Goal: Task Accomplishment & Management: Manage account settings

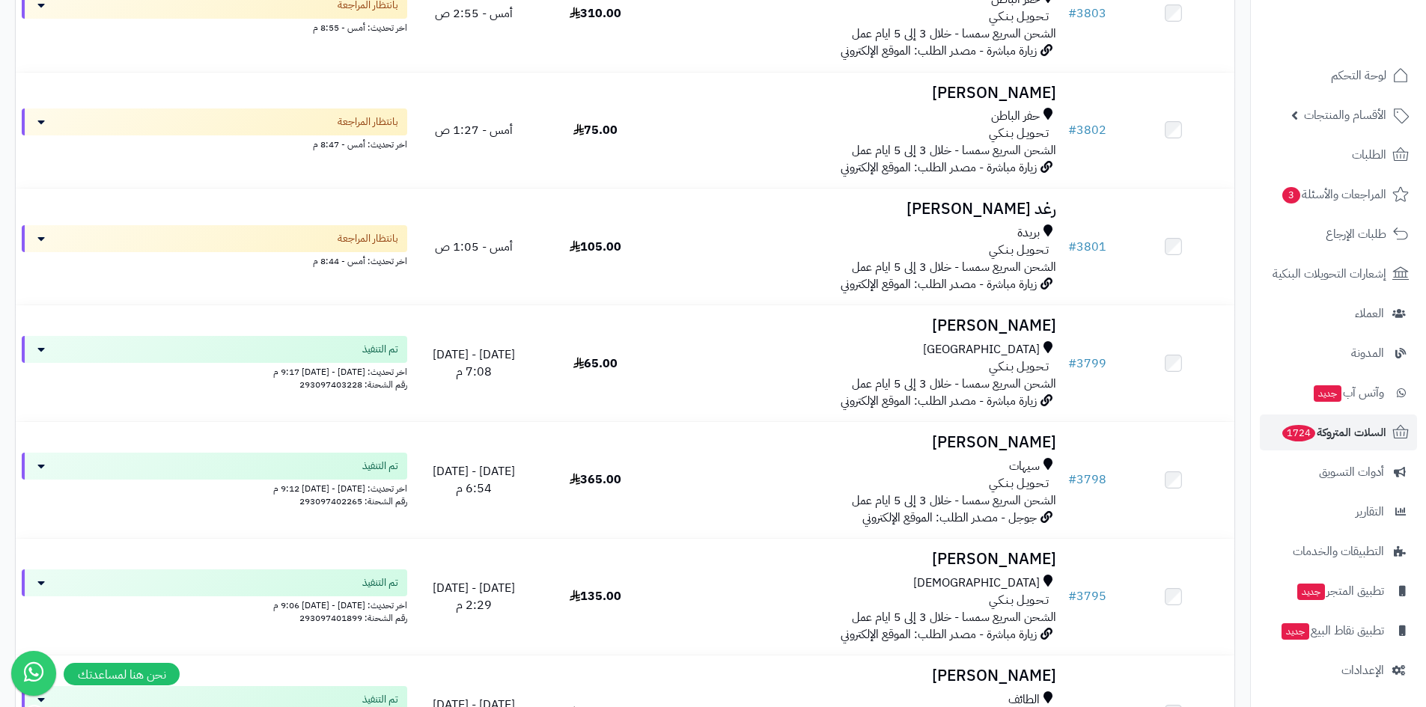
scroll to position [1721, 0]
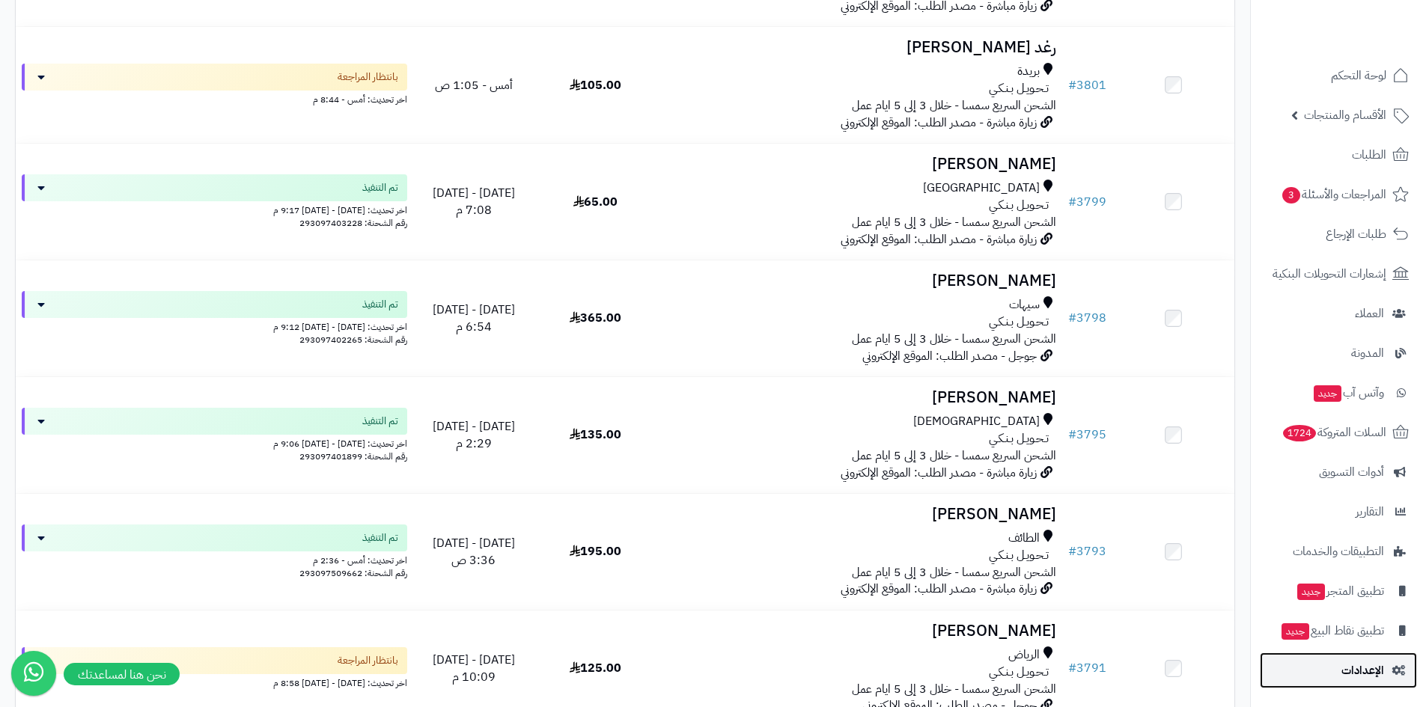
click at [1375, 671] on span "الإعدادات" at bounding box center [1362, 670] width 43 height 21
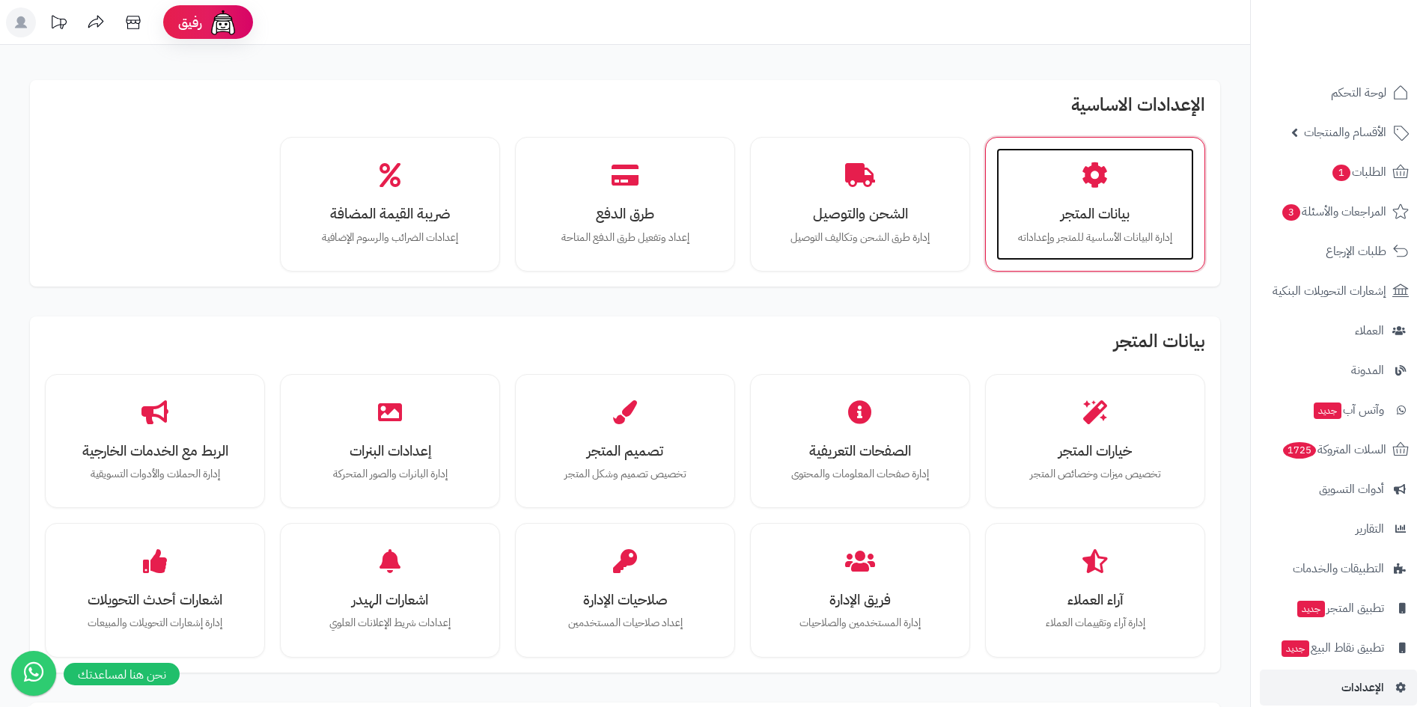
click at [1105, 216] on h3 "بيانات المتجر" at bounding box center [1095, 214] width 168 height 16
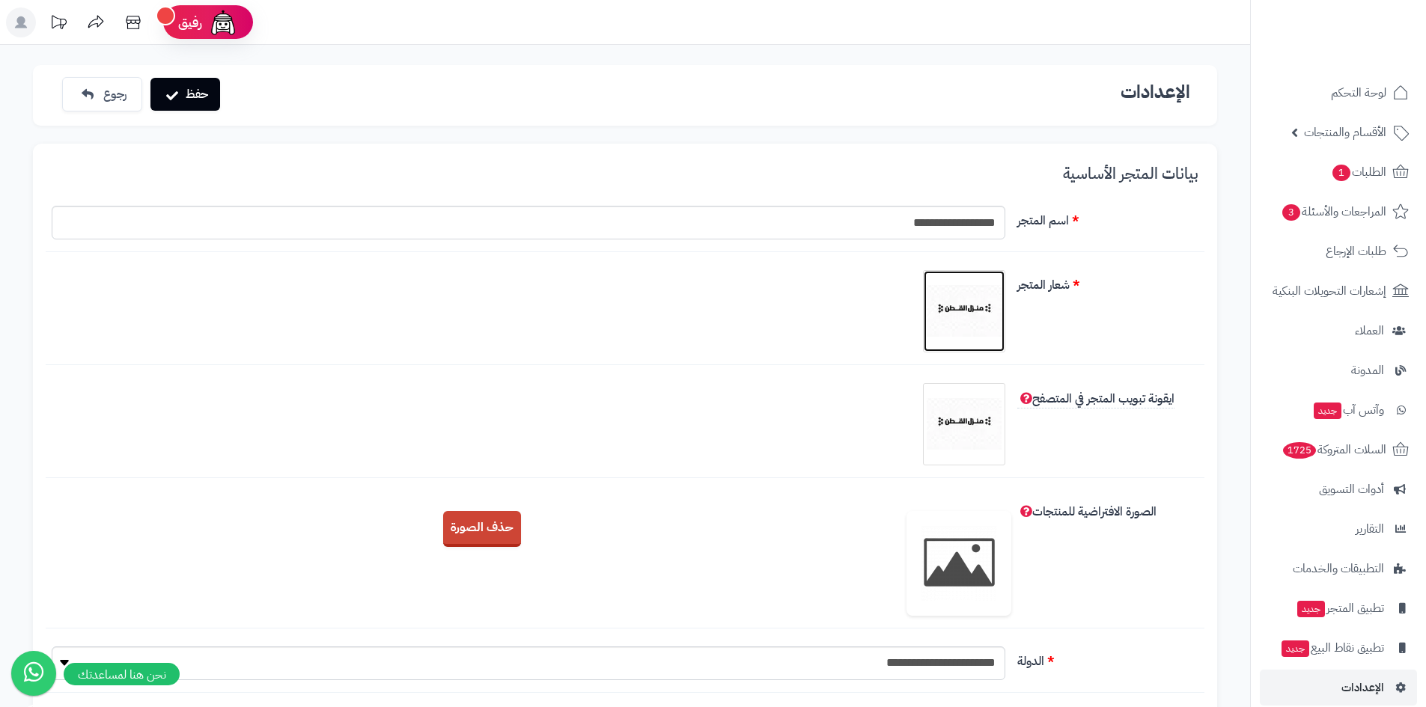
click at [967, 303] on img at bounding box center [963, 311] width 75 height 75
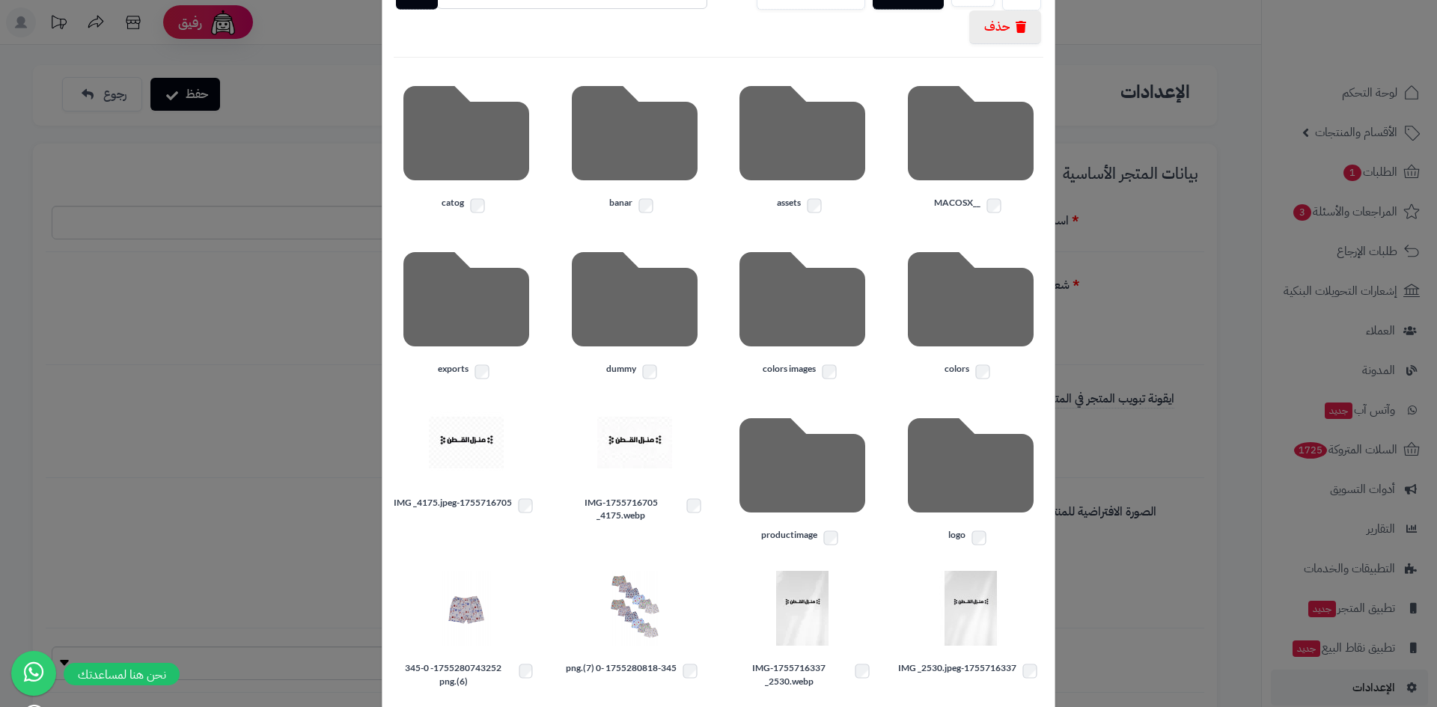
scroll to position [204, 0]
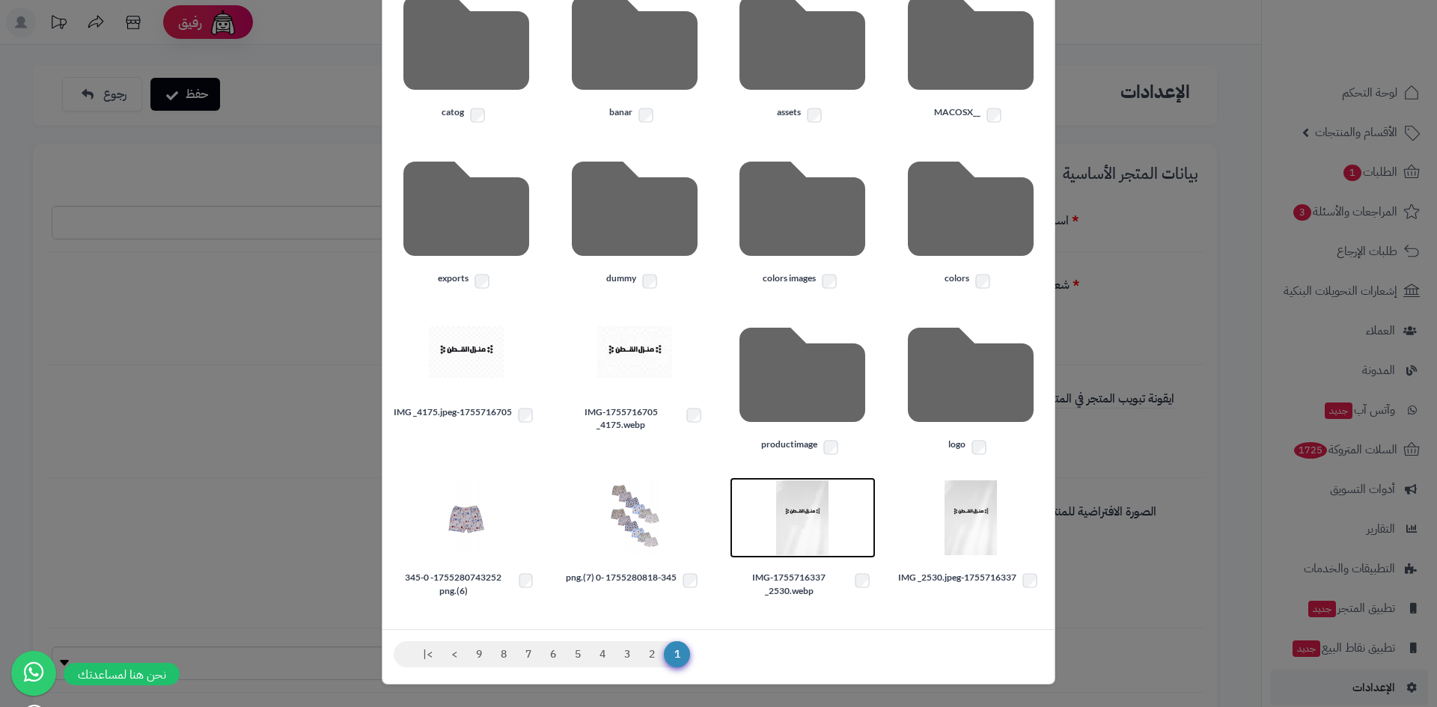
click at [820, 517] on img at bounding box center [802, 517] width 75 height 75
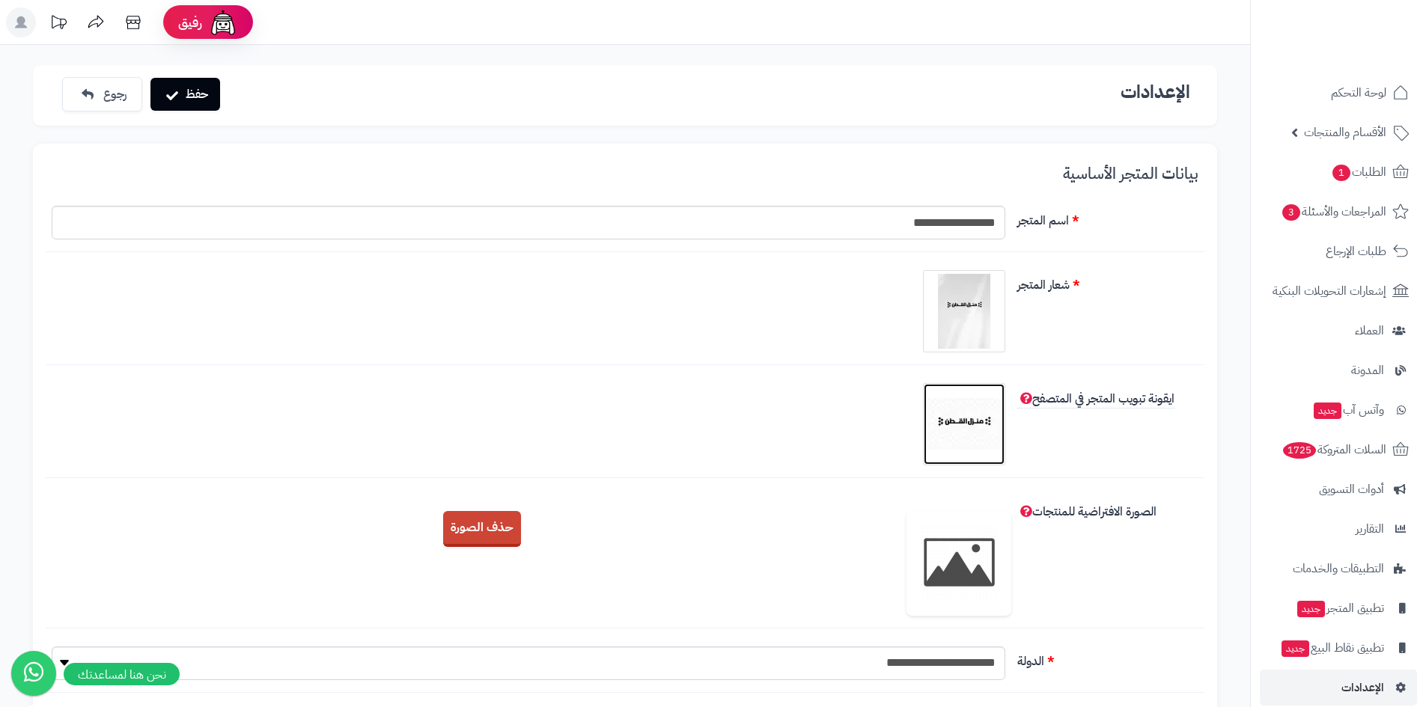
click at [956, 424] on img at bounding box center [963, 424] width 75 height 75
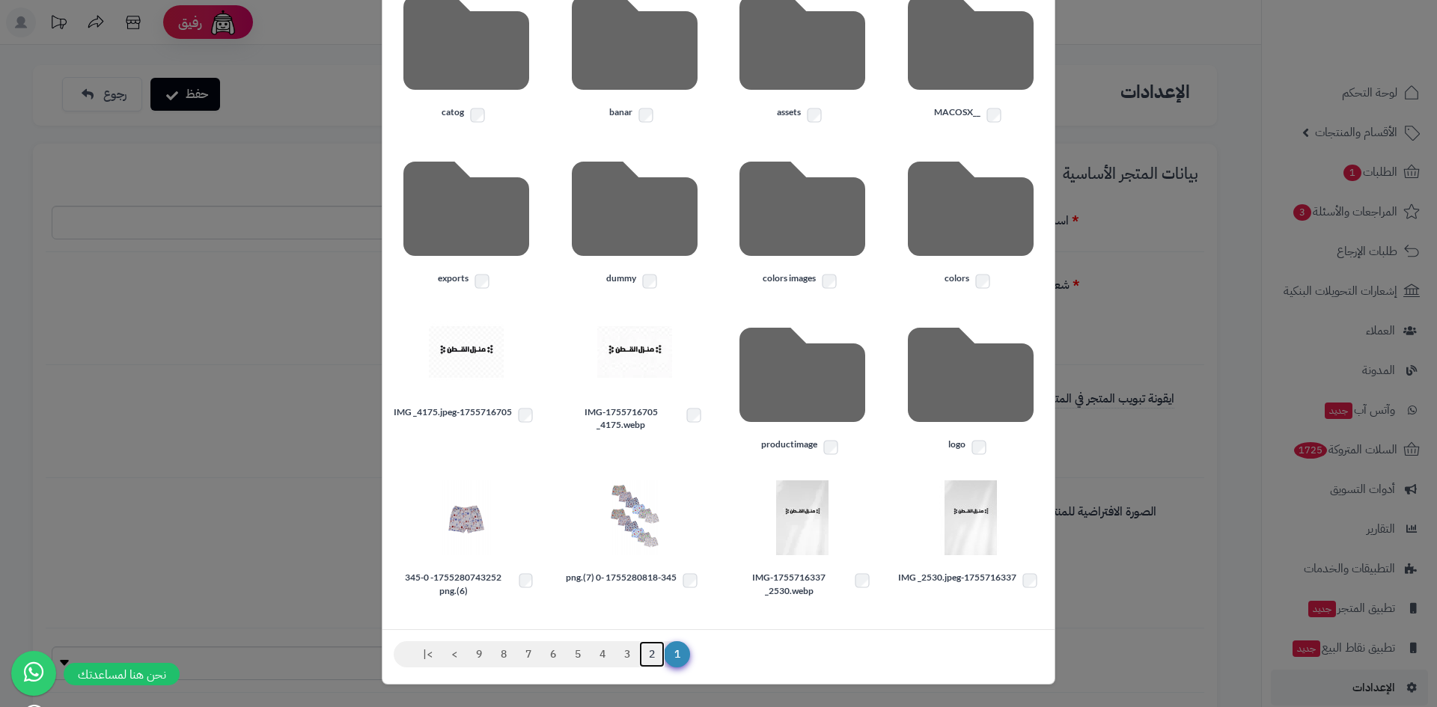
click at [659, 653] on link "2" at bounding box center [651, 654] width 25 height 27
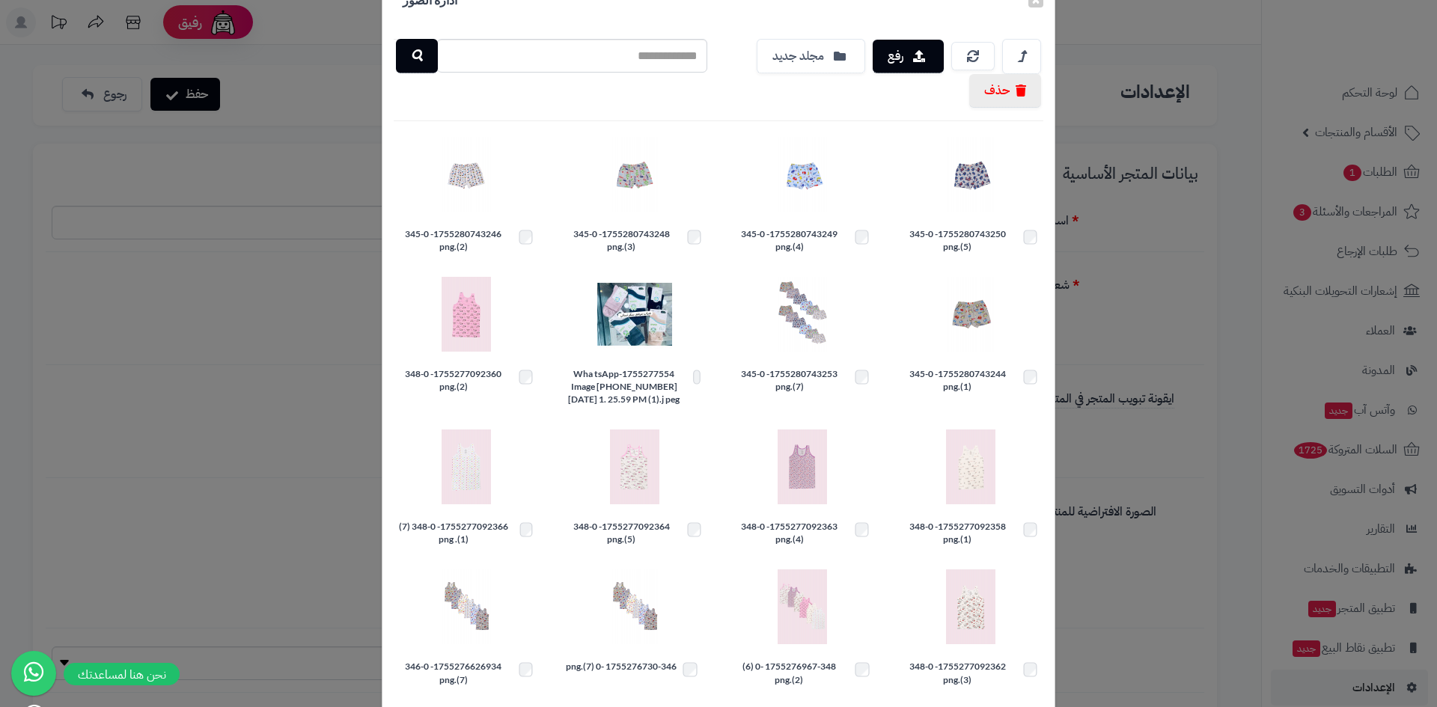
scroll to position [139, 0]
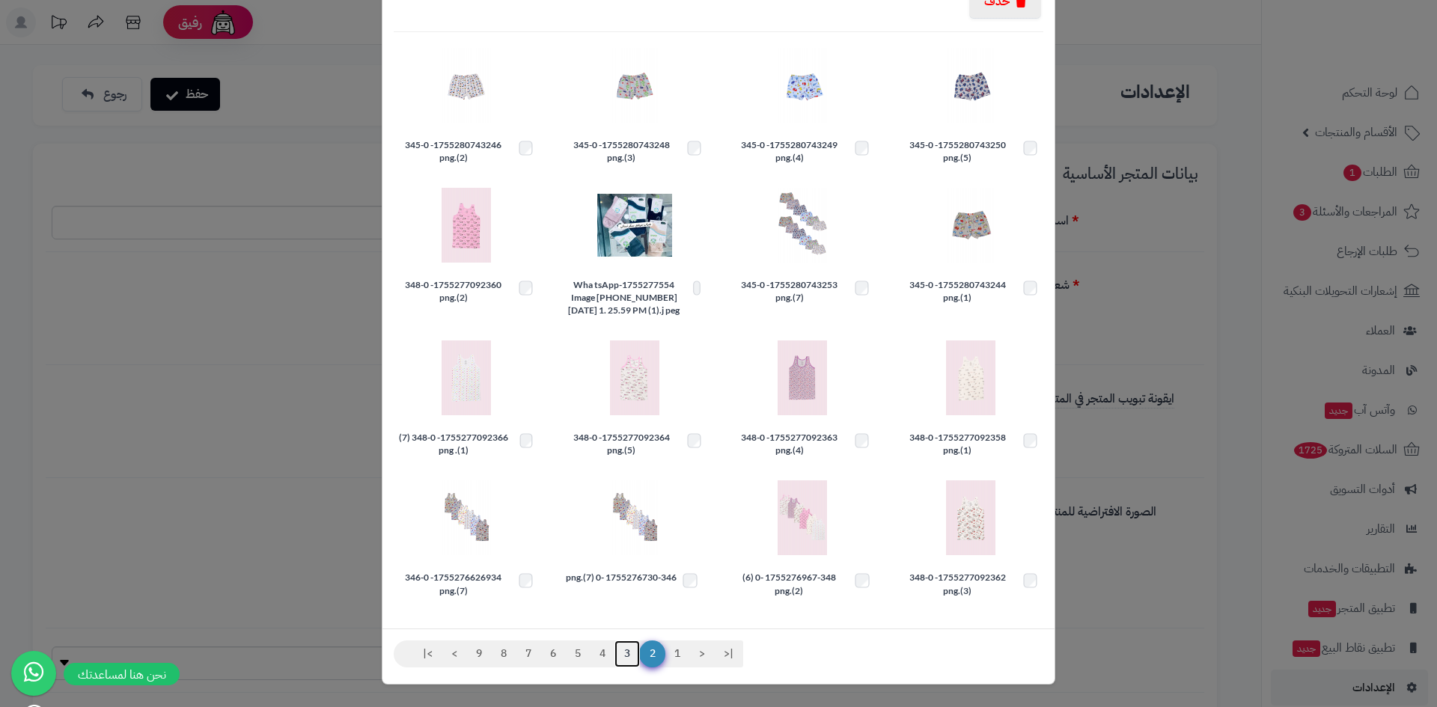
click at [634, 646] on link "3" at bounding box center [626, 654] width 25 height 27
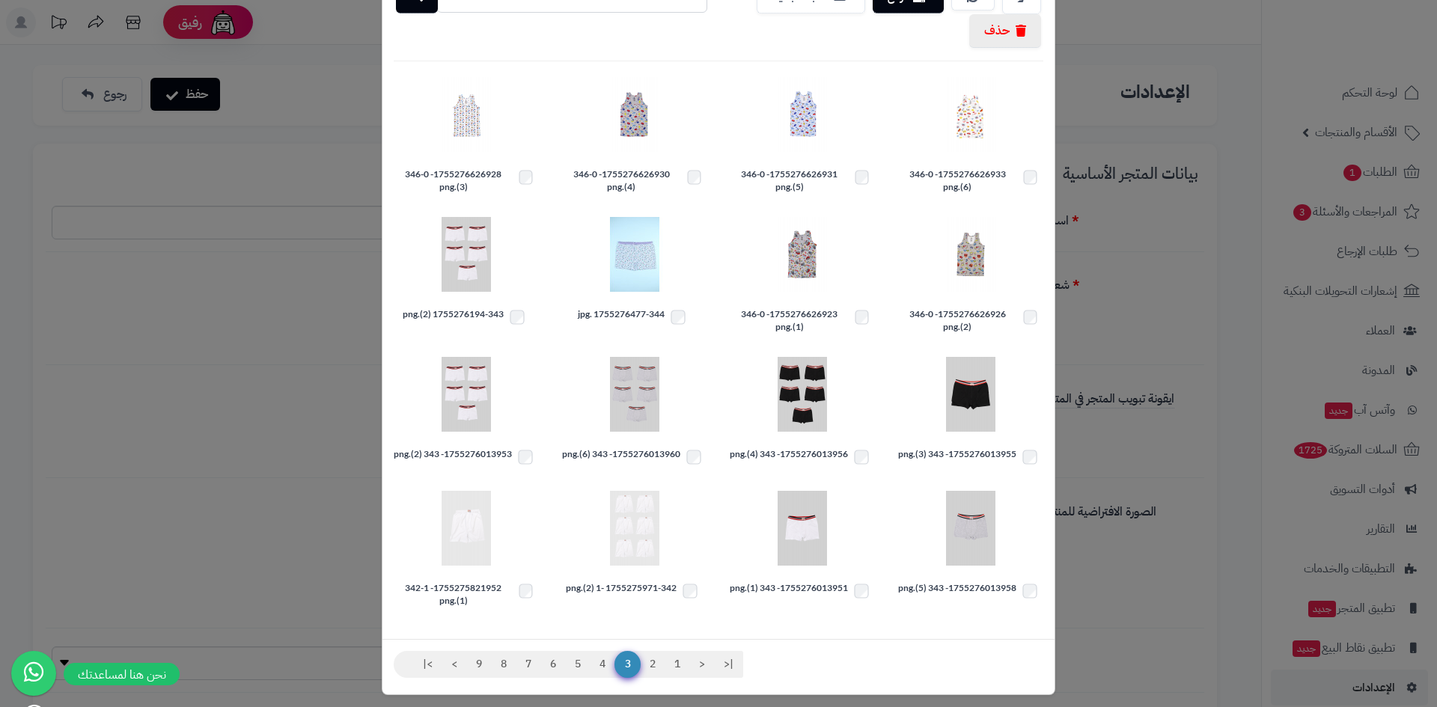
scroll to position [120, 0]
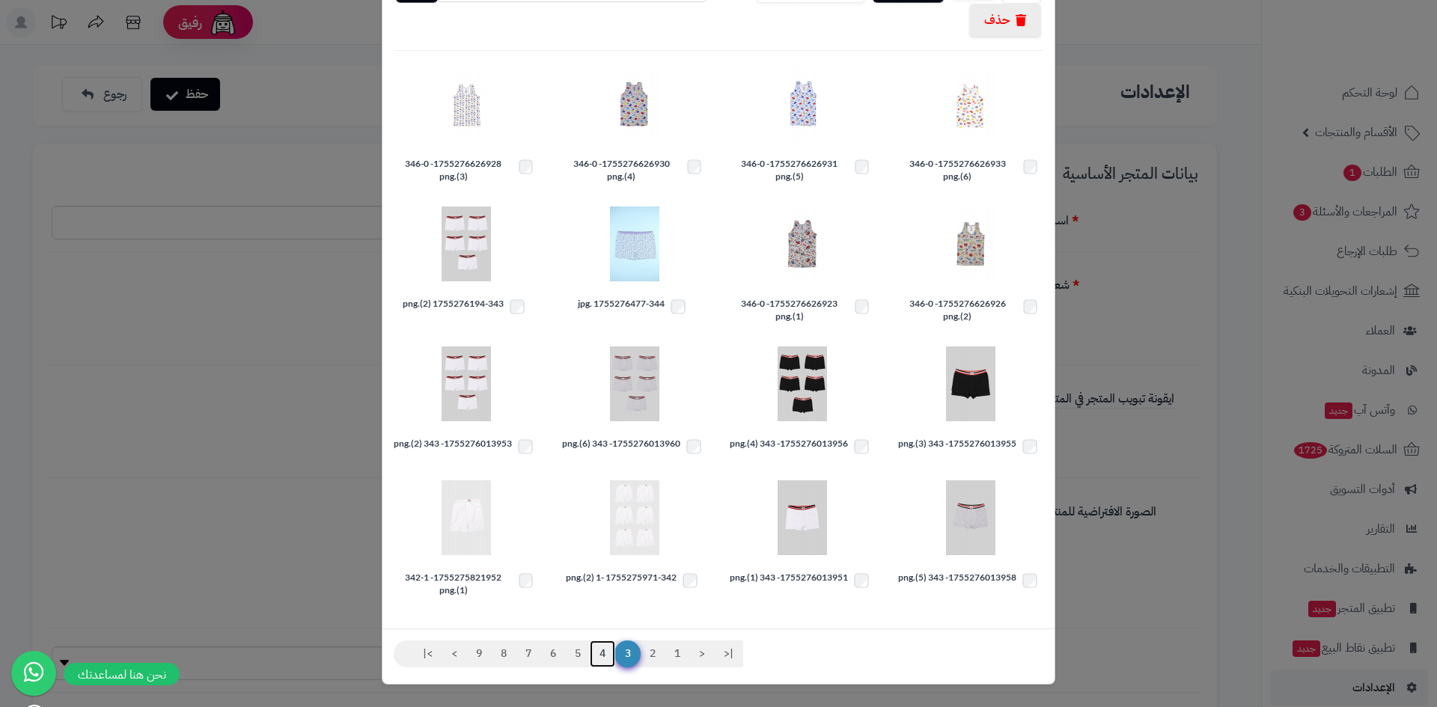
click at [609, 656] on link "4" at bounding box center [602, 654] width 25 height 27
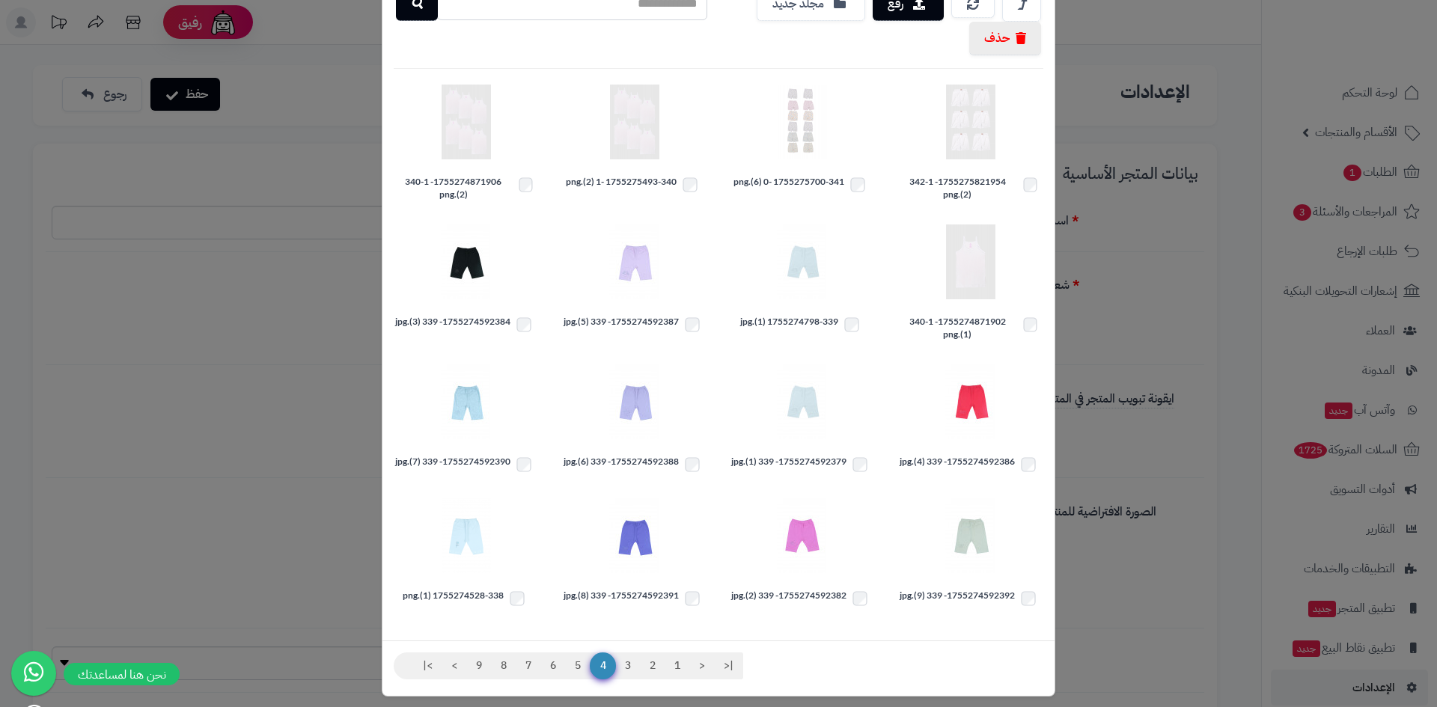
scroll to position [114, 0]
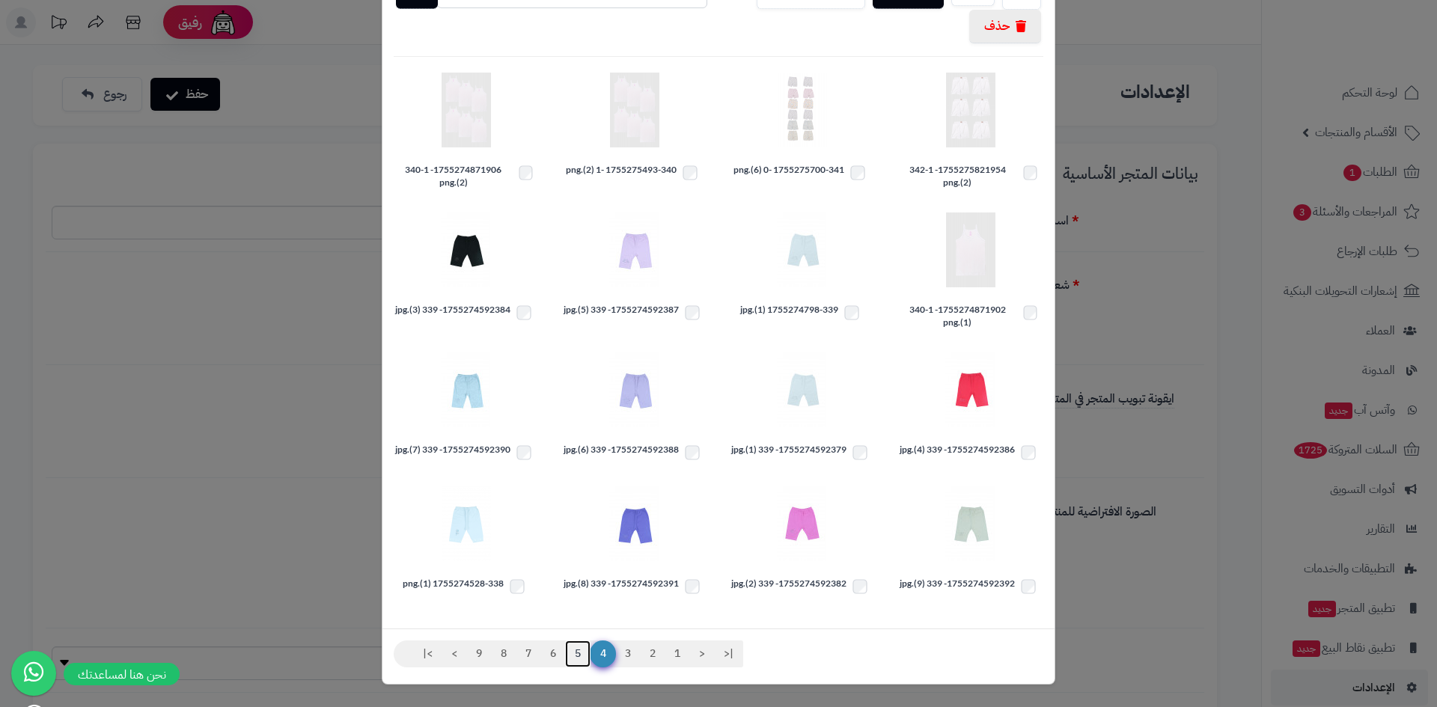
click at [586, 656] on link "5" at bounding box center [577, 654] width 25 height 27
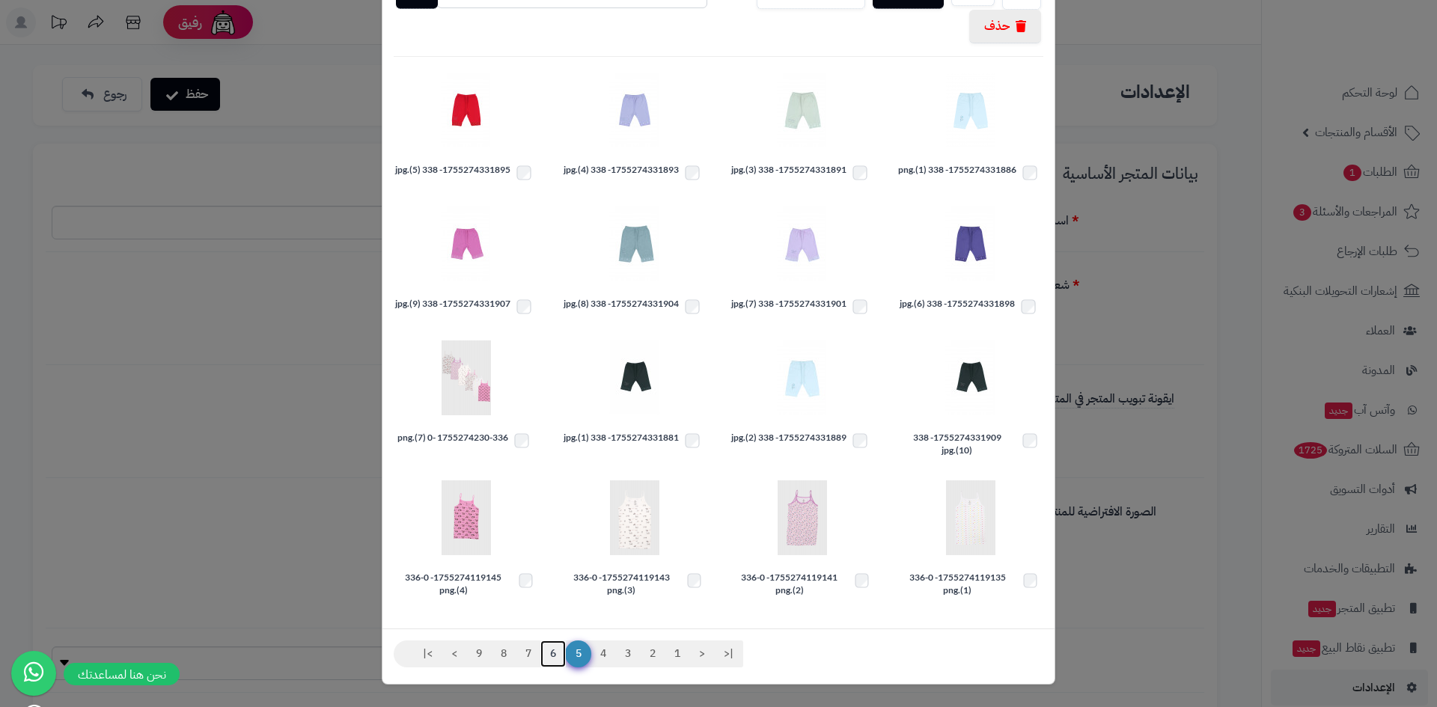
click at [553, 653] on link "6" at bounding box center [552, 654] width 25 height 27
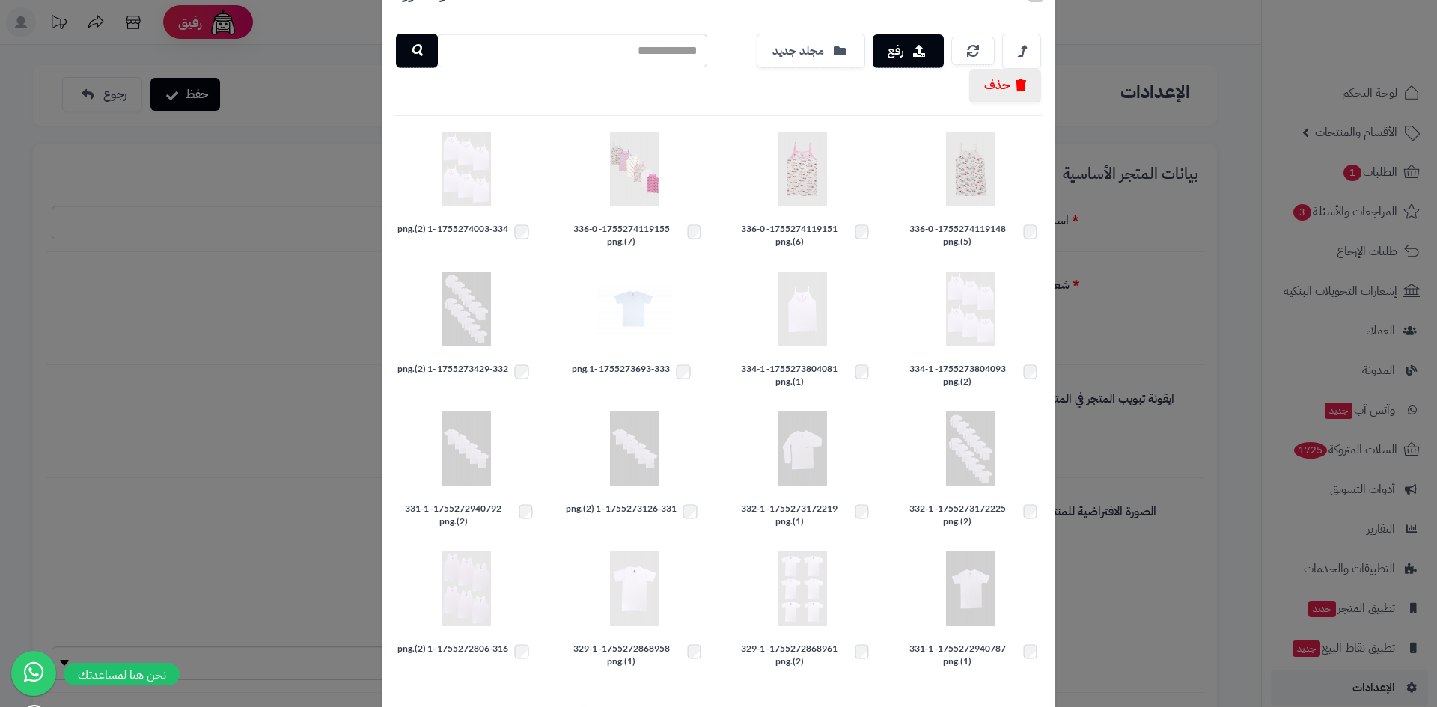
scroll to position [126, 0]
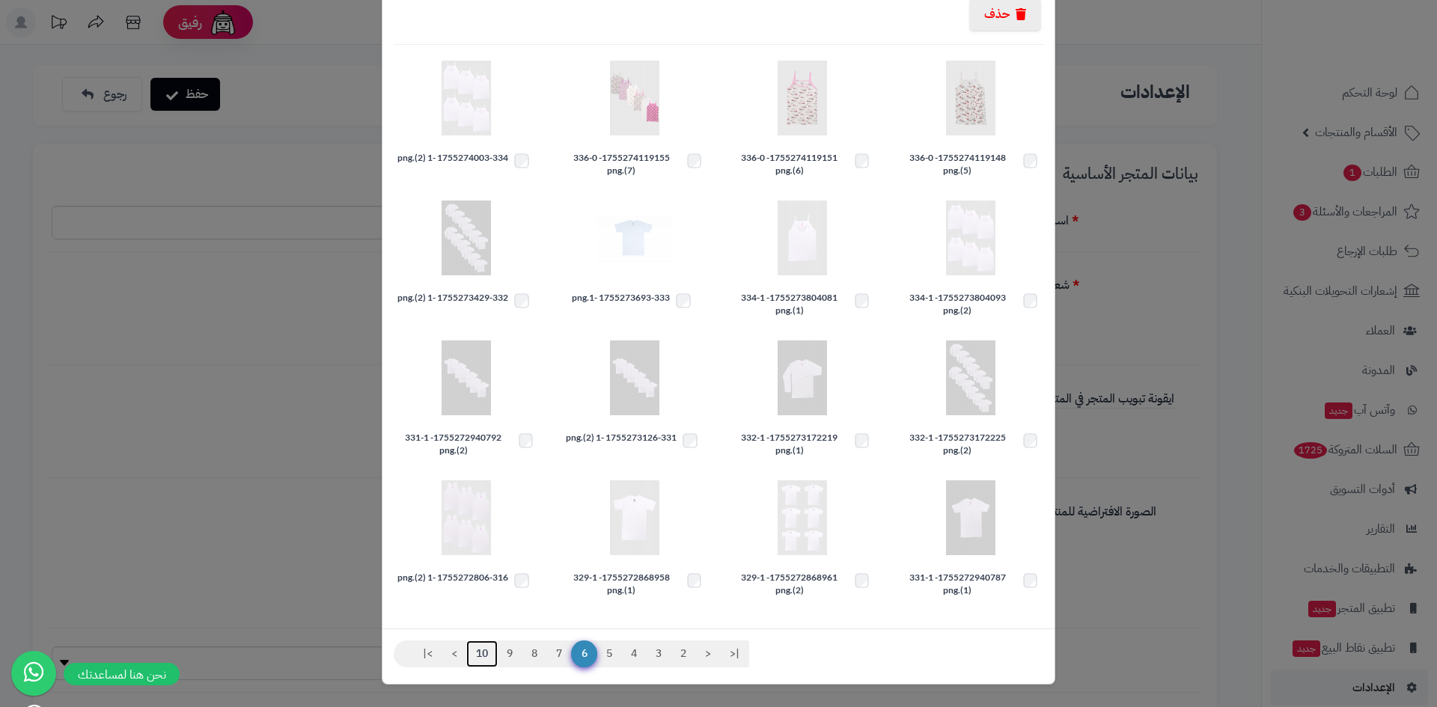
click at [483, 652] on link "10" at bounding box center [481, 654] width 31 height 27
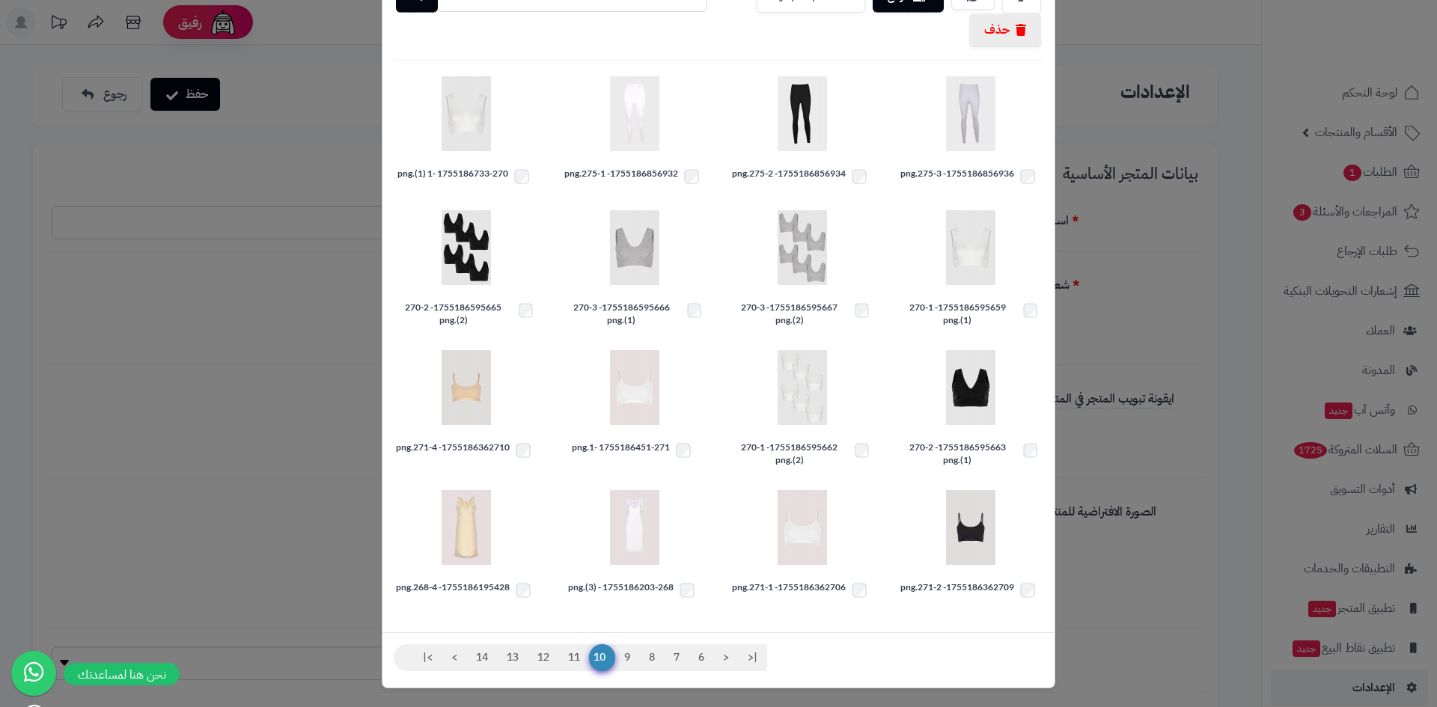
scroll to position [114, 0]
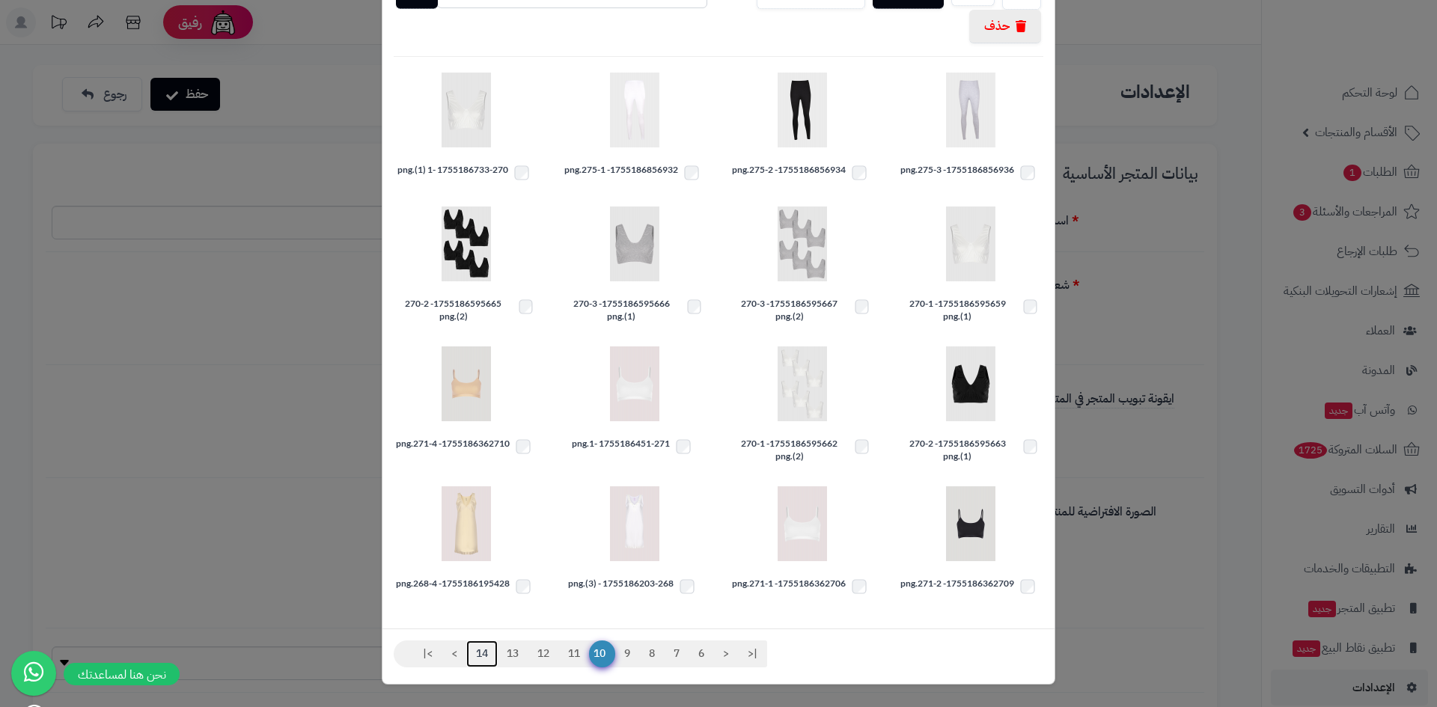
click at [489, 653] on link "14" at bounding box center [481, 654] width 31 height 27
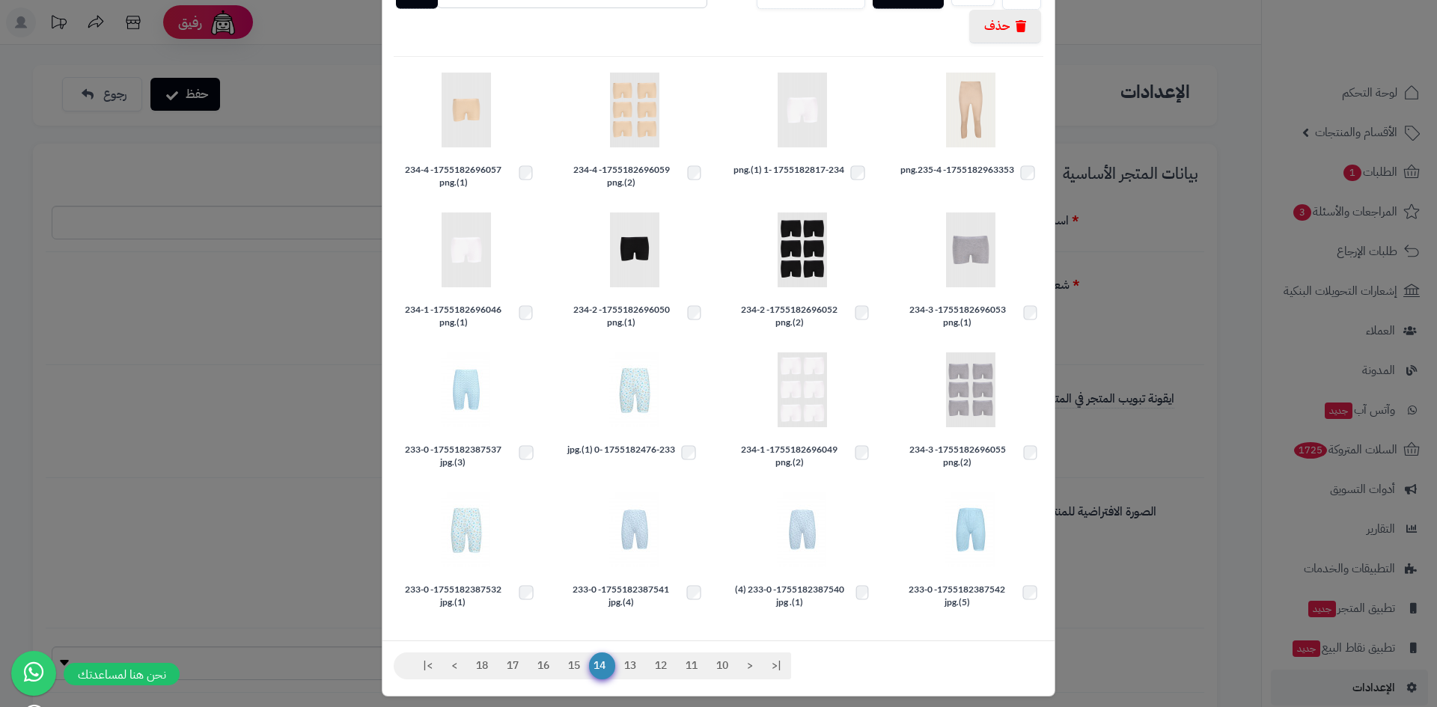
scroll to position [126, 0]
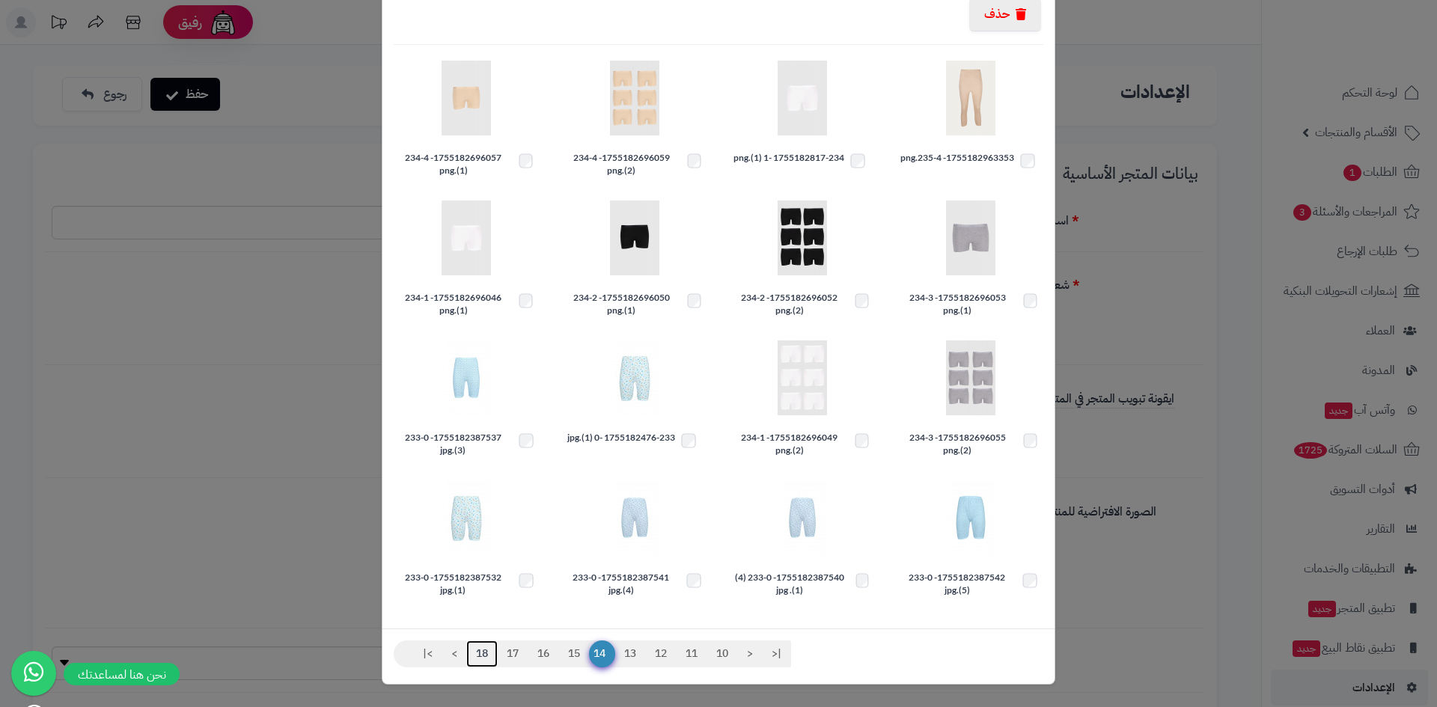
click at [488, 653] on link "18" at bounding box center [481, 654] width 31 height 27
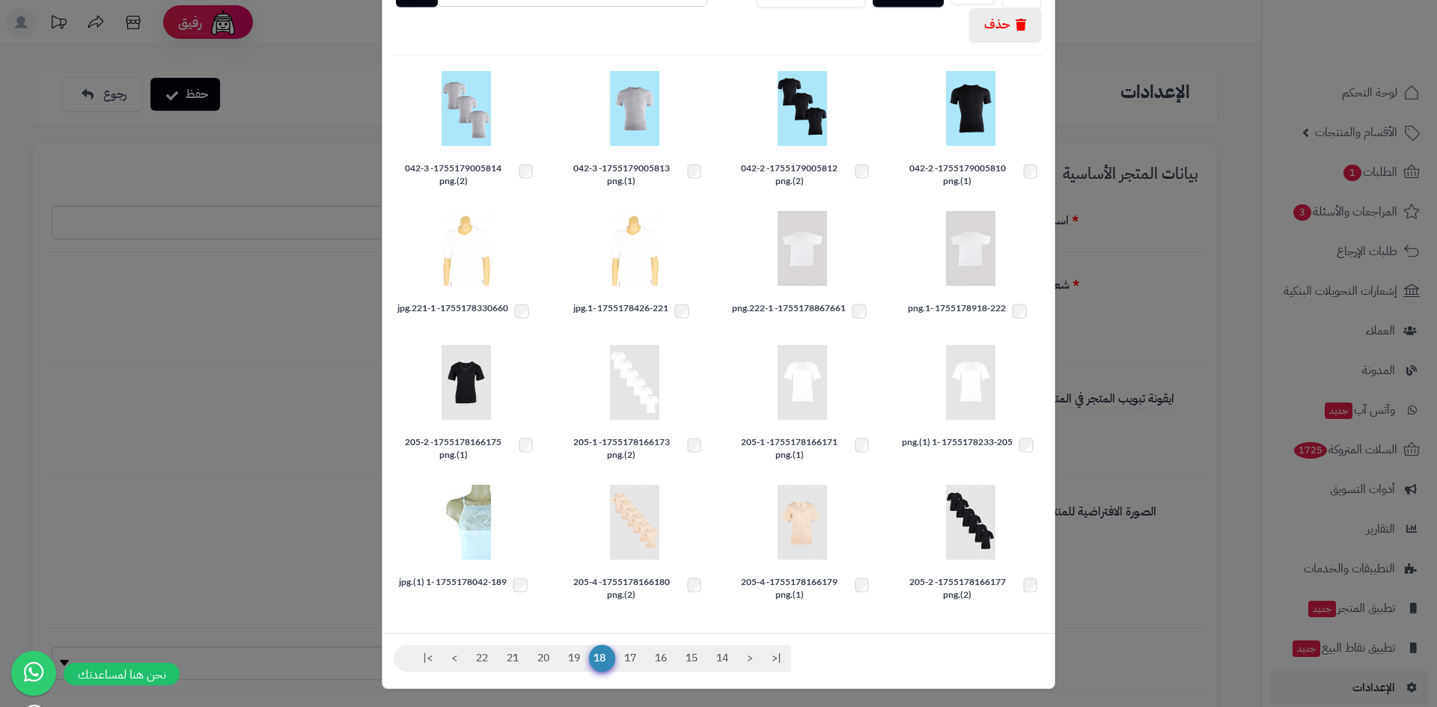
scroll to position [120, 0]
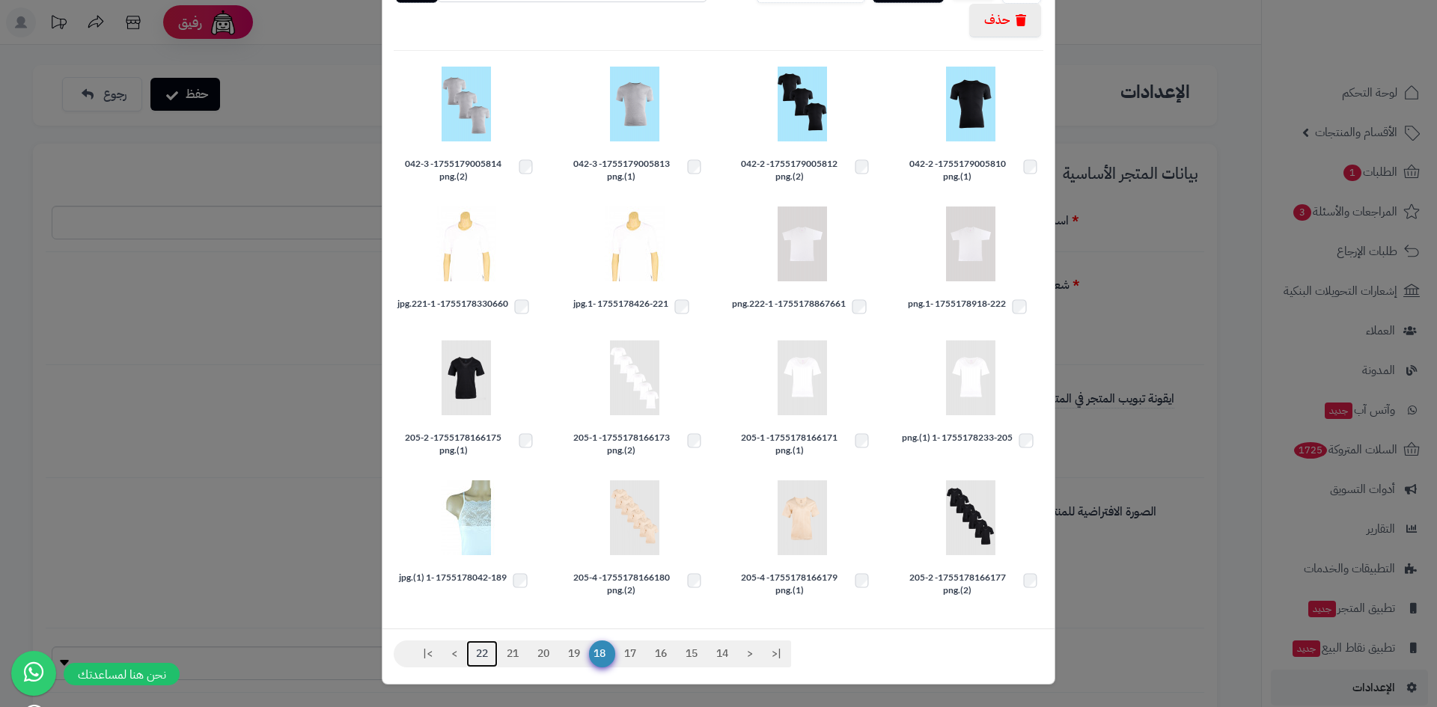
click at [494, 653] on link "22" at bounding box center [481, 654] width 31 height 27
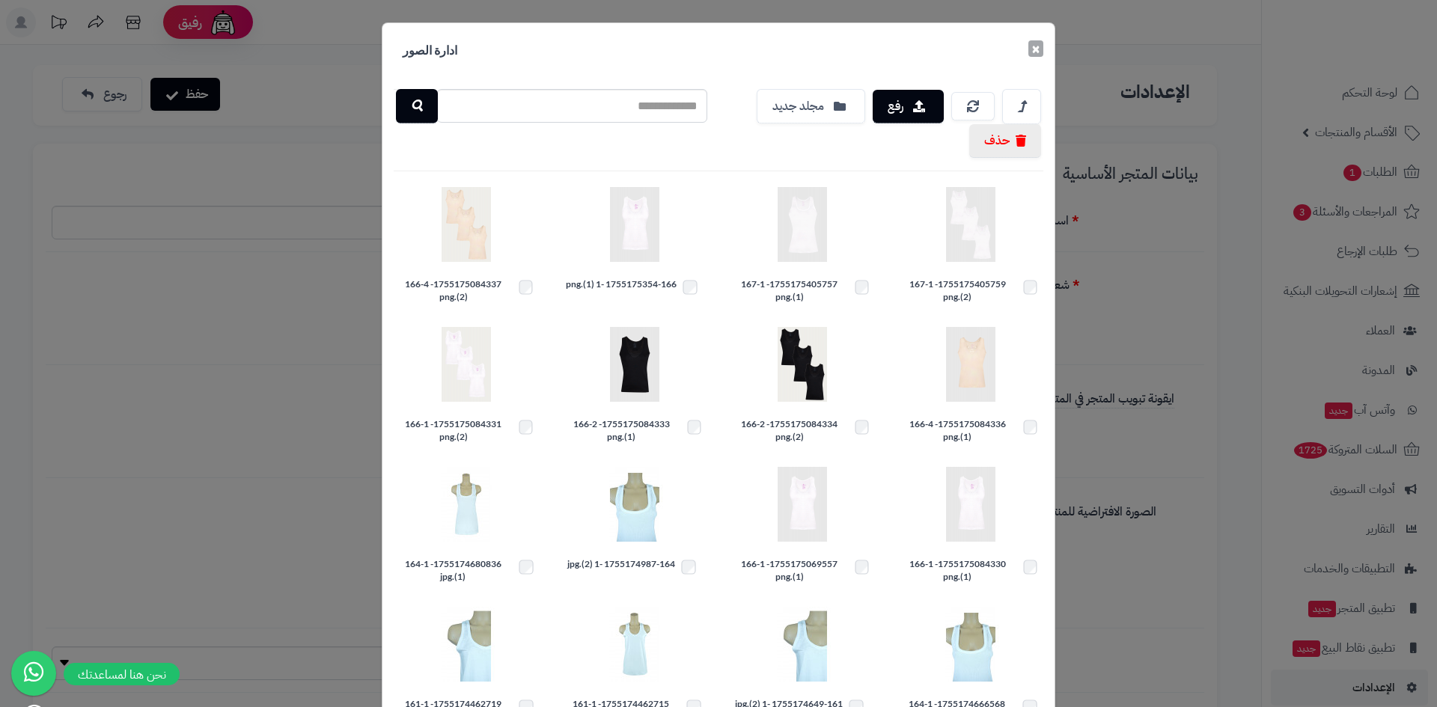
click at [1037, 51] on button "×" at bounding box center [1035, 48] width 15 height 16
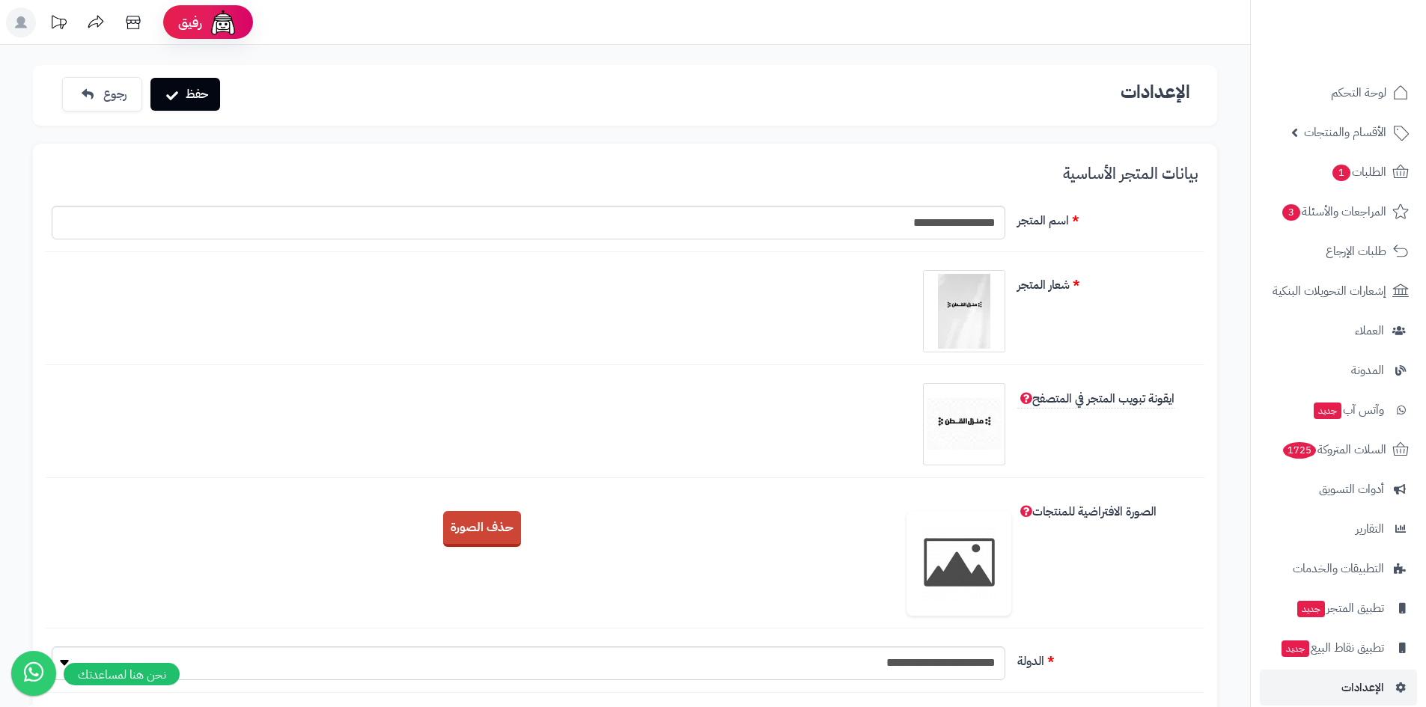
click at [955, 564] on img at bounding box center [958, 563] width 105 height 105
click at [900, 230] on input "**********" at bounding box center [528, 223] width 953 height 34
click at [954, 430] on img at bounding box center [963, 424] width 75 height 75
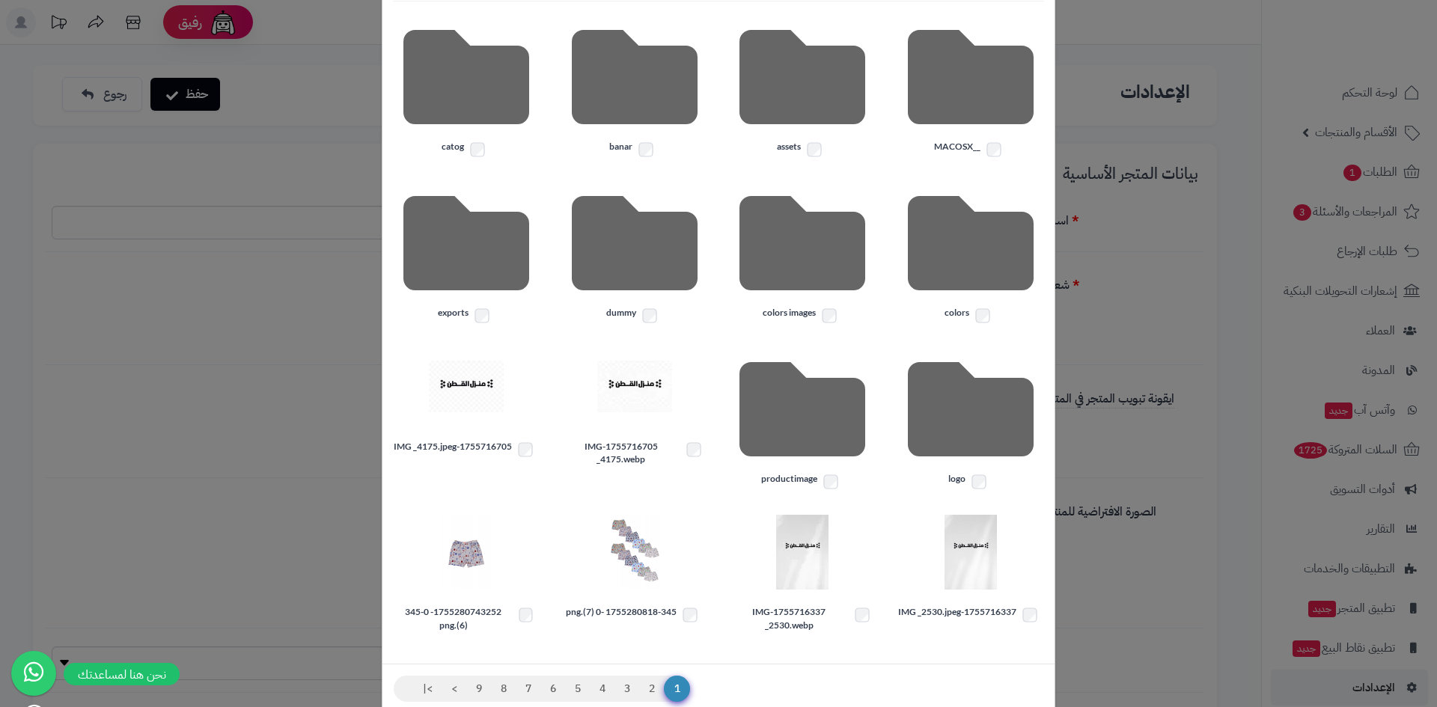
scroll to position [204, 0]
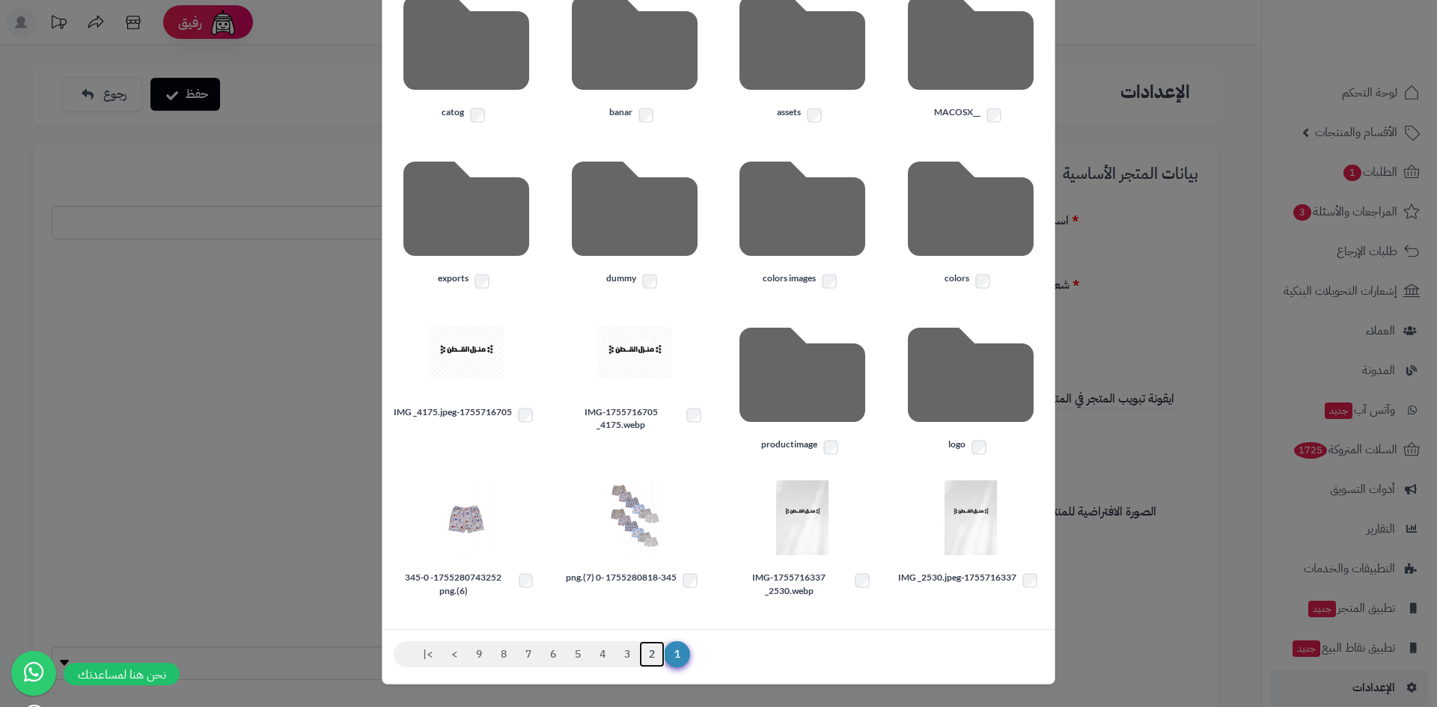
click at [662, 653] on link "2" at bounding box center [651, 654] width 25 height 27
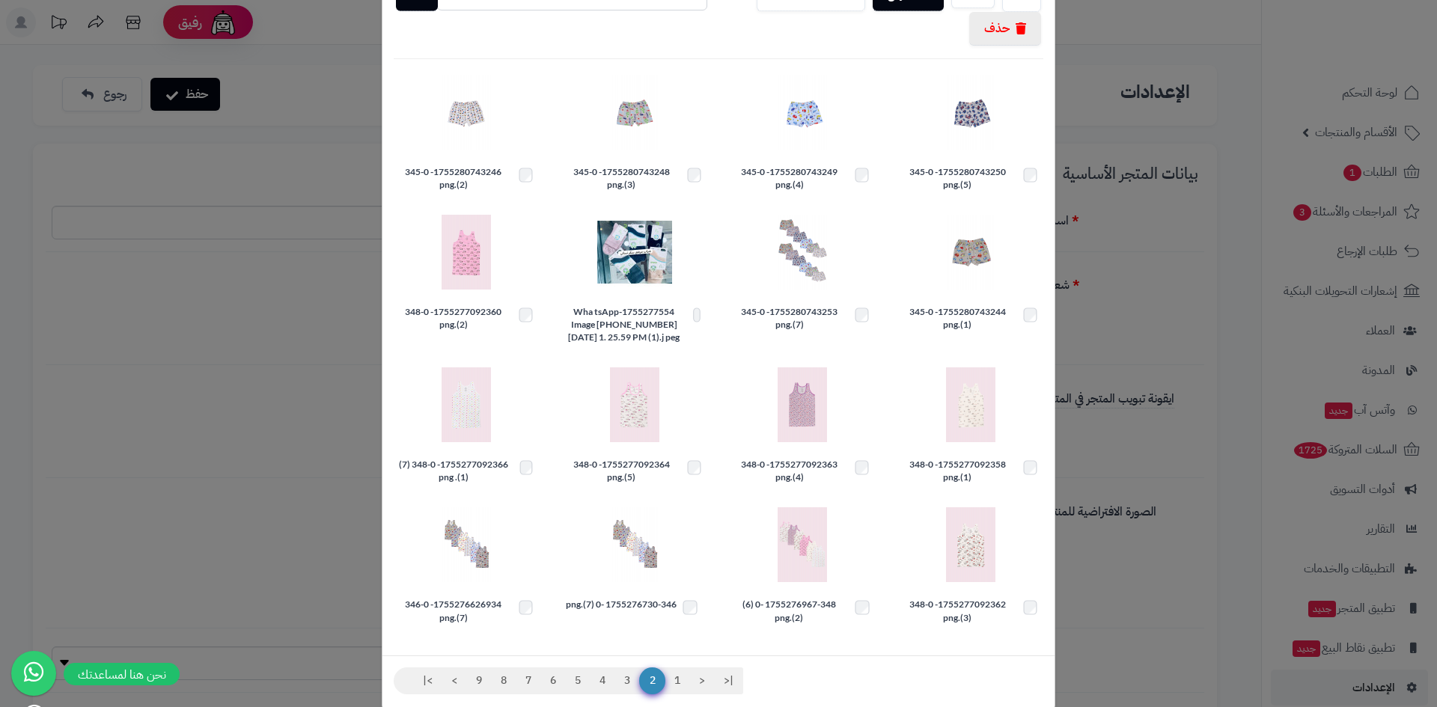
scroll to position [139, 0]
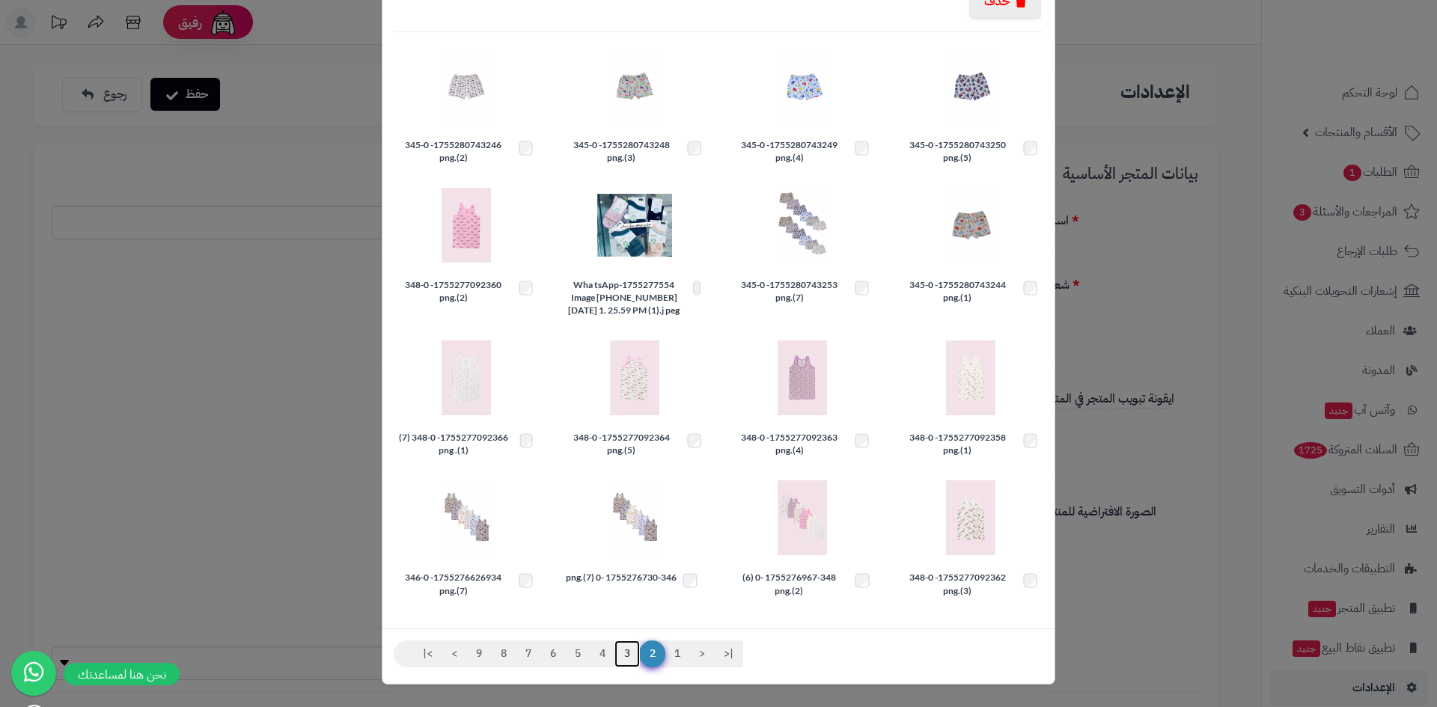
click at [637, 653] on link "3" at bounding box center [626, 654] width 25 height 27
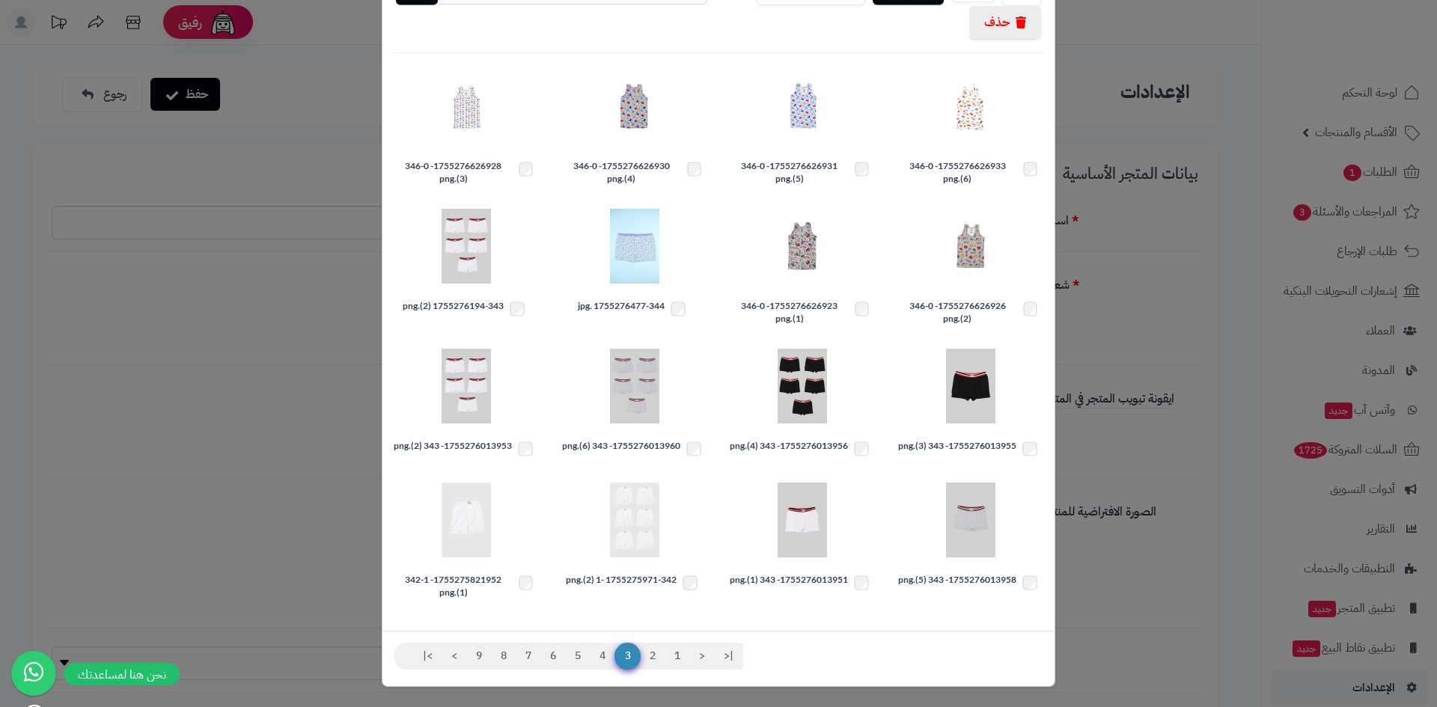
scroll to position [120, 0]
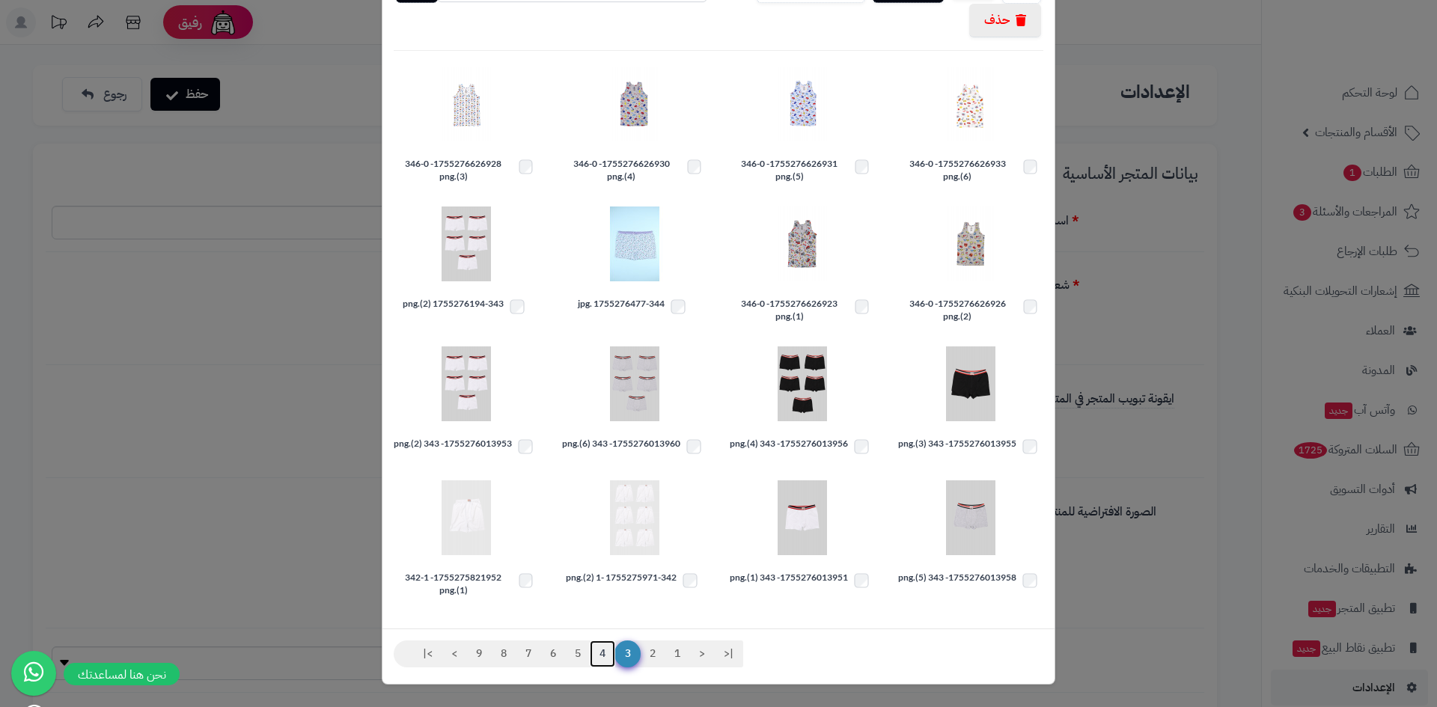
click at [608, 653] on link "4" at bounding box center [602, 654] width 25 height 27
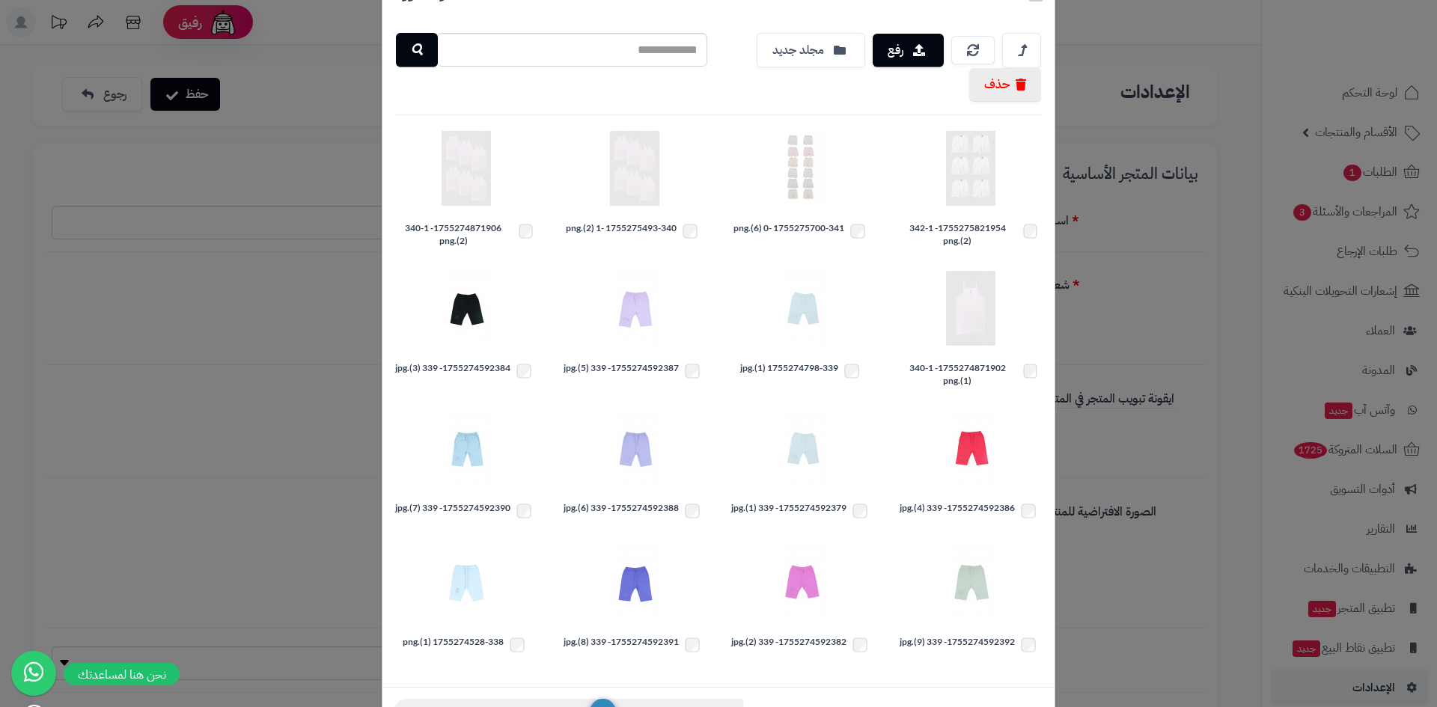
scroll to position [114, 0]
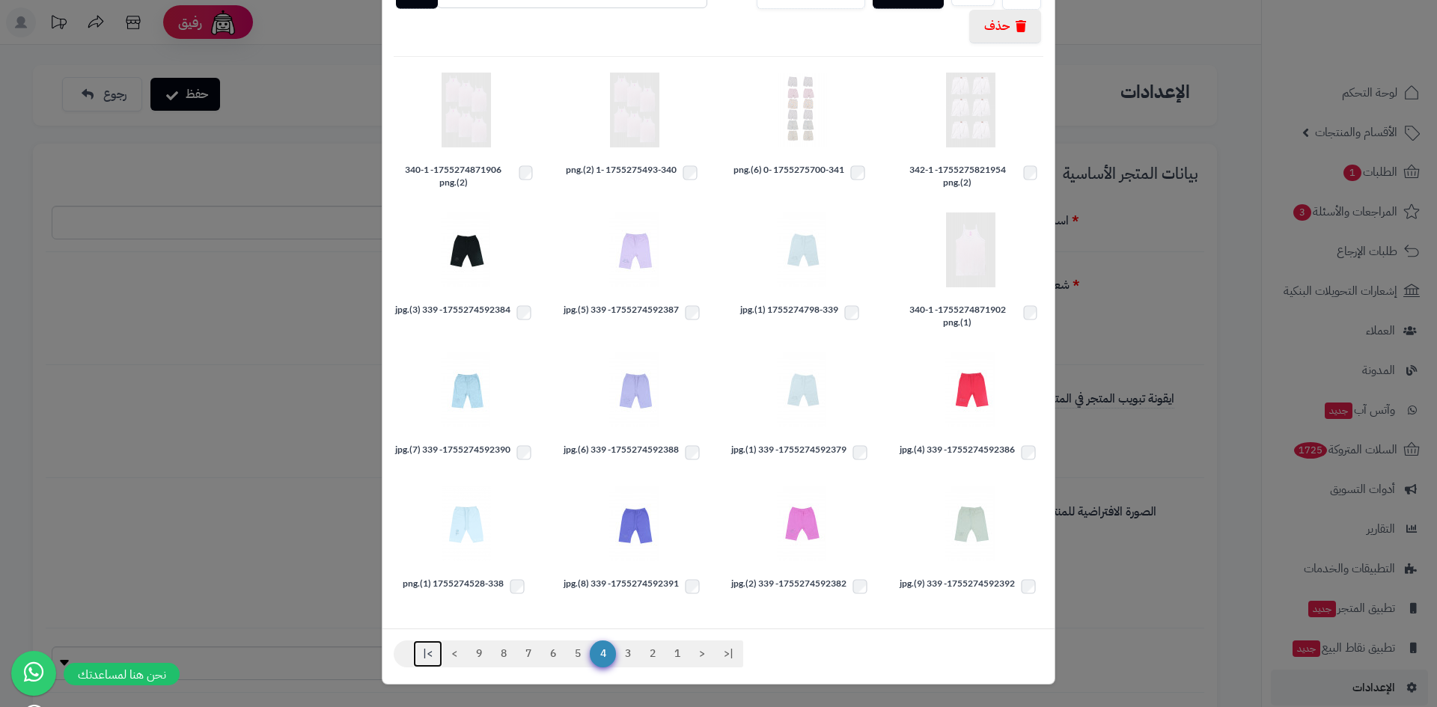
click at [429, 646] on link ">|" at bounding box center [427, 654] width 29 height 27
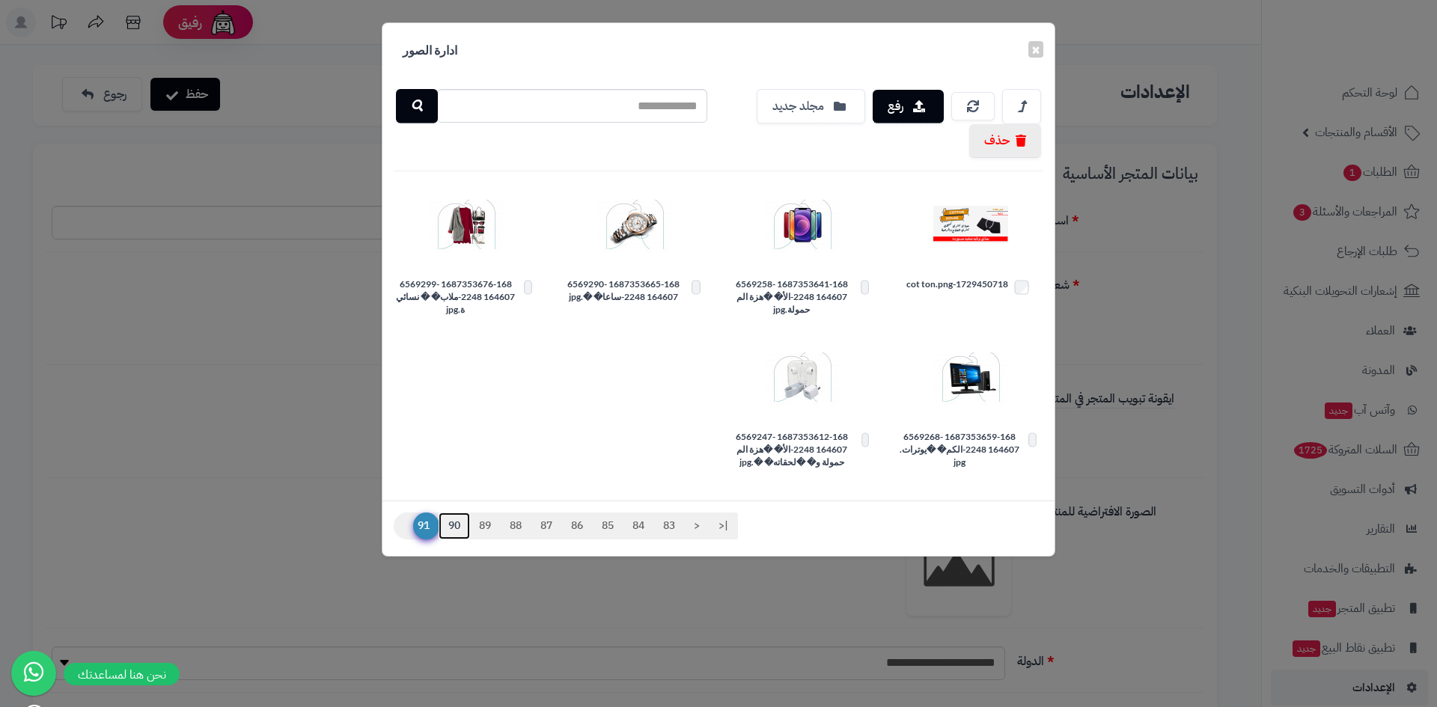
click at [455, 528] on link "90" at bounding box center [454, 526] width 31 height 27
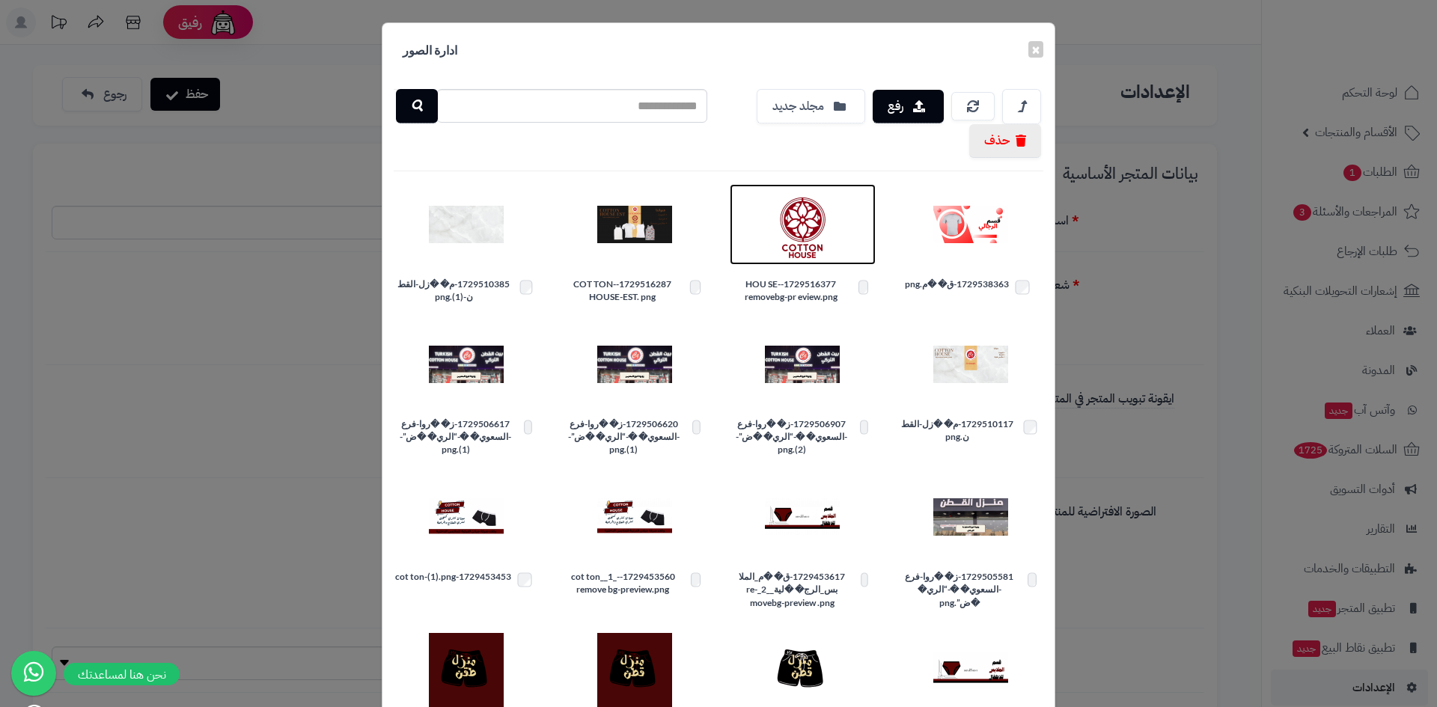
click at [816, 221] on img at bounding box center [802, 224] width 75 height 75
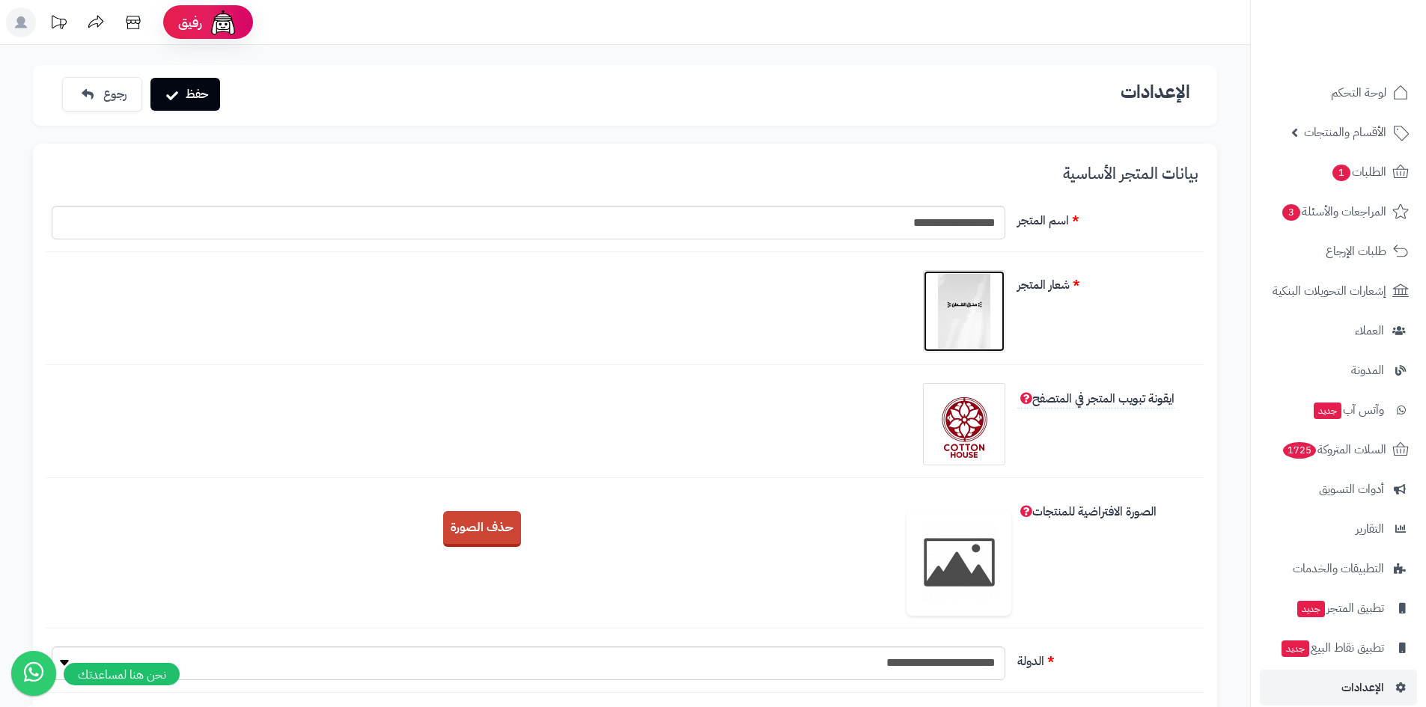
click at [962, 297] on img at bounding box center [963, 311] width 75 height 75
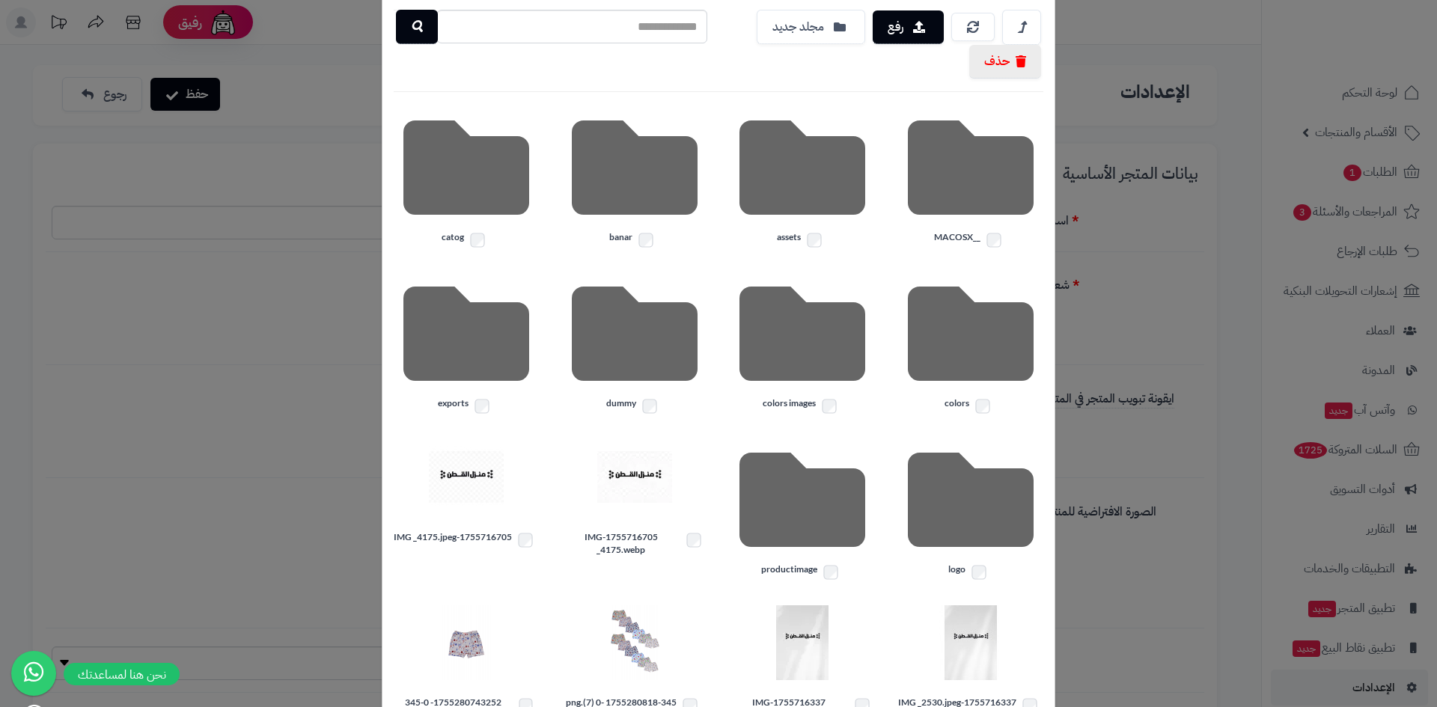
scroll to position [204, 0]
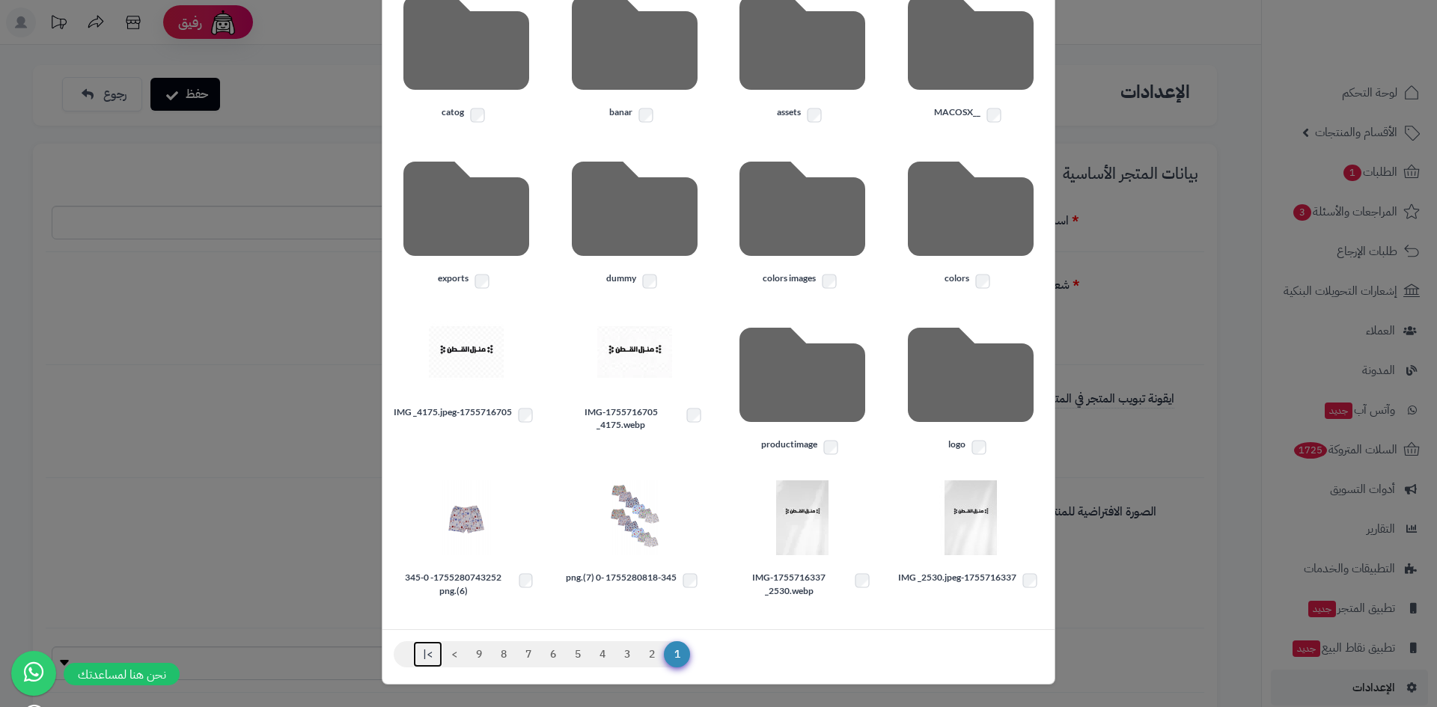
click at [437, 659] on link ">|" at bounding box center [427, 654] width 29 height 27
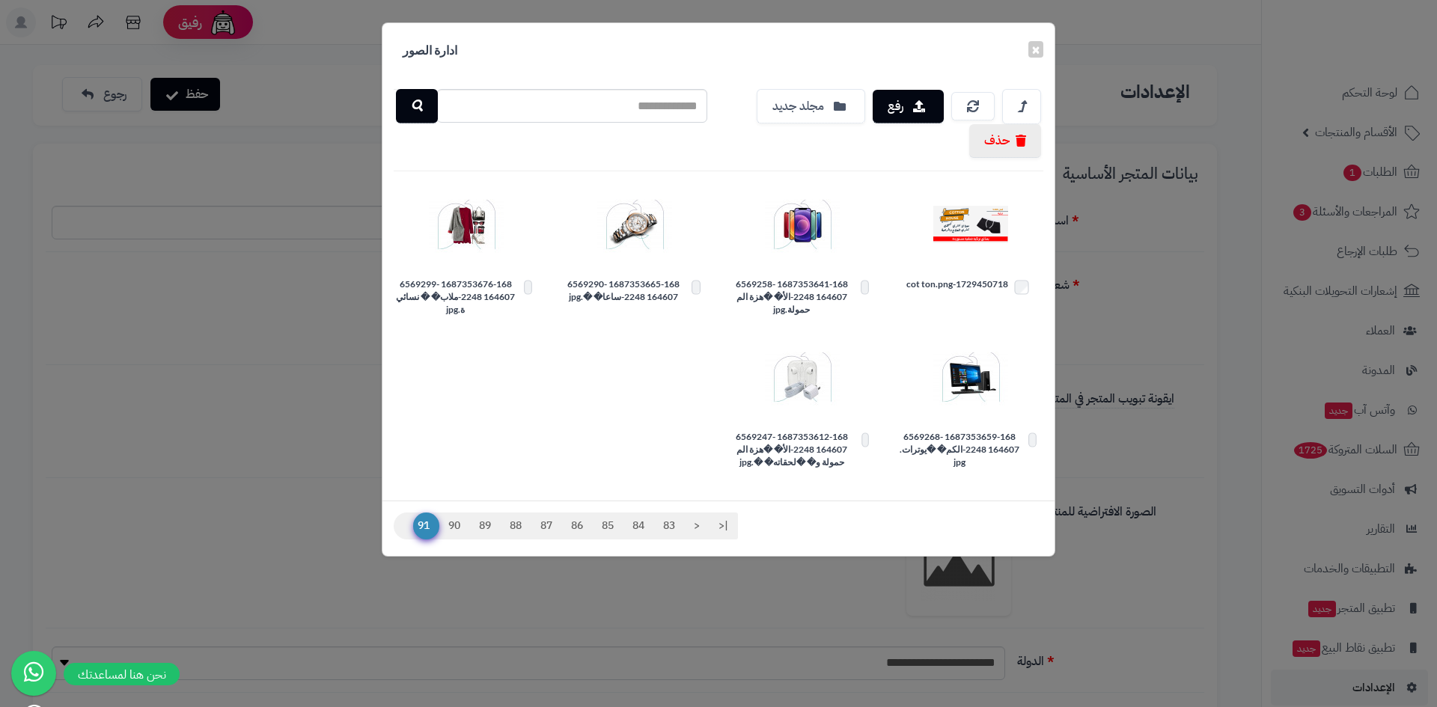
scroll to position [0, 0]
click at [437, 659] on div "× ادارة الصور رفع مجلد جديد حذف 1729450718-cot ton.png 1687353641-168 6569258-1…" at bounding box center [718, 353] width 1437 height 707
click at [454, 525] on link "90" at bounding box center [454, 526] width 31 height 27
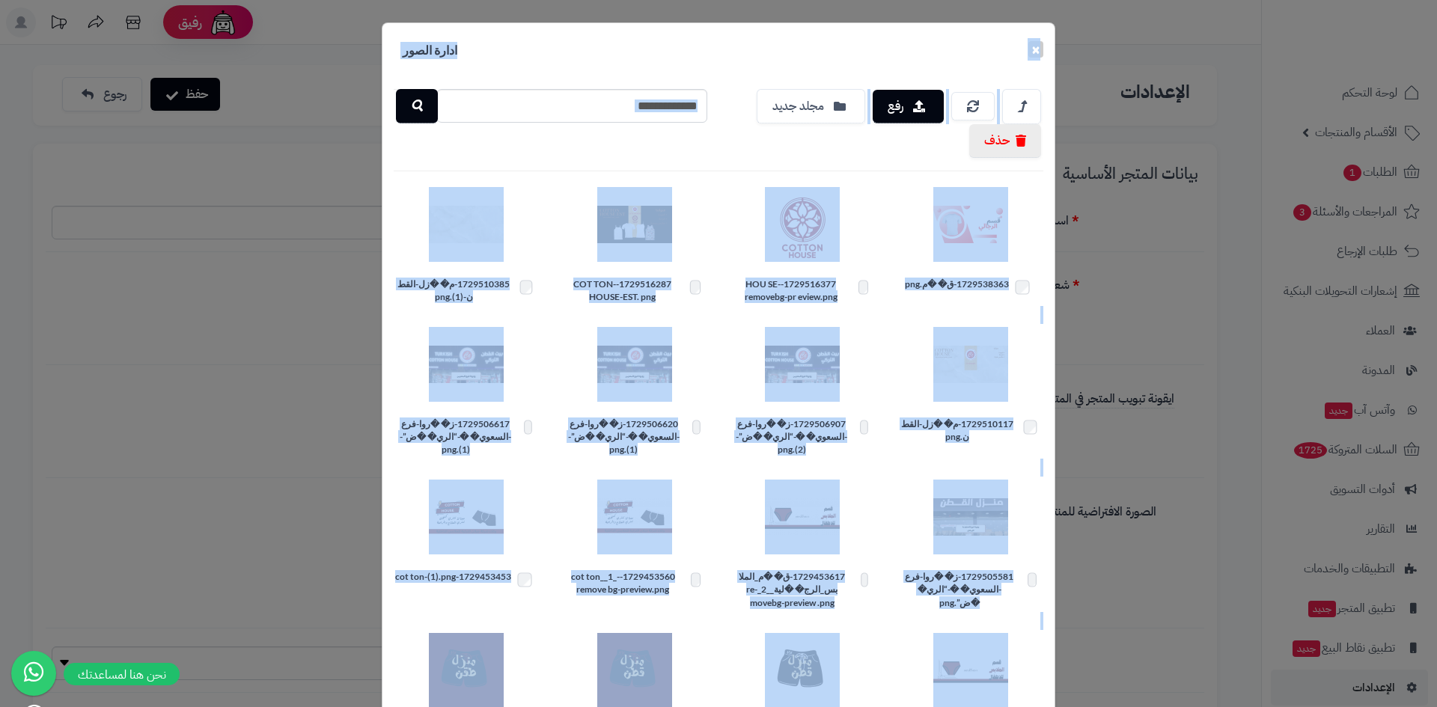
click at [783, 149] on div "رفع مجلد جديد حذف" at bounding box center [886, 123] width 336 height 69
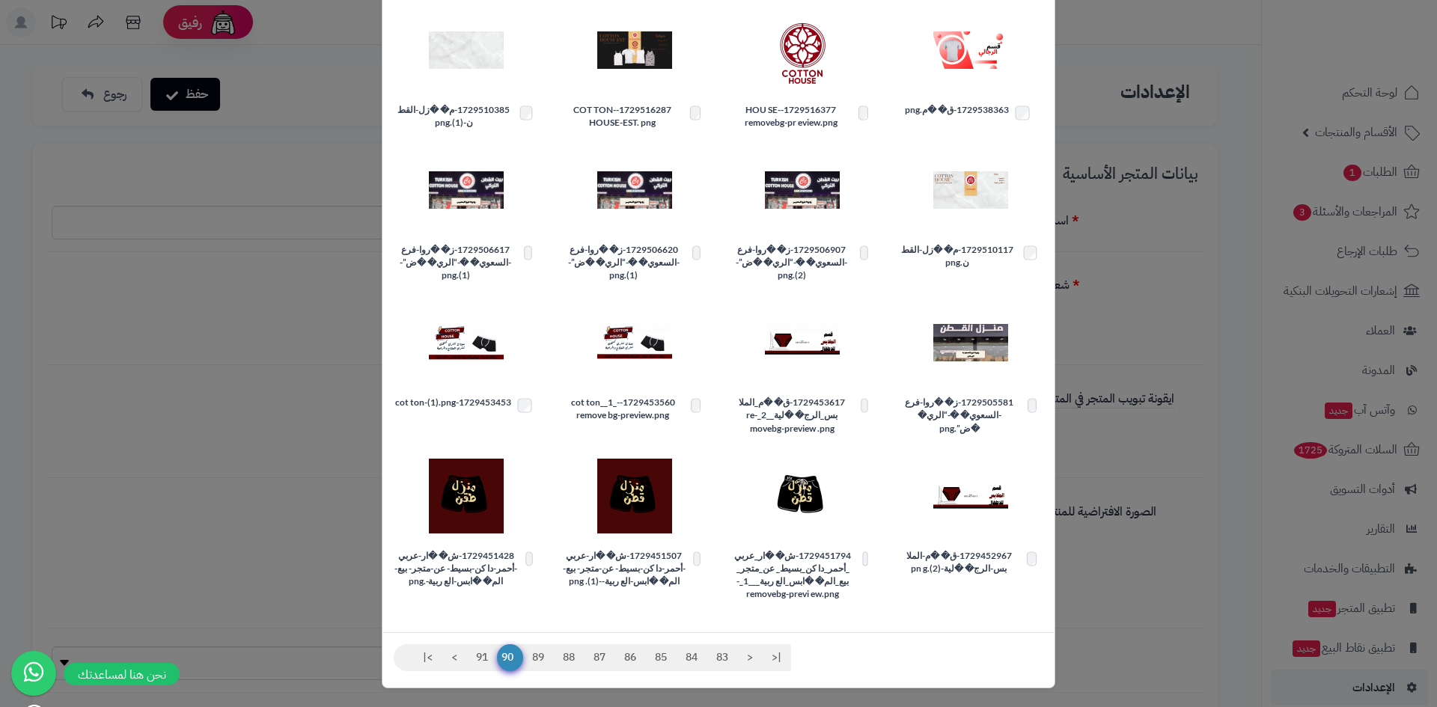
scroll to position [178, 0]
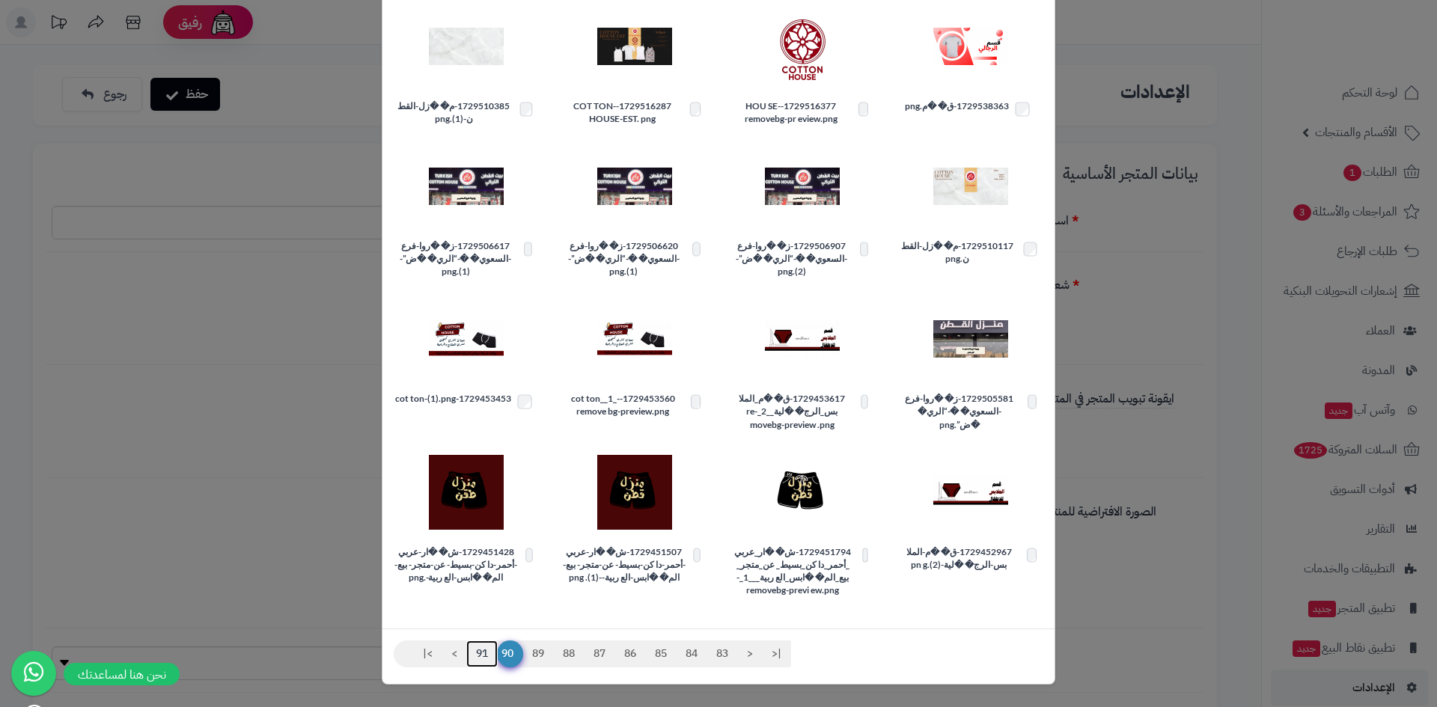
click at [489, 657] on link "91" at bounding box center [481, 654] width 31 height 27
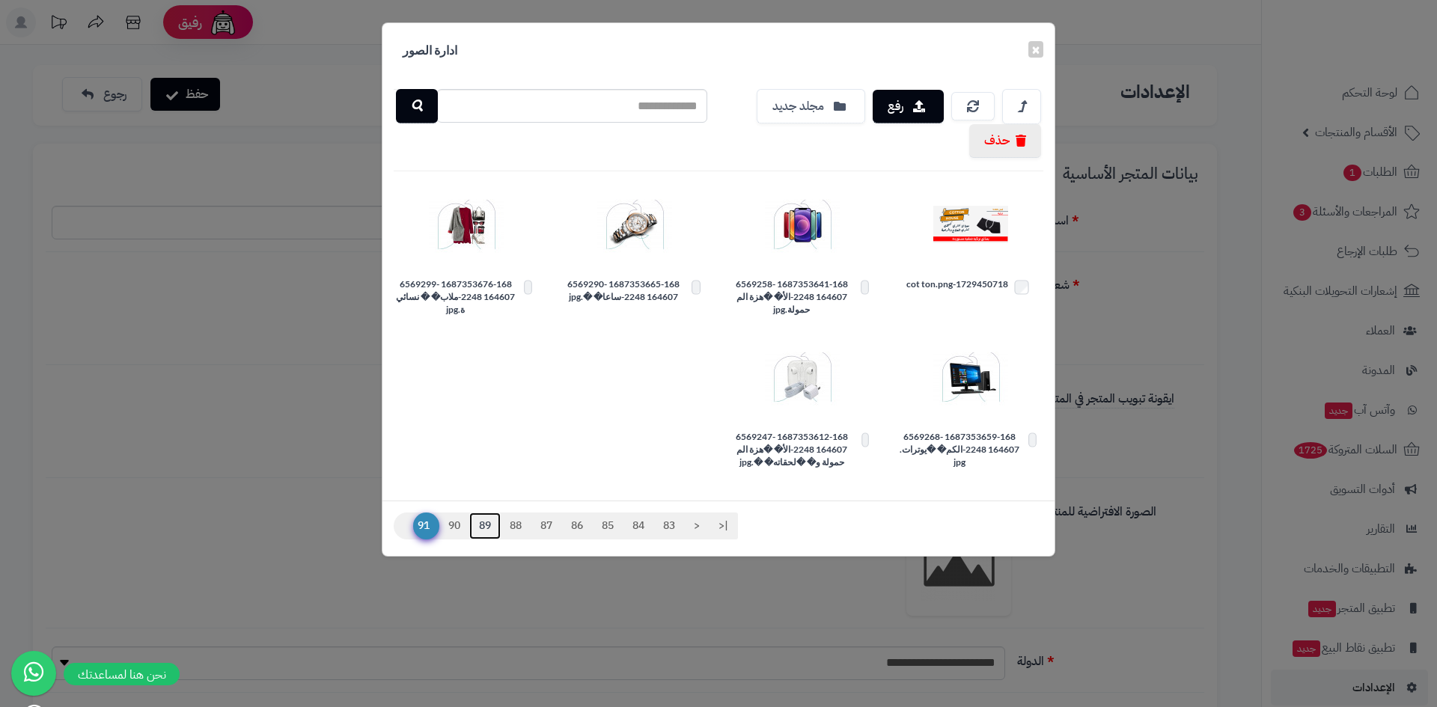
click at [479, 524] on link "89" at bounding box center [484, 526] width 31 height 27
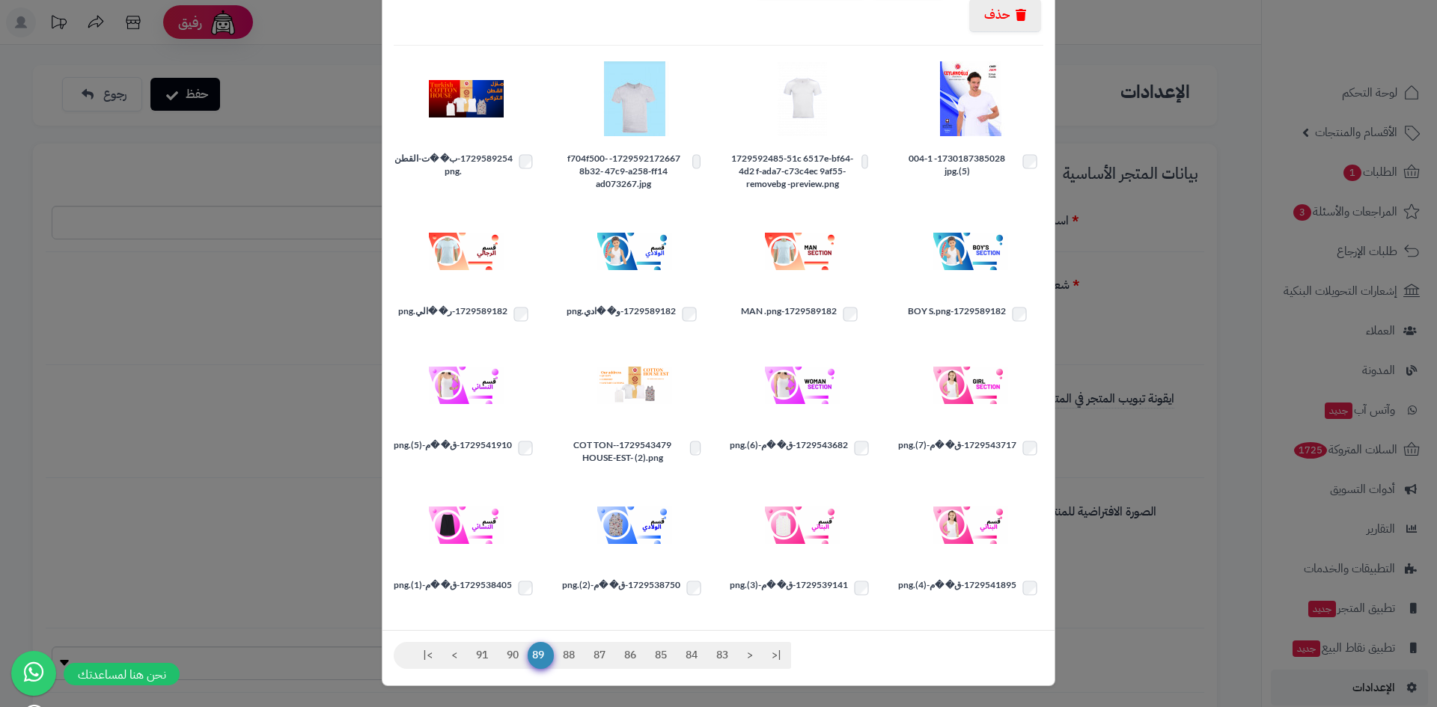
scroll to position [127, 0]
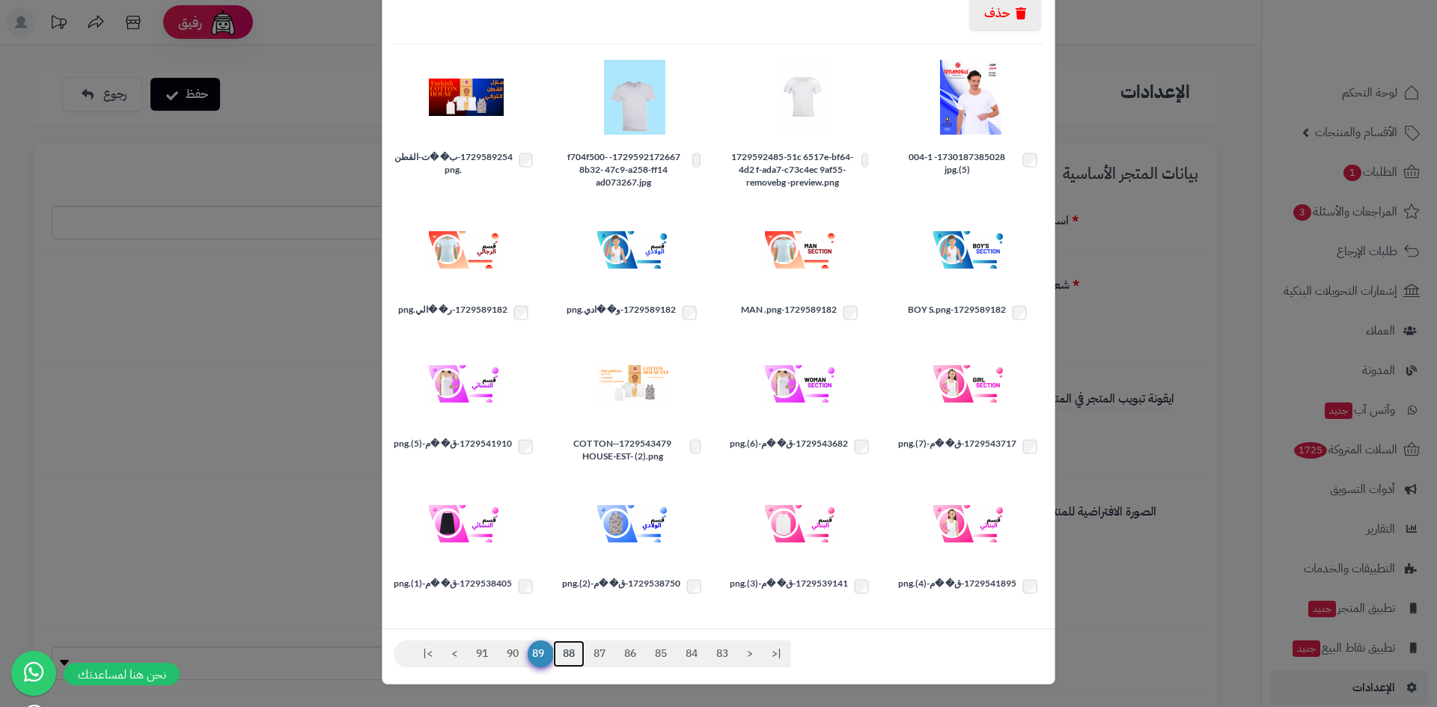
click at [574, 649] on link "88" at bounding box center [568, 654] width 31 height 27
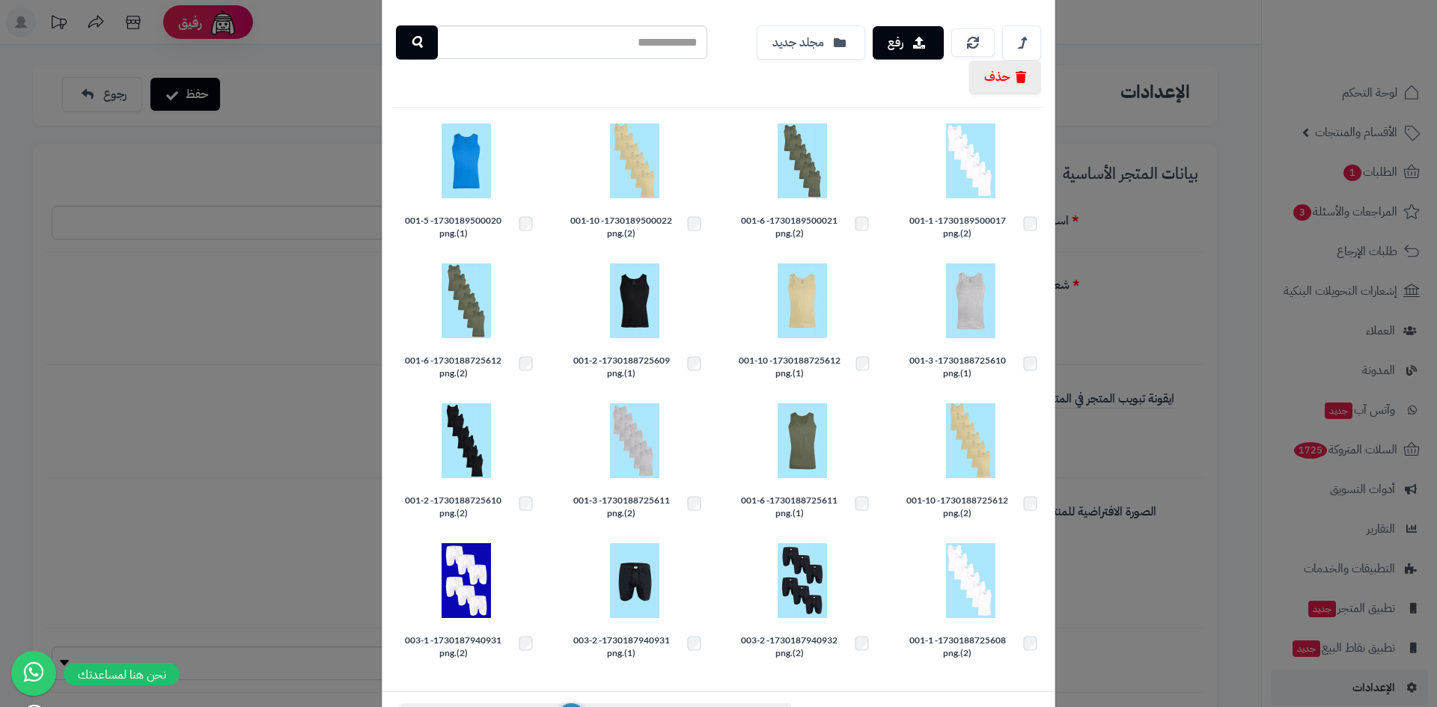
scroll to position [126, 0]
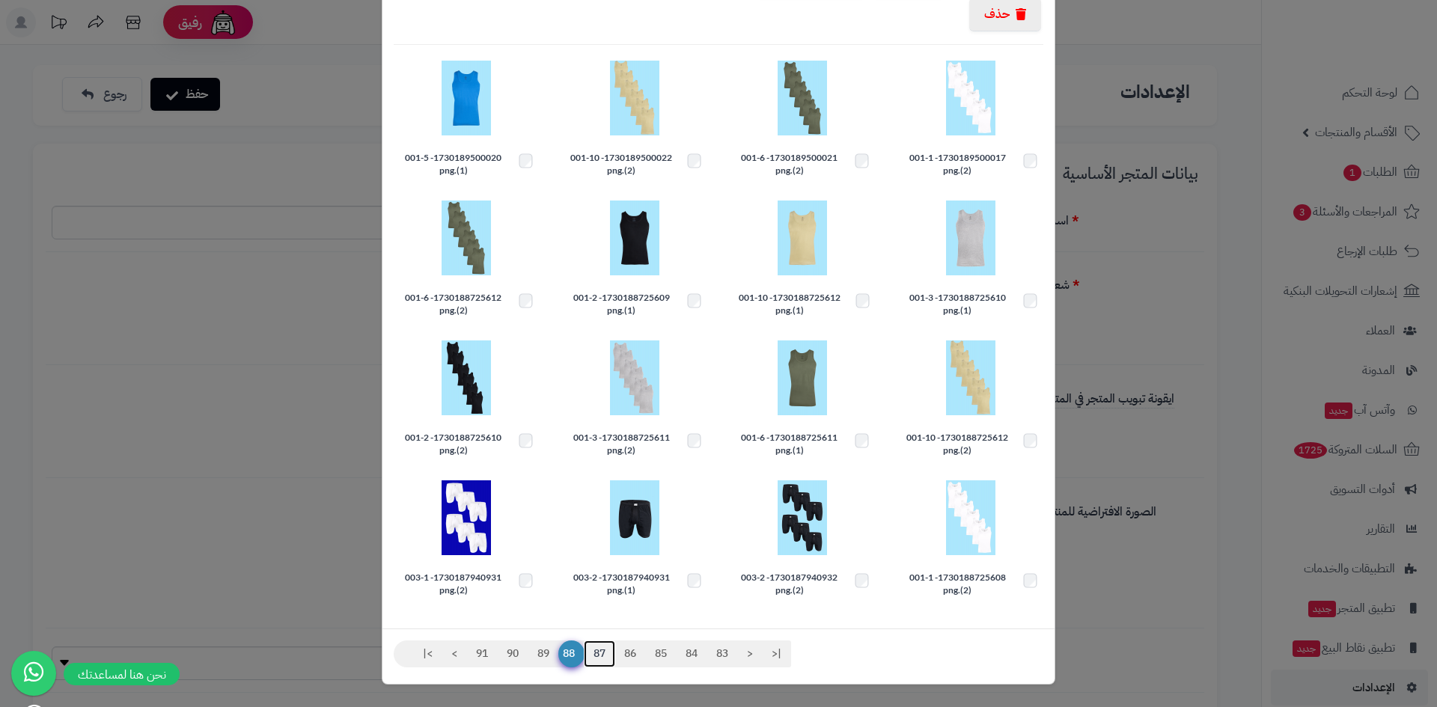
click at [607, 648] on link "87" at bounding box center [599, 654] width 31 height 27
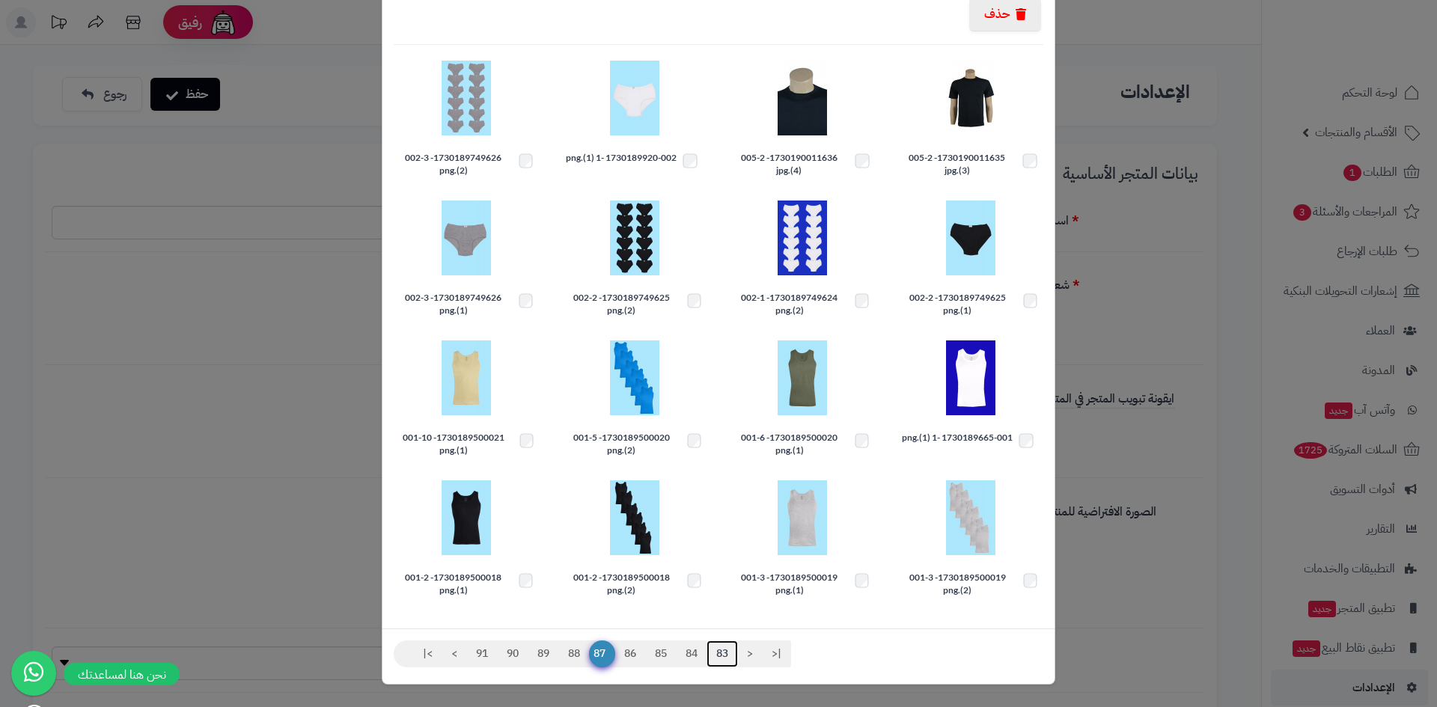
click at [734, 655] on link "83" at bounding box center [721, 654] width 31 height 27
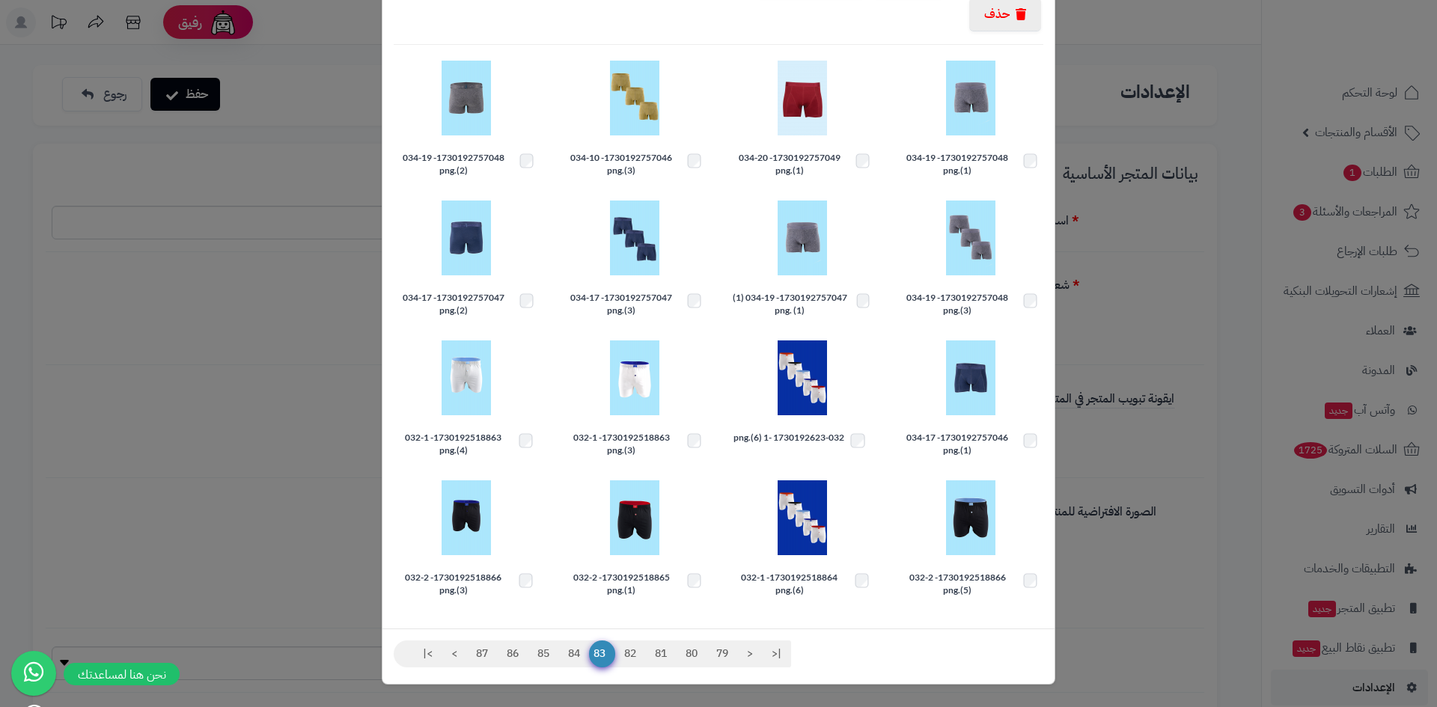
scroll to position [0, 0]
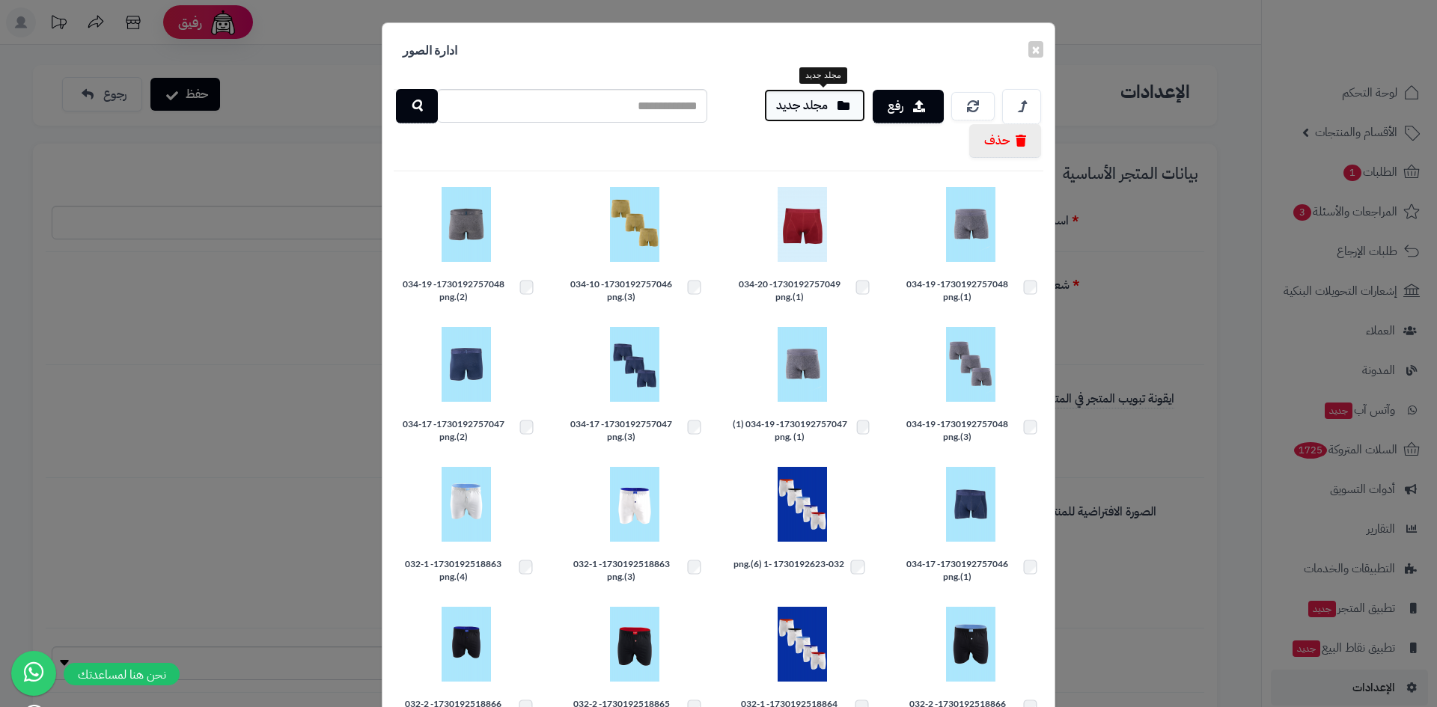
click at [828, 109] on button "مجلد جديد" at bounding box center [814, 105] width 101 height 33
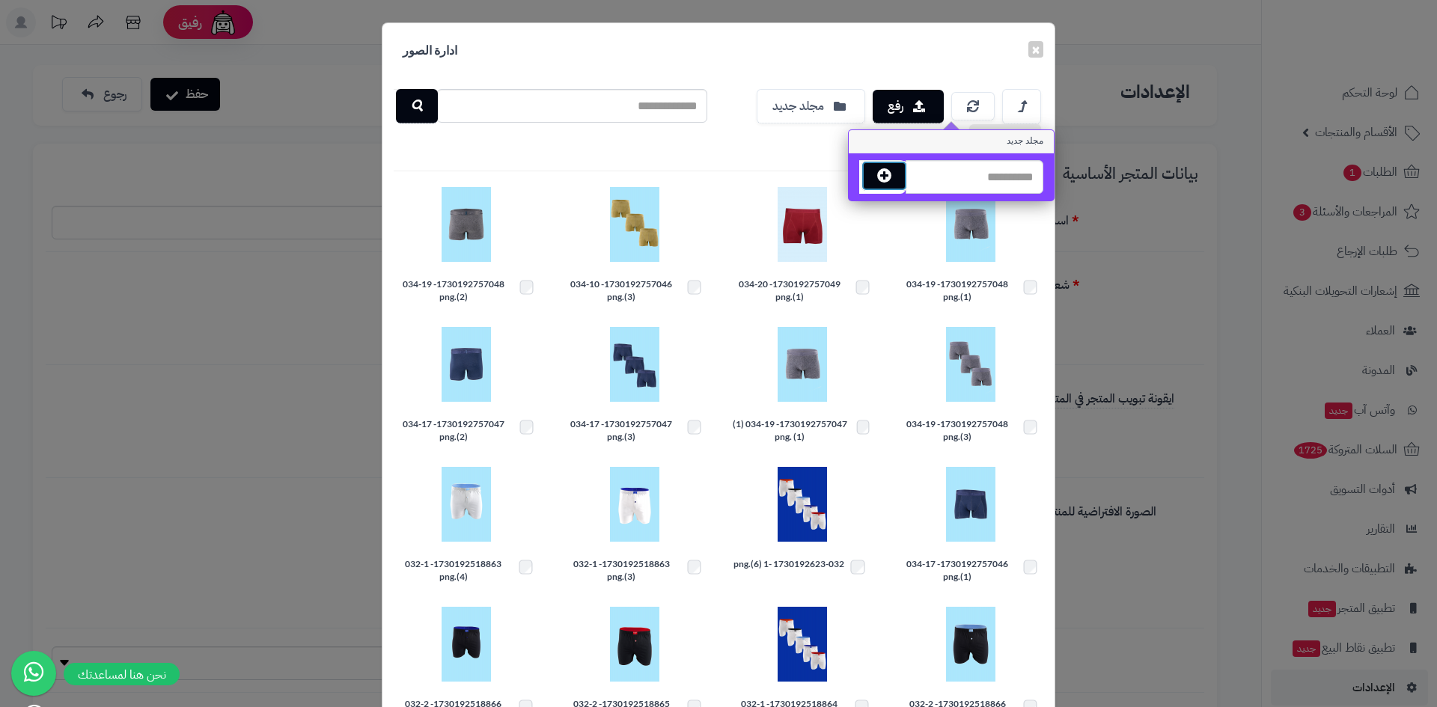
click at [885, 178] on icon "button" at bounding box center [884, 175] width 14 height 14
click at [1043, 50] on button "×" at bounding box center [1035, 48] width 15 height 16
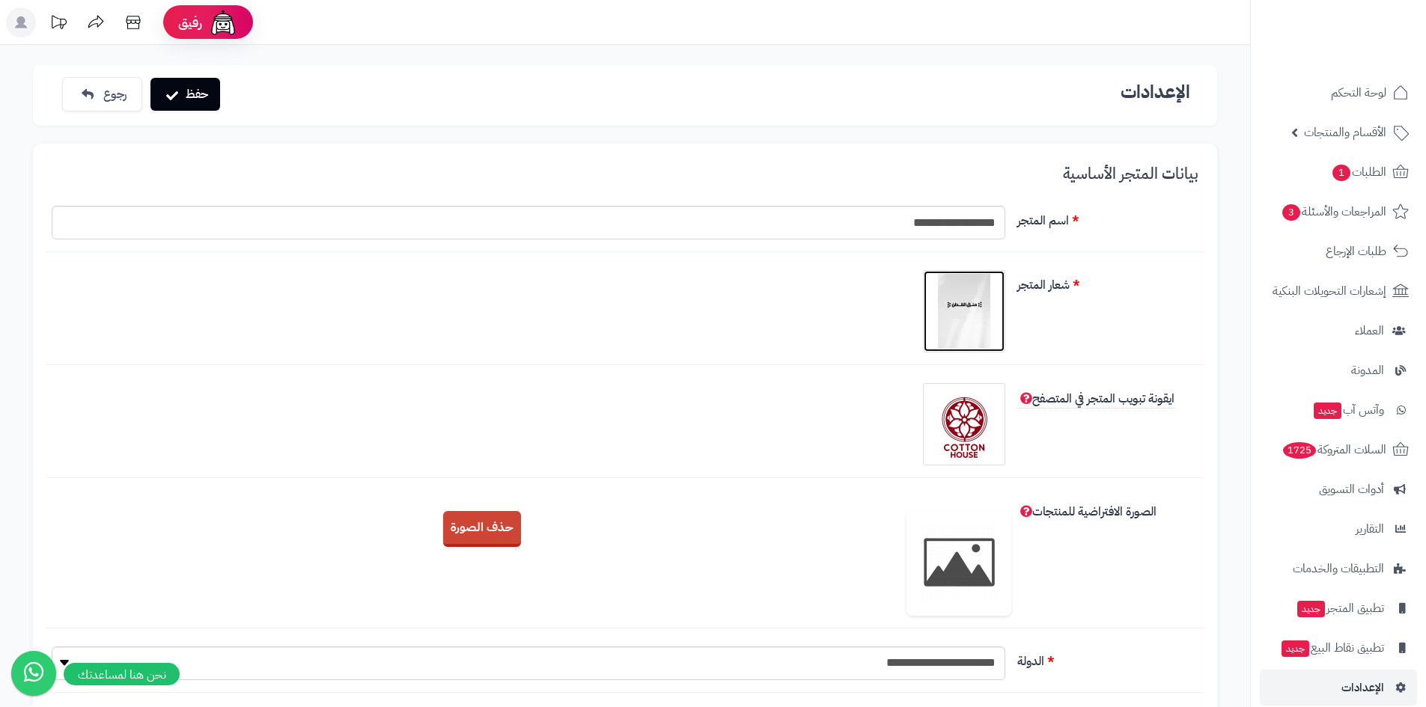
click at [976, 309] on img at bounding box center [963, 311] width 75 height 75
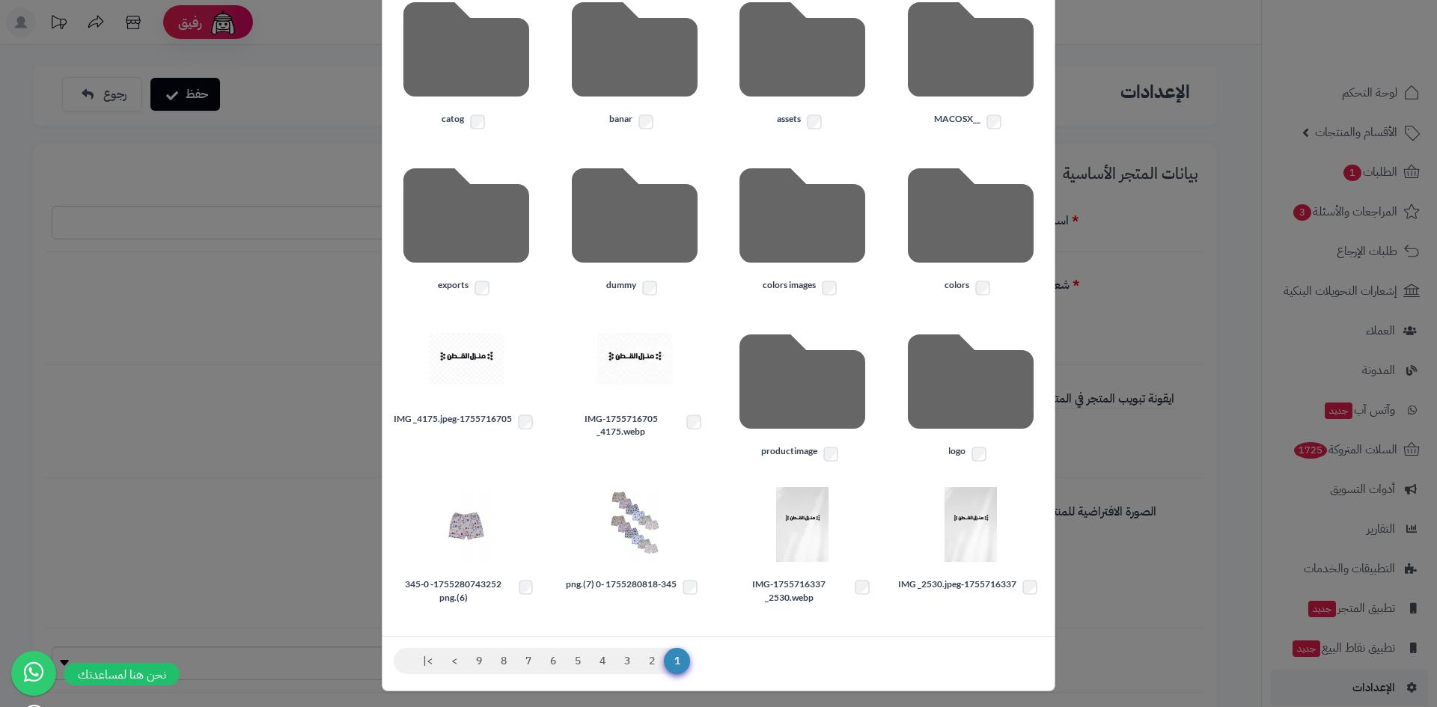
scroll to position [204, 0]
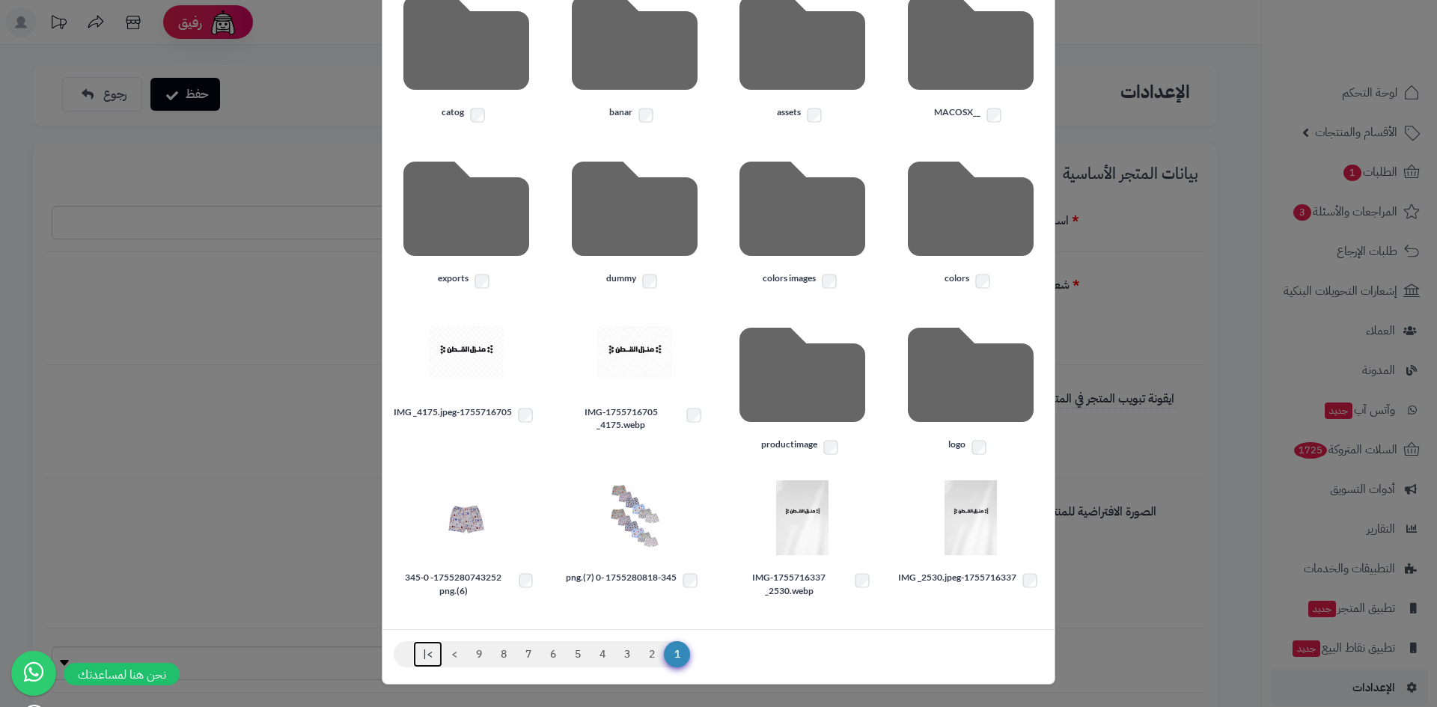
click at [427, 651] on link ">|" at bounding box center [427, 654] width 29 height 27
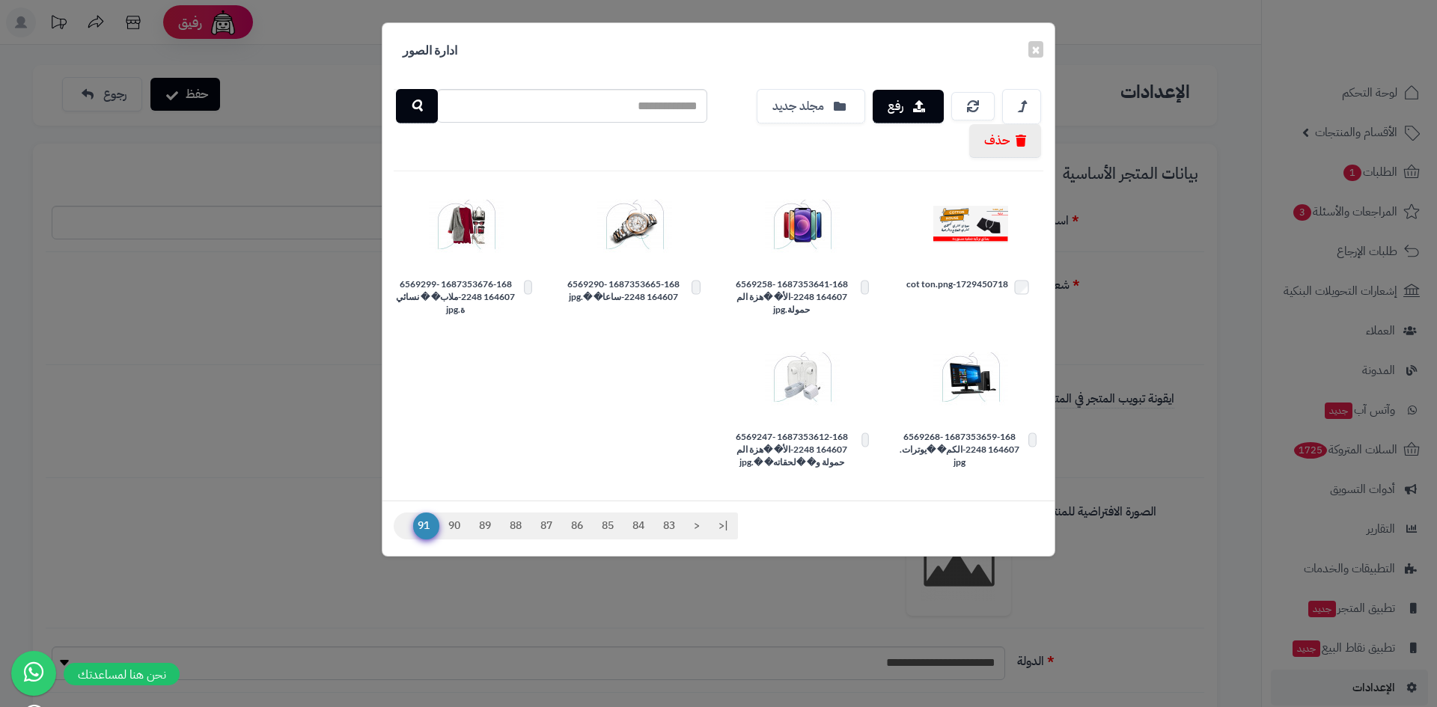
scroll to position [0, 0]
click at [454, 525] on link "90" at bounding box center [454, 526] width 31 height 27
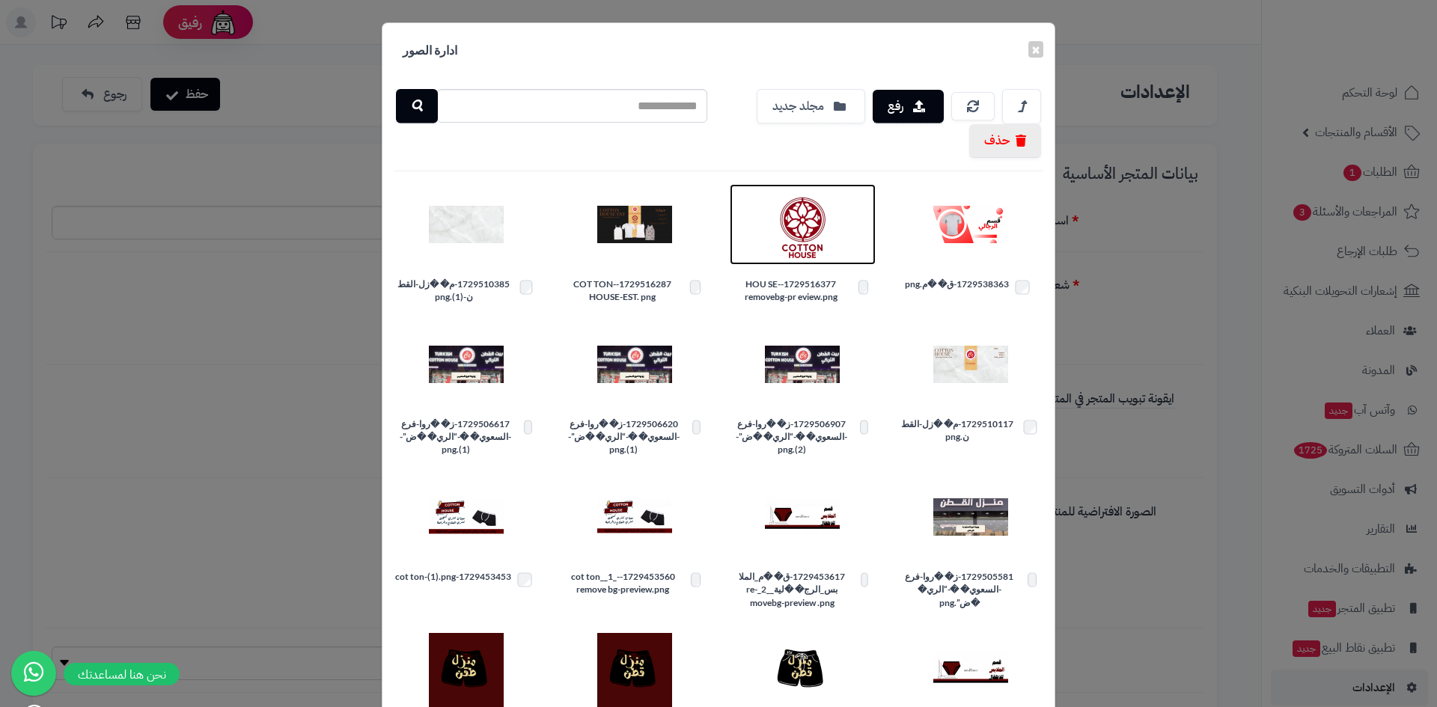
click at [818, 211] on img at bounding box center [802, 224] width 75 height 75
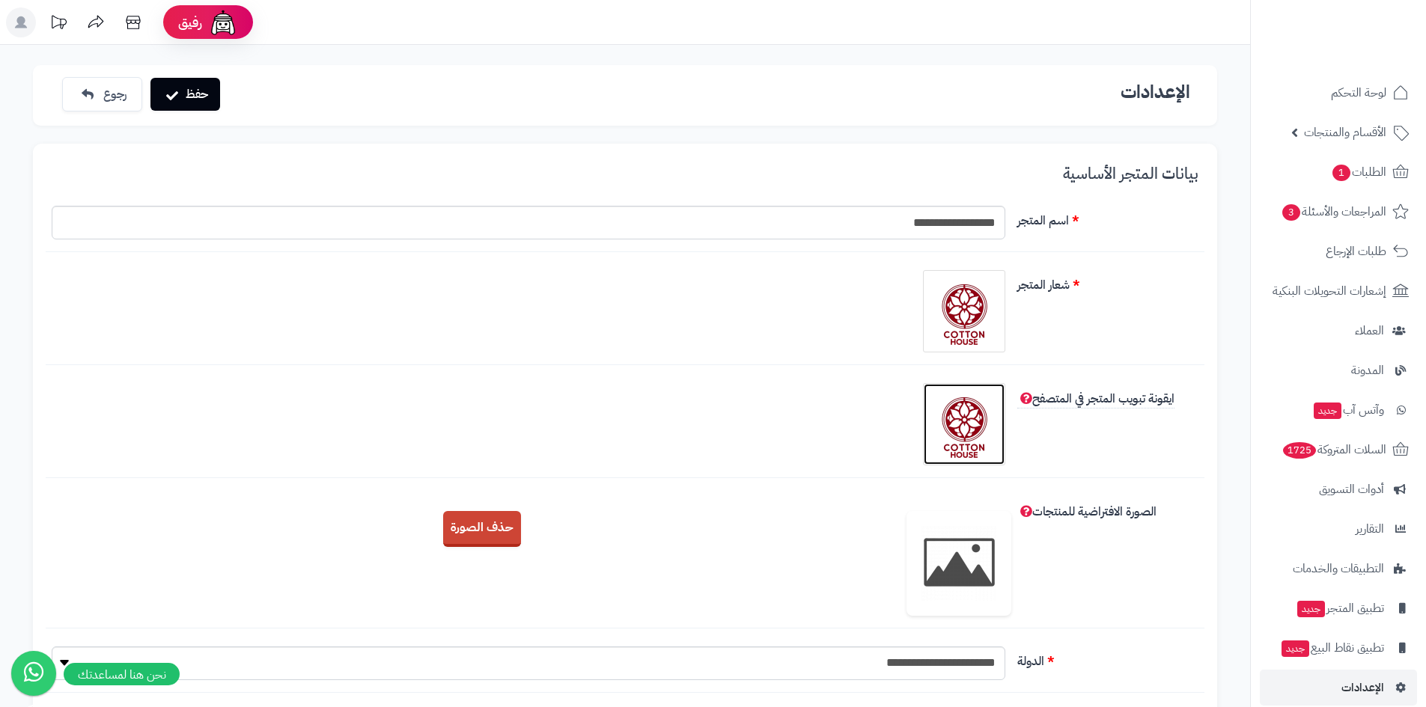
click at [977, 424] on img at bounding box center [963, 424] width 75 height 75
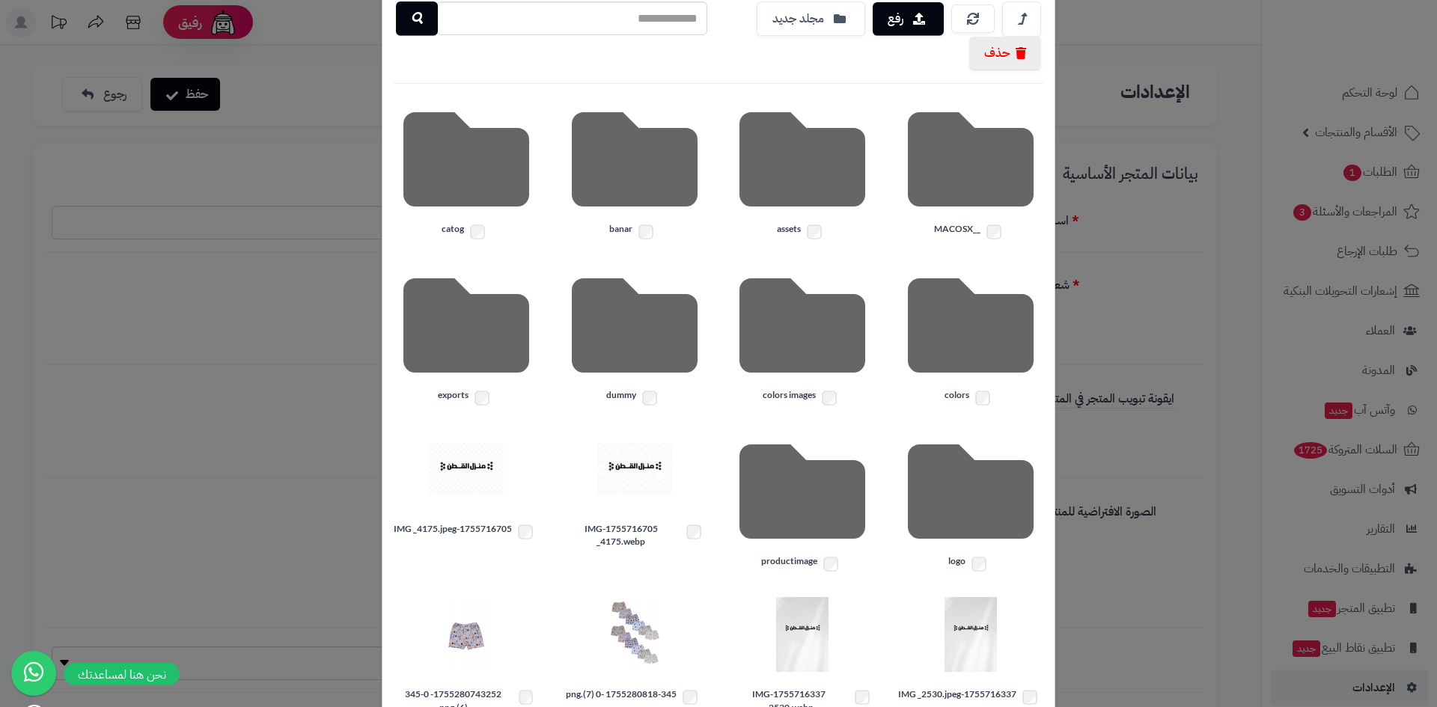
scroll to position [204, 0]
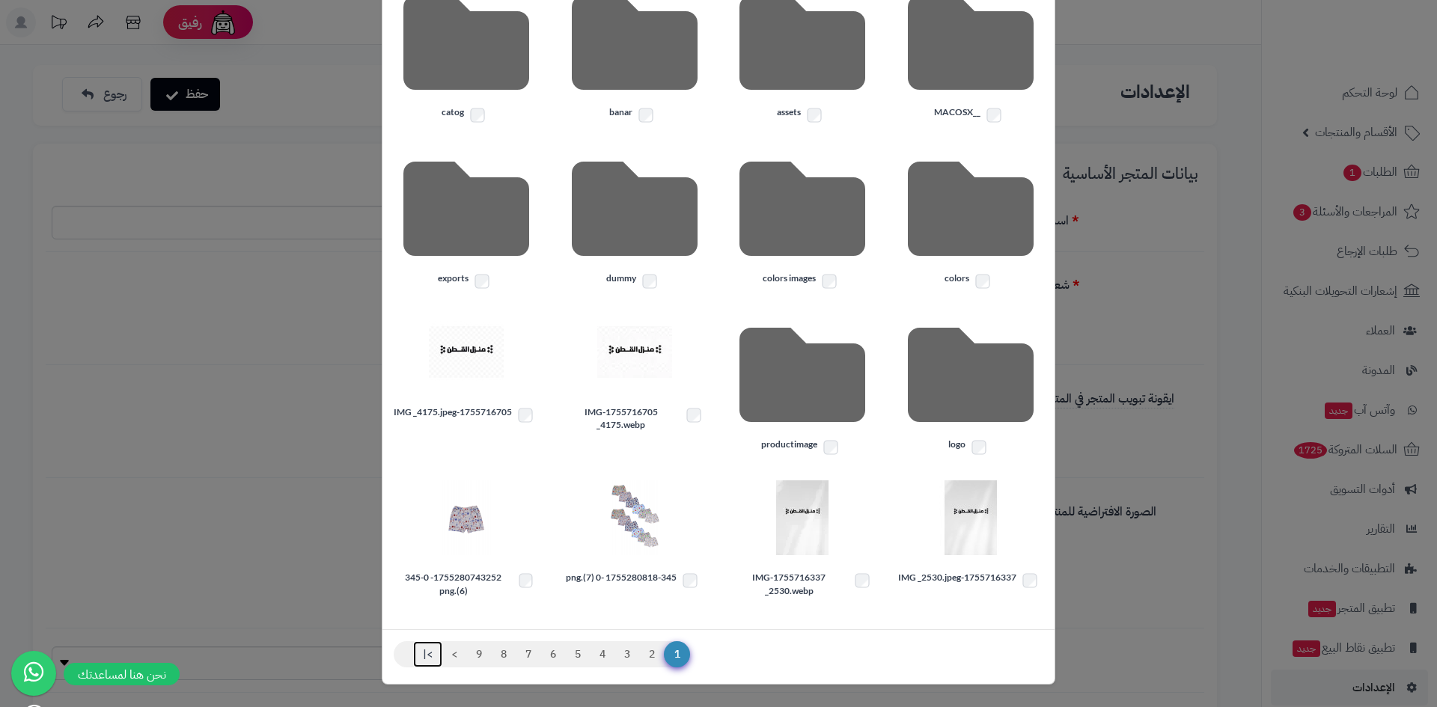
click at [440, 656] on link ">|" at bounding box center [427, 654] width 29 height 27
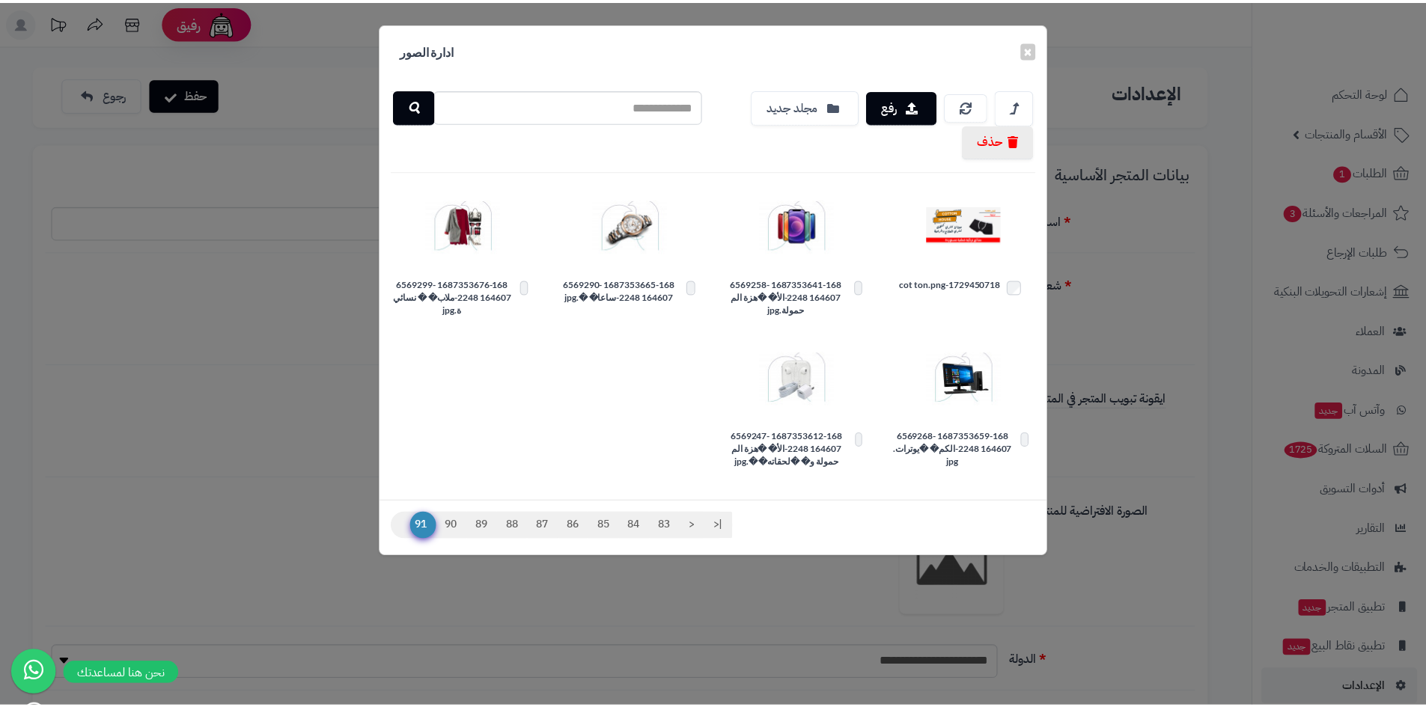
scroll to position [0, 0]
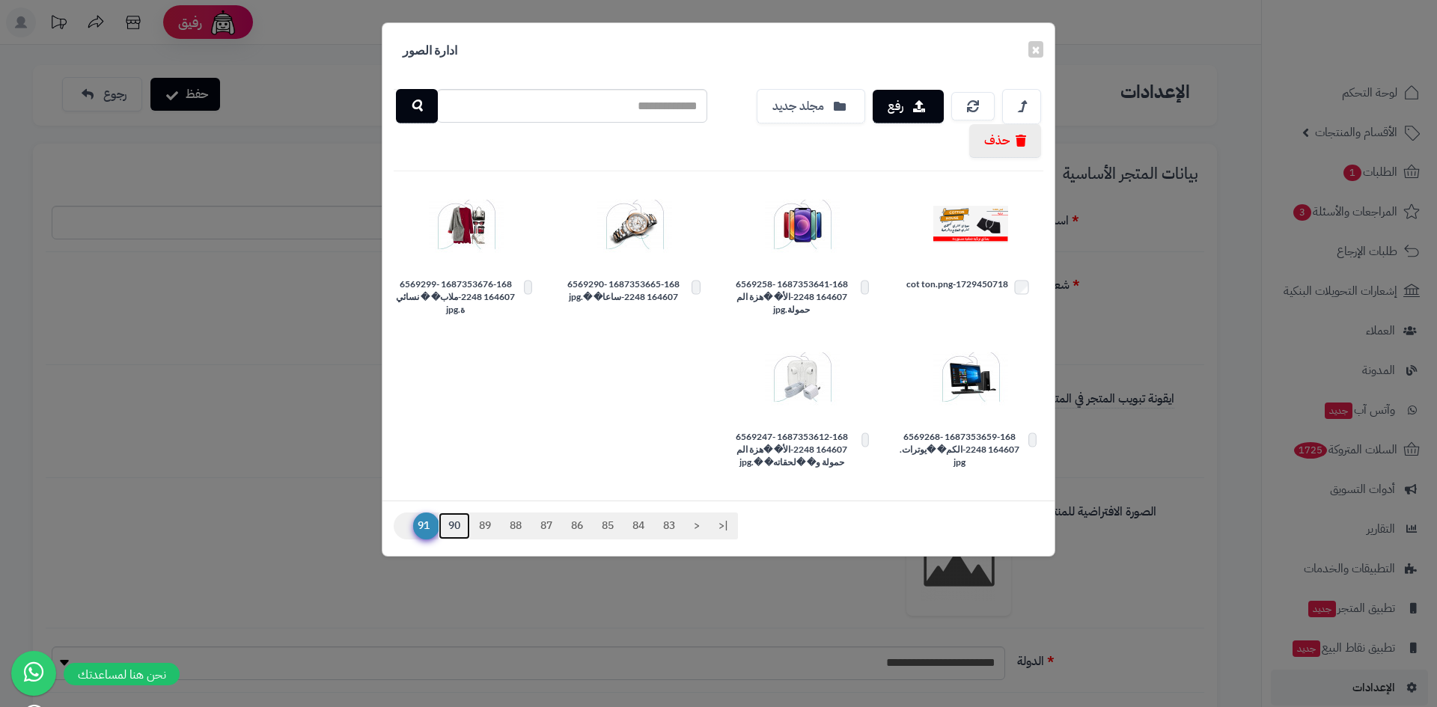
click at [451, 522] on link "90" at bounding box center [454, 526] width 31 height 27
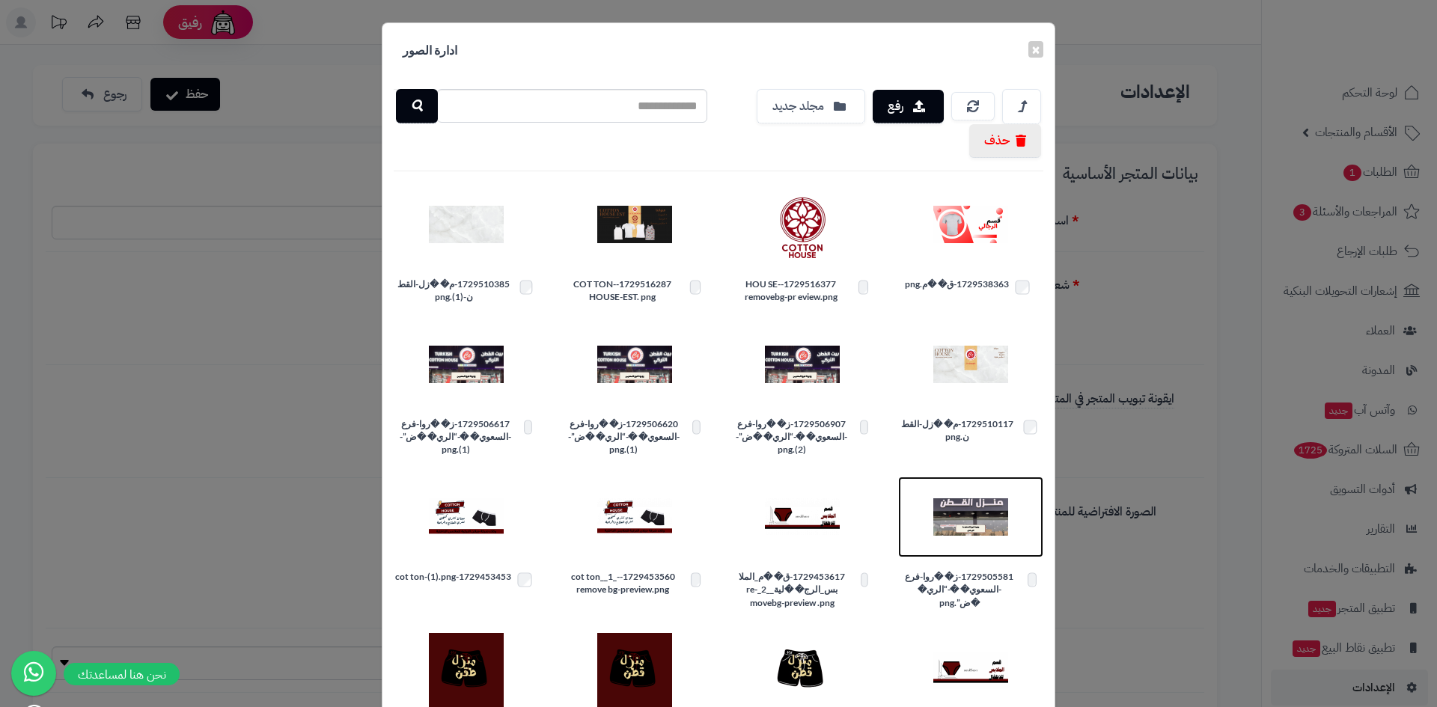
click at [982, 516] on img at bounding box center [970, 517] width 75 height 75
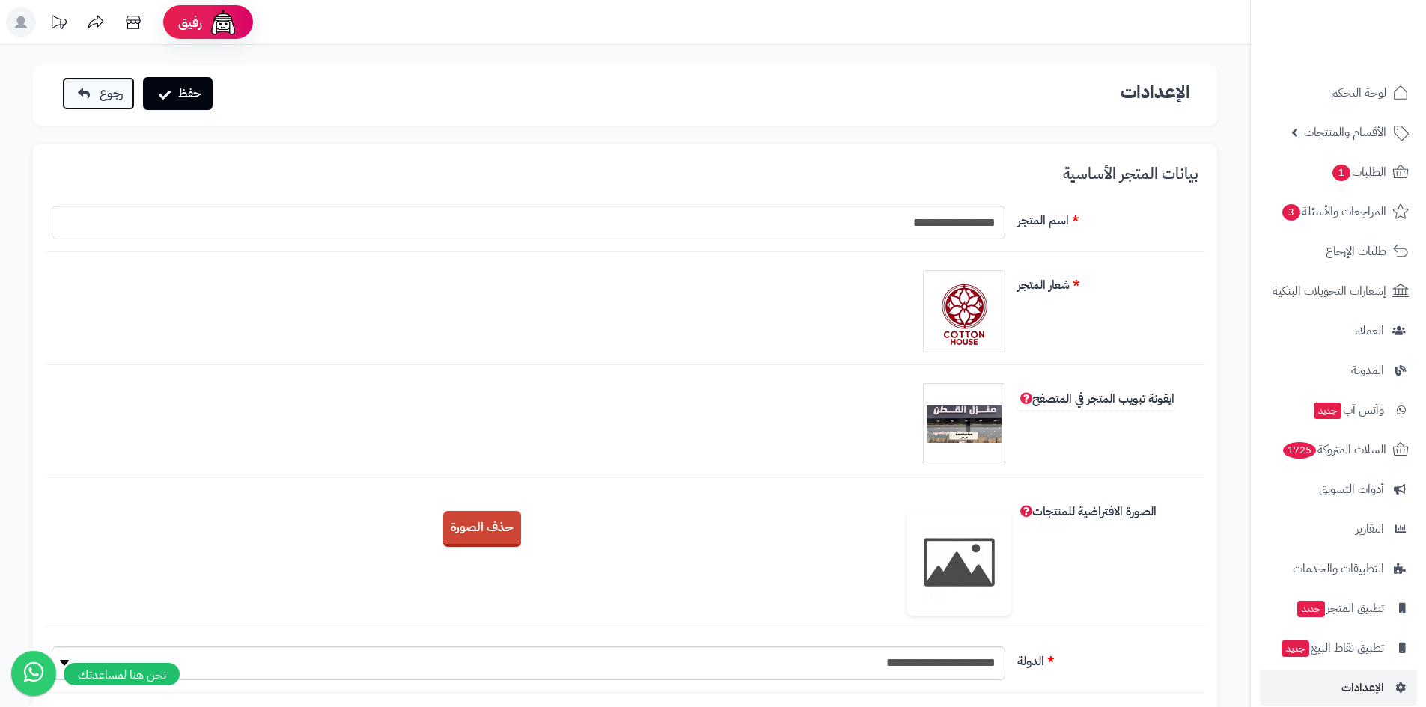
click at [114, 96] on span "رجوع" at bounding box center [111, 94] width 23 height 18
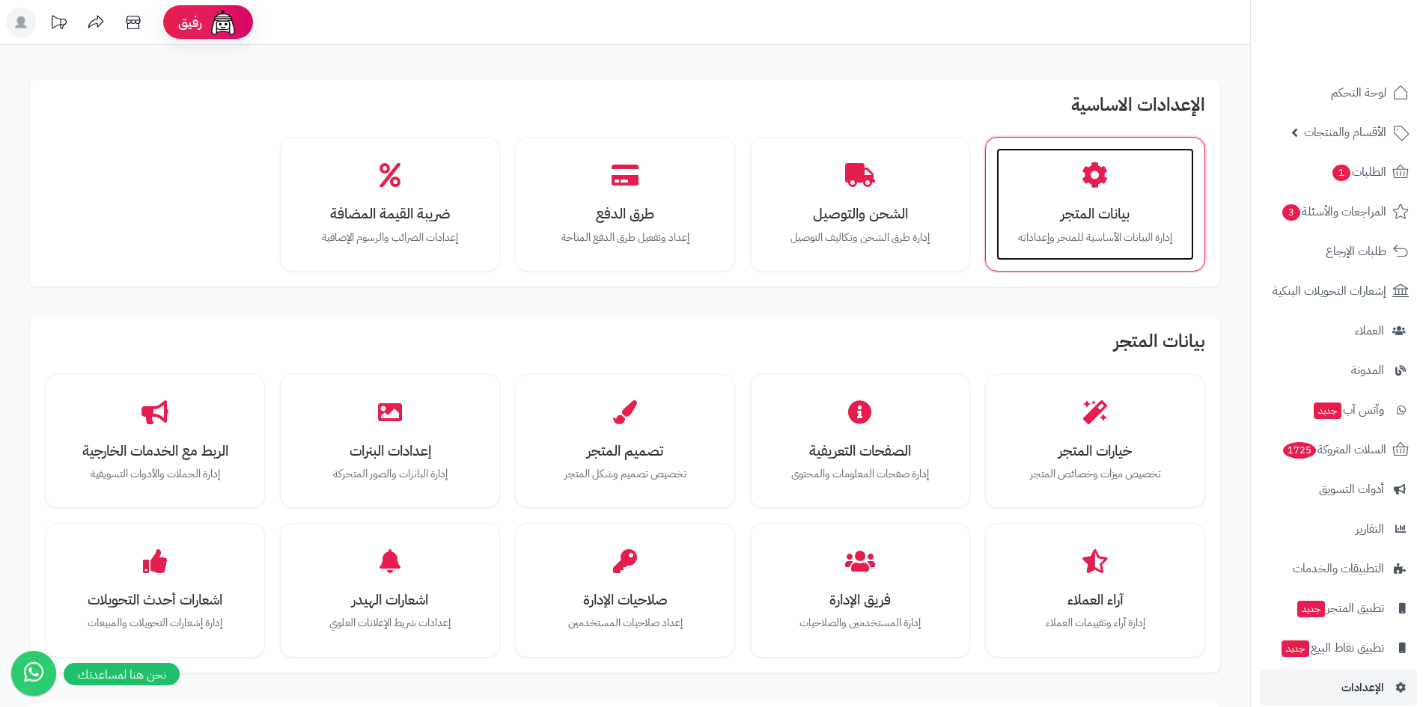
click at [1076, 206] on h3 "بيانات المتجر" at bounding box center [1095, 214] width 168 height 16
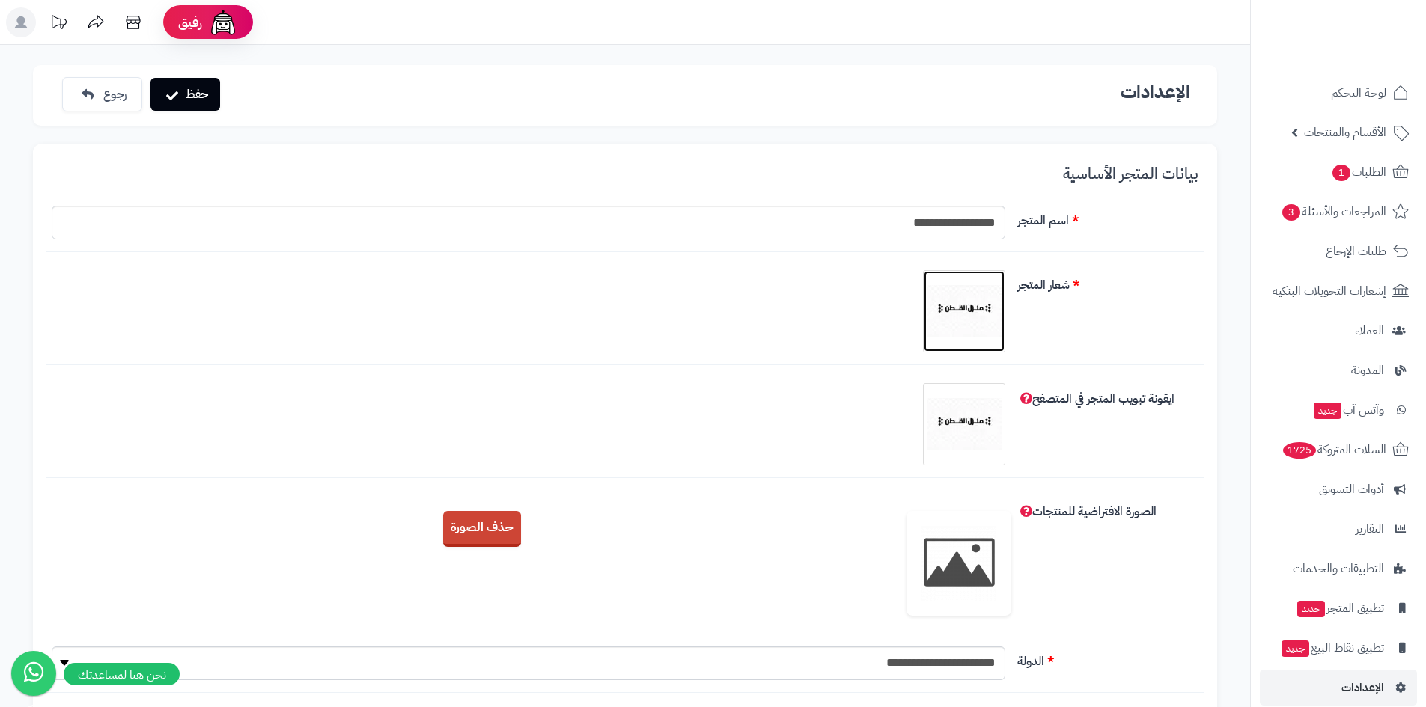
click at [974, 310] on img at bounding box center [963, 311] width 75 height 75
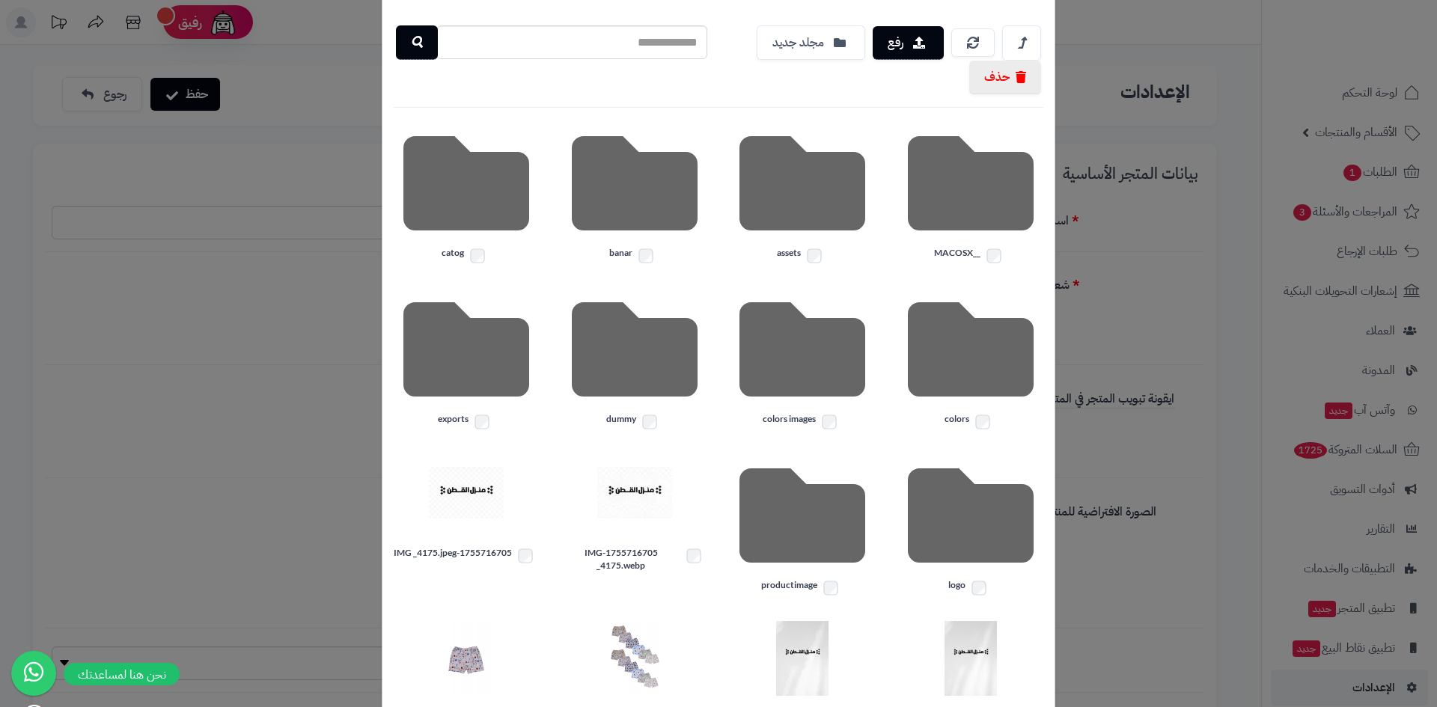
scroll to position [204, 0]
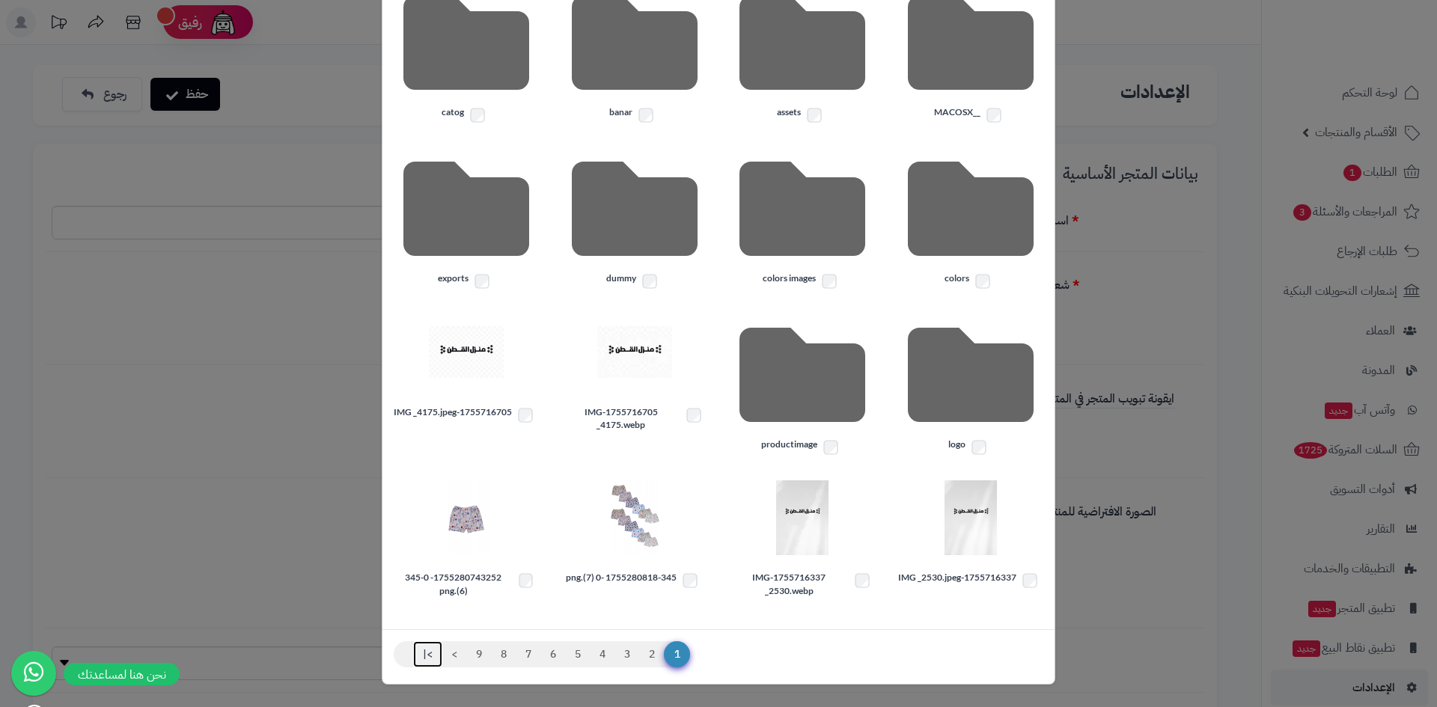
click at [434, 651] on link ">|" at bounding box center [427, 654] width 29 height 27
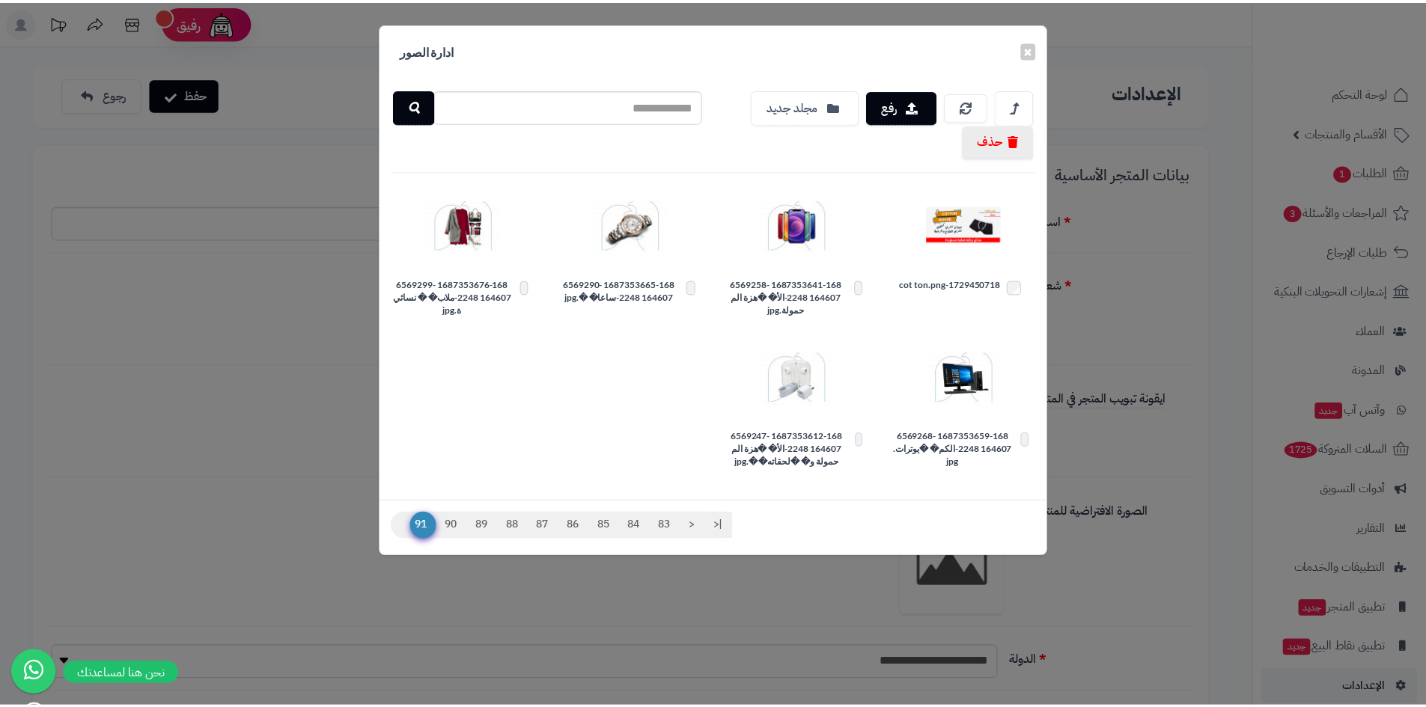
scroll to position [0, 0]
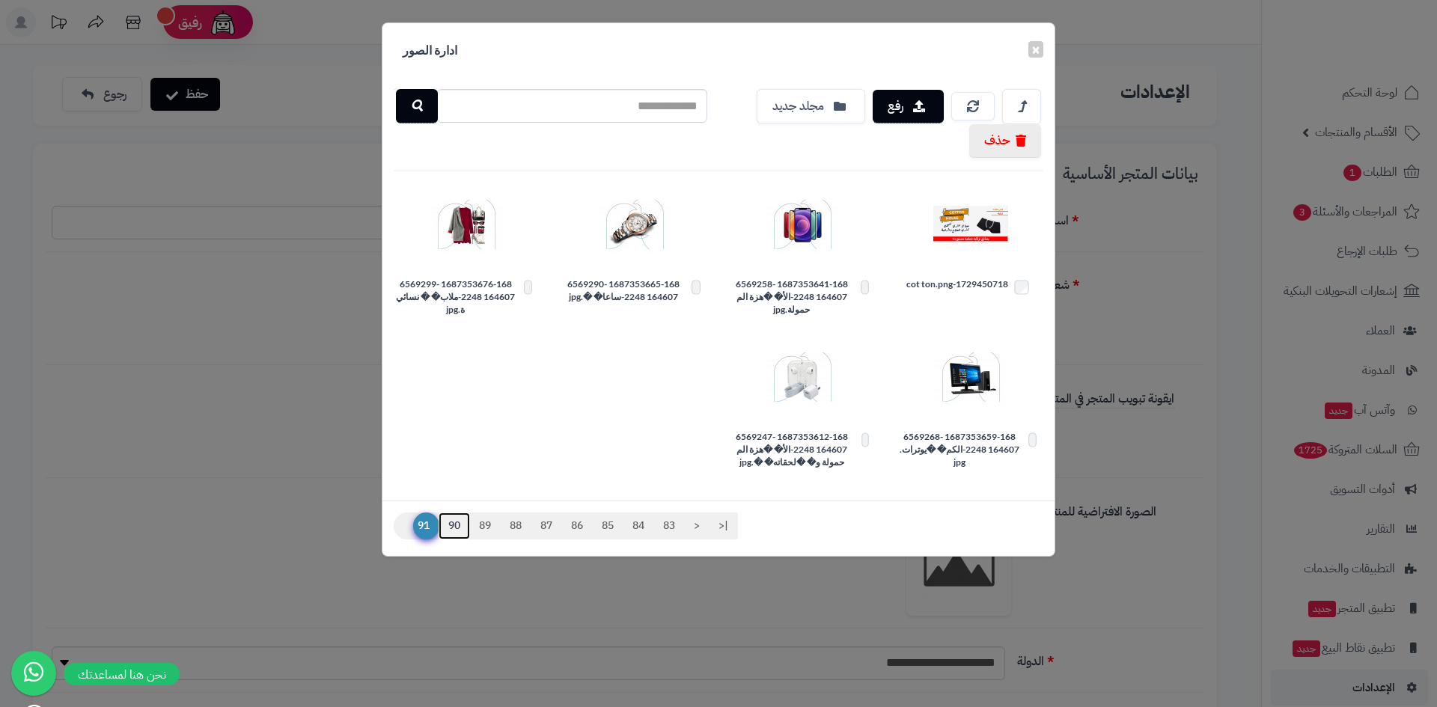
click at [453, 525] on link "90" at bounding box center [454, 526] width 31 height 27
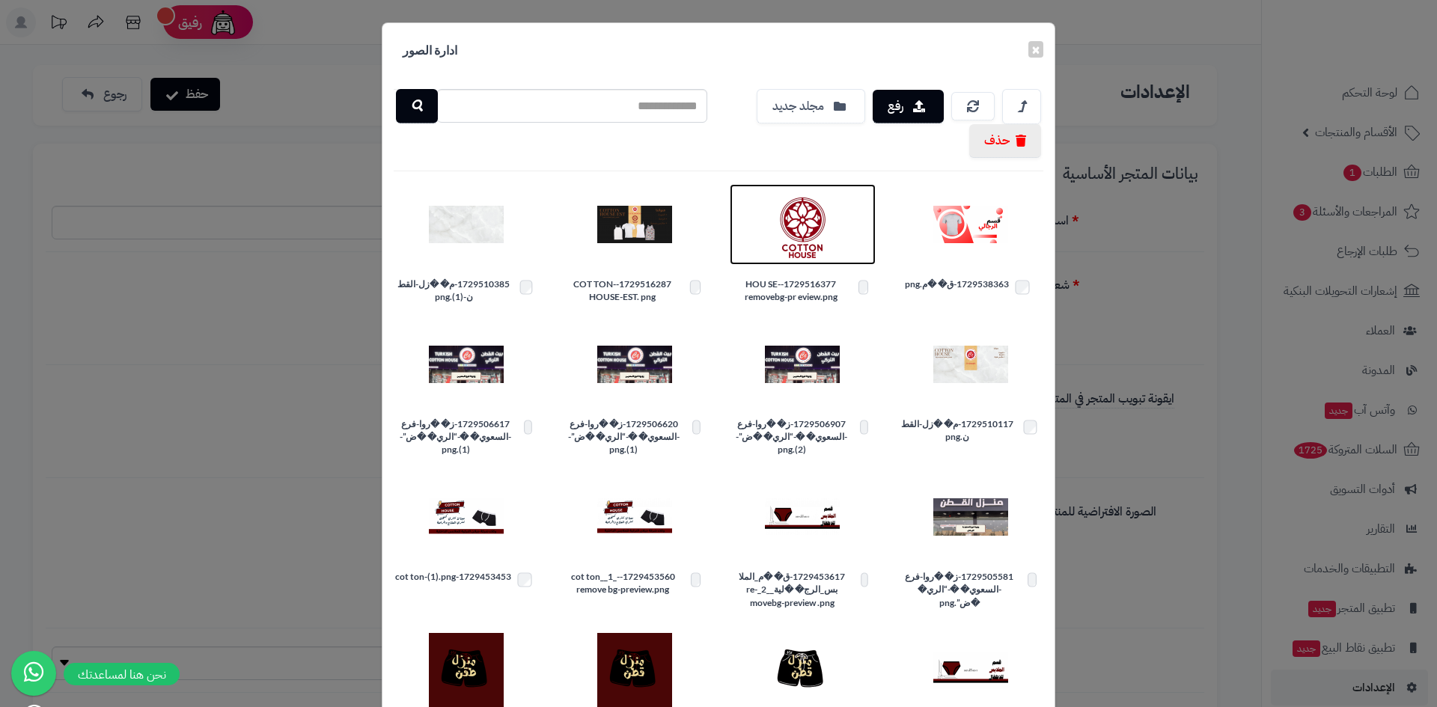
click at [810, 216] on img at bounding box center [802, 224] width 75 height 75
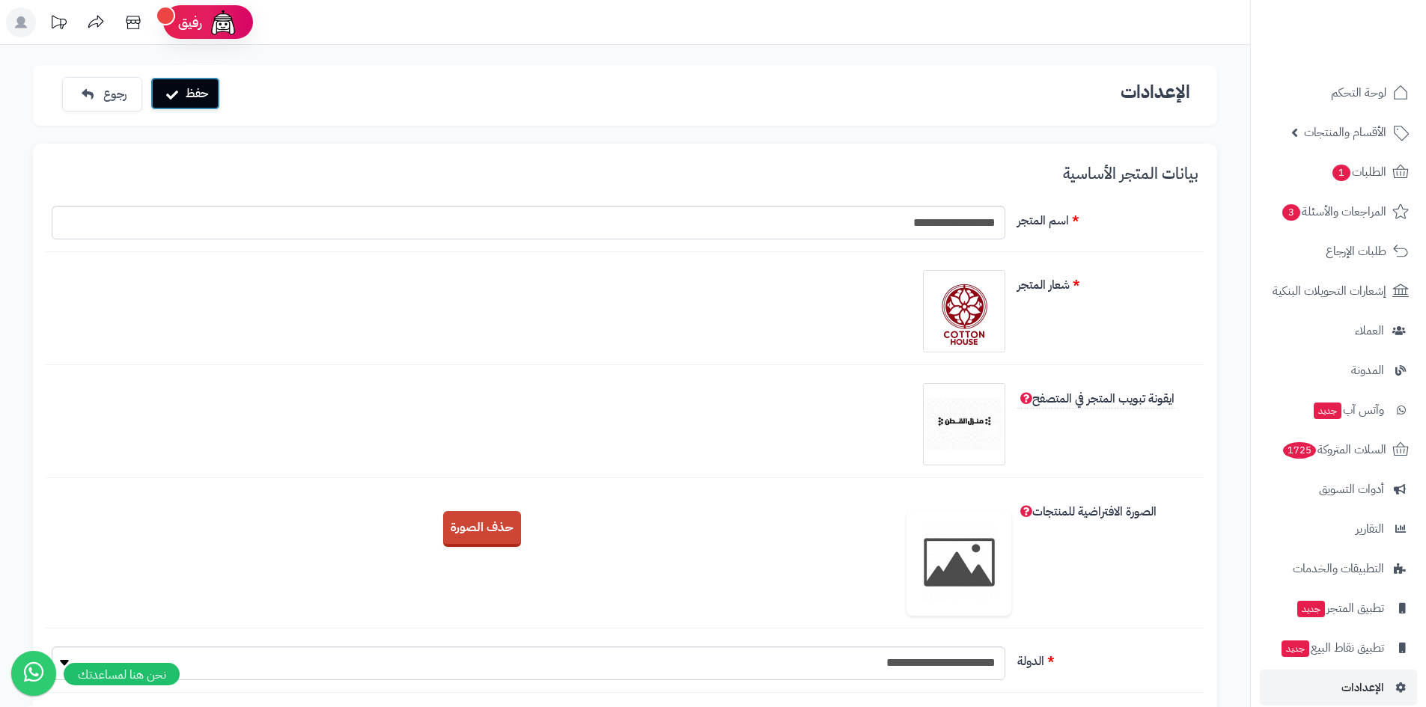
click at [198, 95] on button "حفظ" at bounding box center [185, 93] width 70 height 33
